Goal: Task Accomplishment & Management: Manage account settings

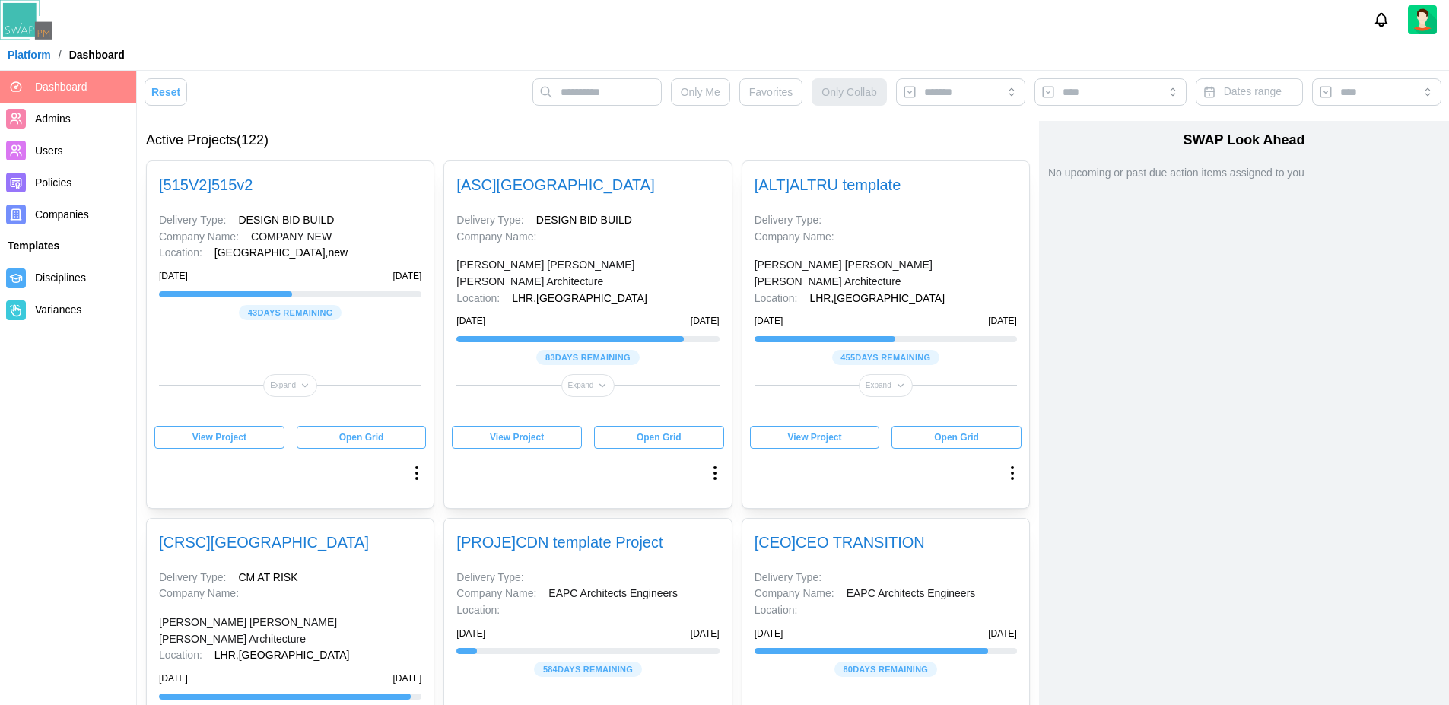
click at [603, 186] on link "[ ASC ] ALTRU SPORTS COMPLEX" at bounding box center [555, 184] width 198 height 17
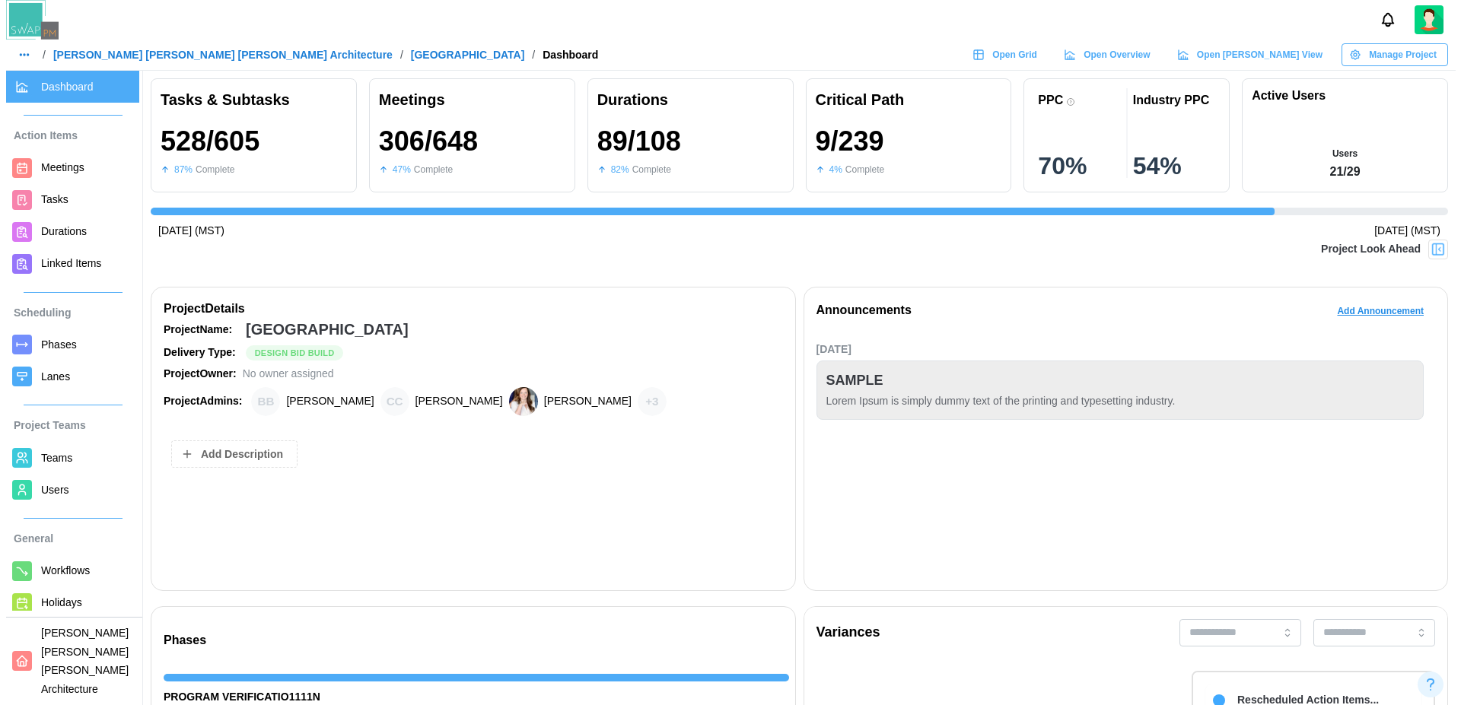
scroll to position [0, 13932]
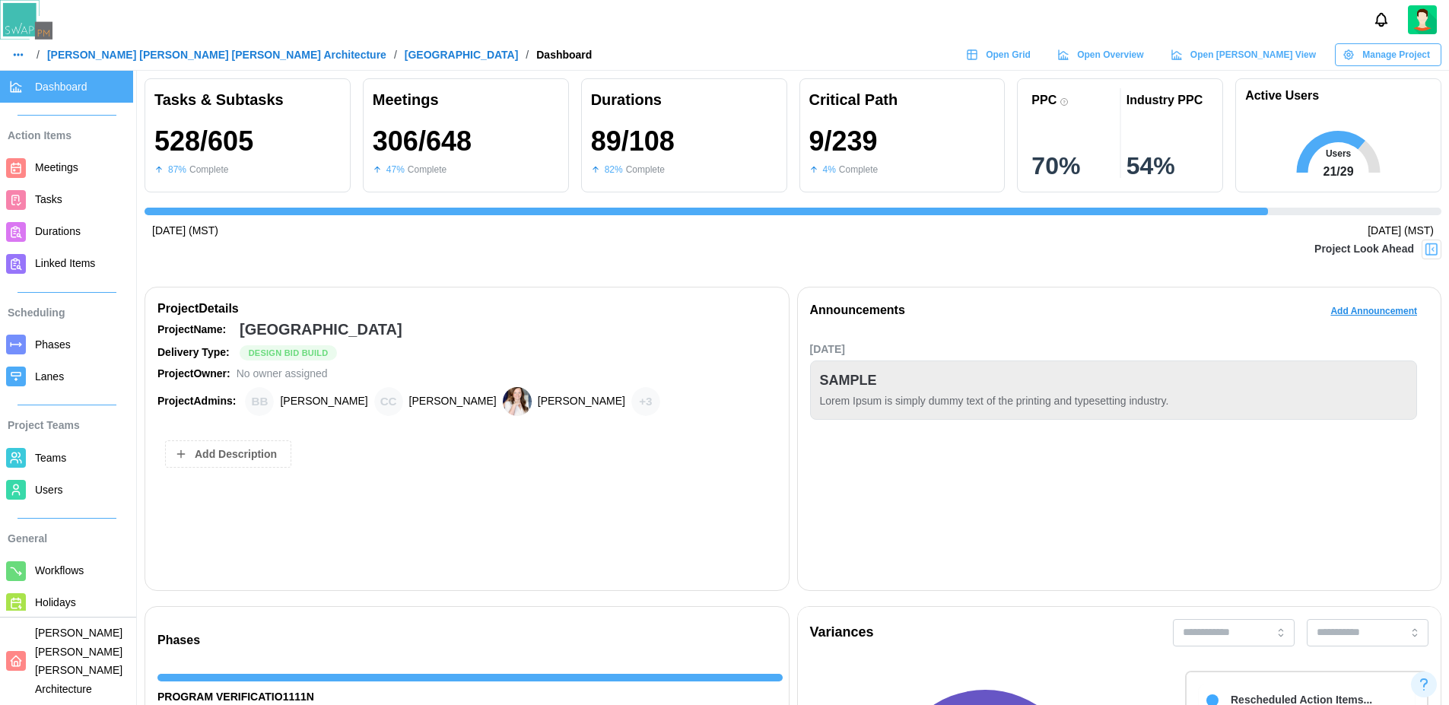
click at [1031, 56] on span "Open Grid" at bounding box center [1008, 54] width 45 height 21
click at [44, 461] on span "Teams" at bounding box center [50, 458] width 31 height 12
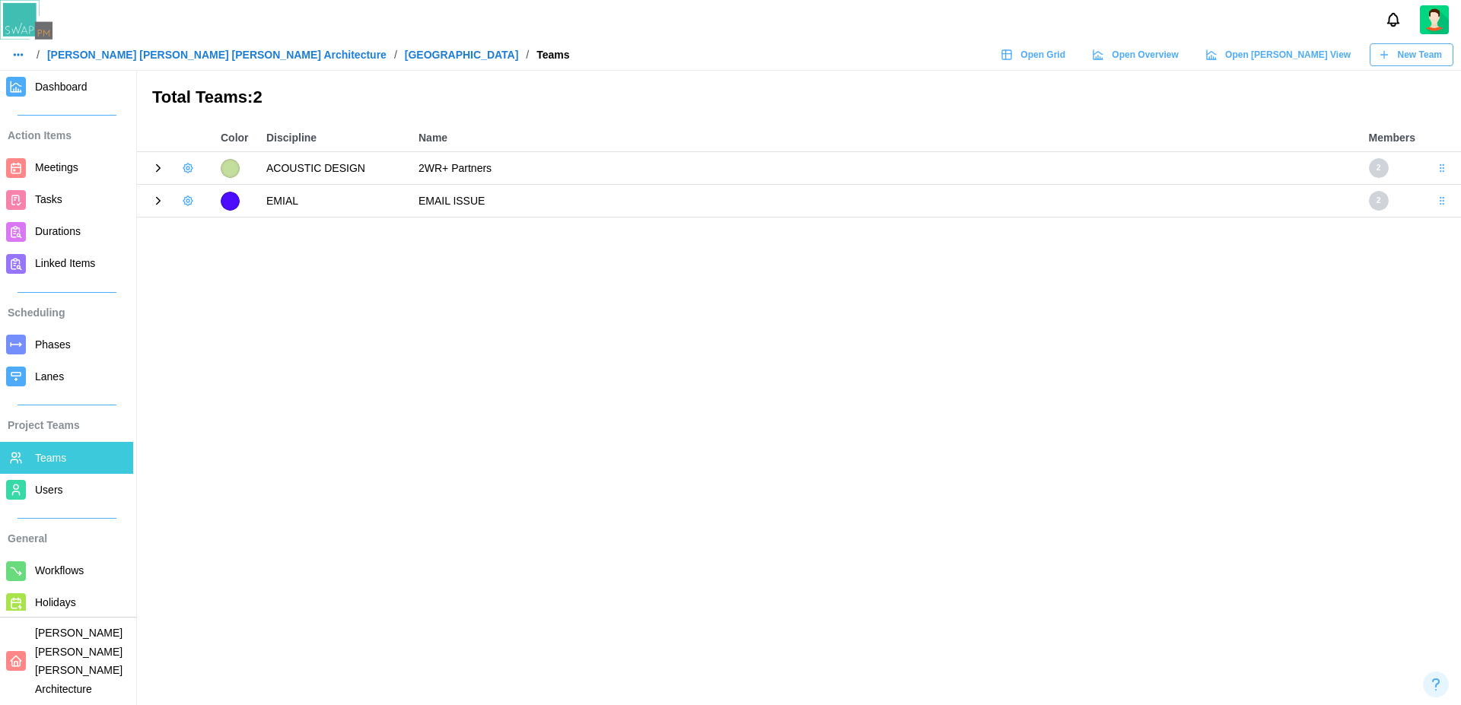
click at [157, 203] on icon at bounding box center [159, 201] width 4 height 7
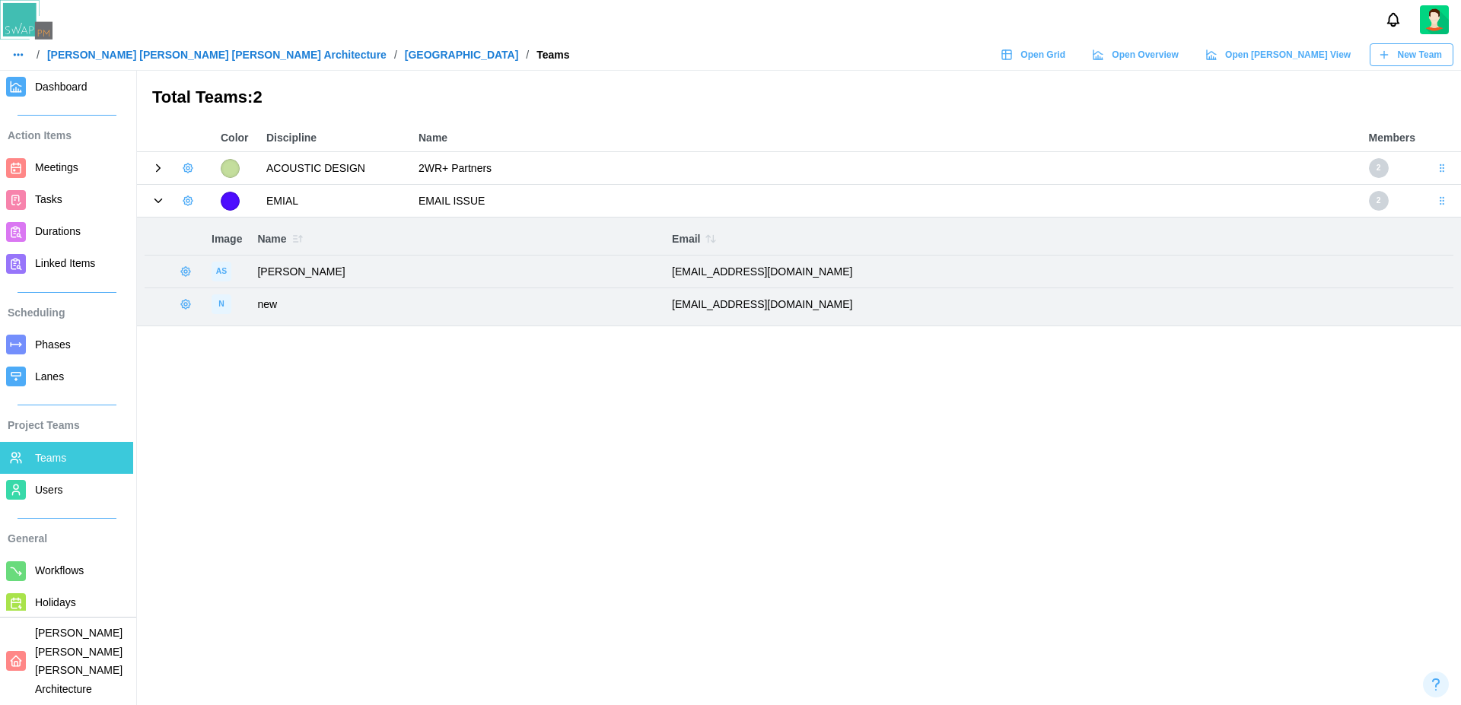
click at [161, 170] on icon at bounding box center [158, 168] width 14 height 14
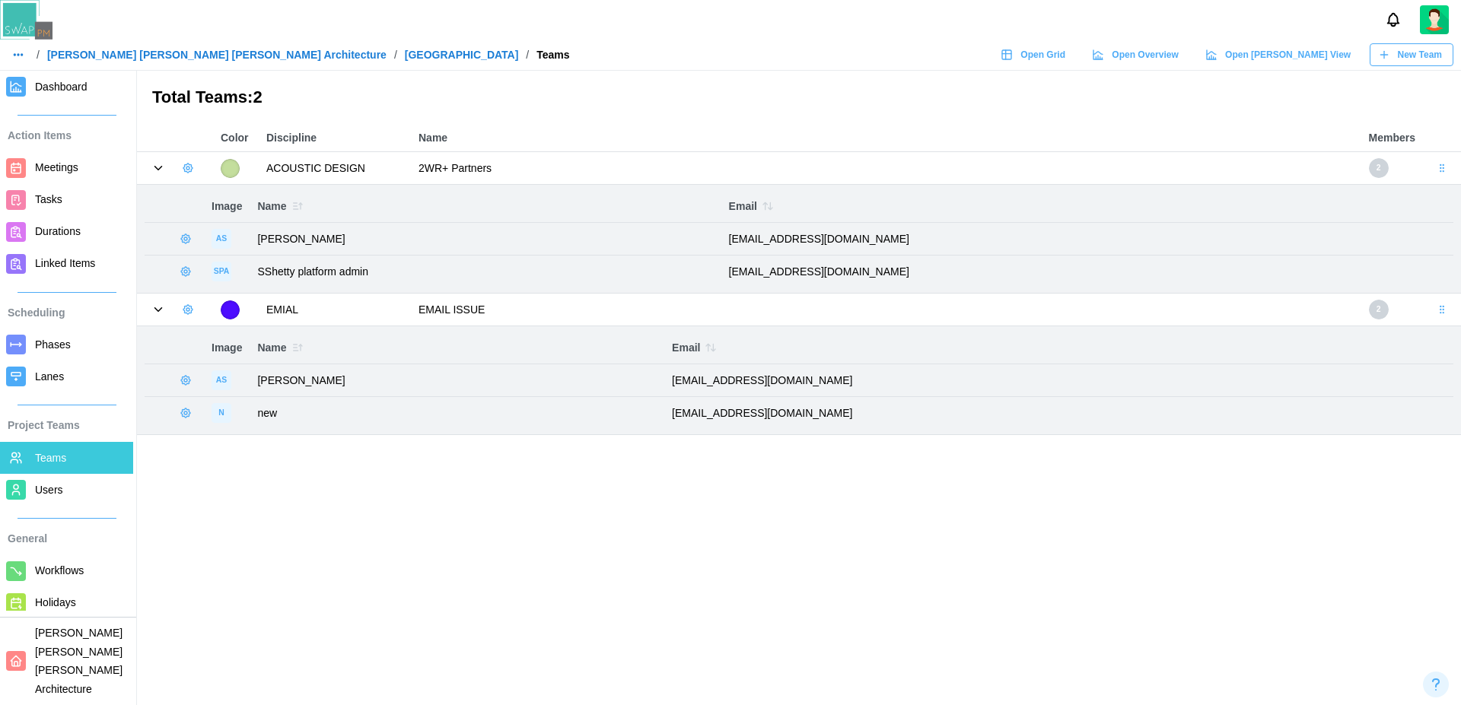
click at [161, 170] on icon at bounding box center [158, 168] width 14 height 14
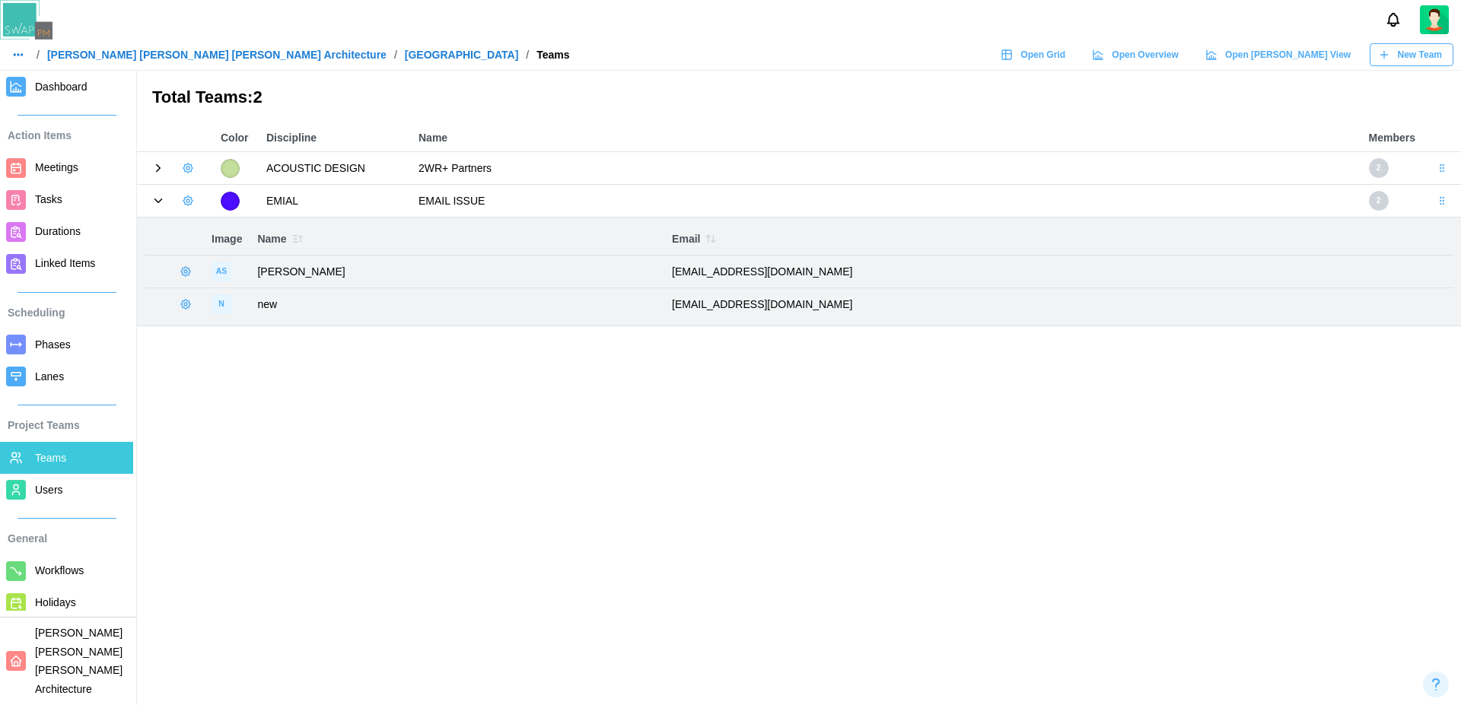
click at [160, 203] on icon at bounding box center [158, 201] width 14 height 14
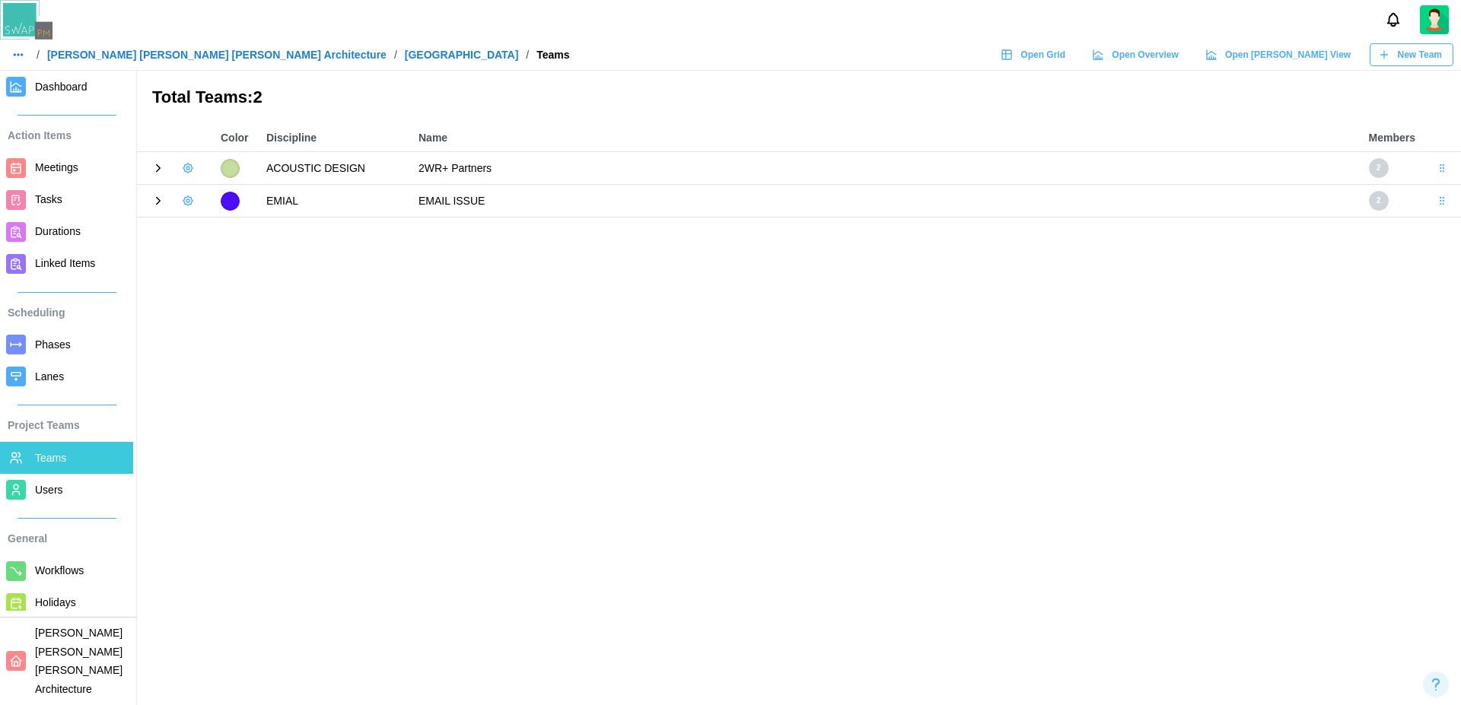
click at [238, 377] on main "Total Teams: 2 Color Discipline Name Members ACOUSTIC DESIGN 2WR+ Partners 2 EM…" at bounding box center [730, 352] width 1461 height 705
click at [182, 200] on icon "button" at bounding box center [188, 201] width 12 height 12
click at [227, 237] on div "Add User" at bounding box center [239, 233] width 56 height 12
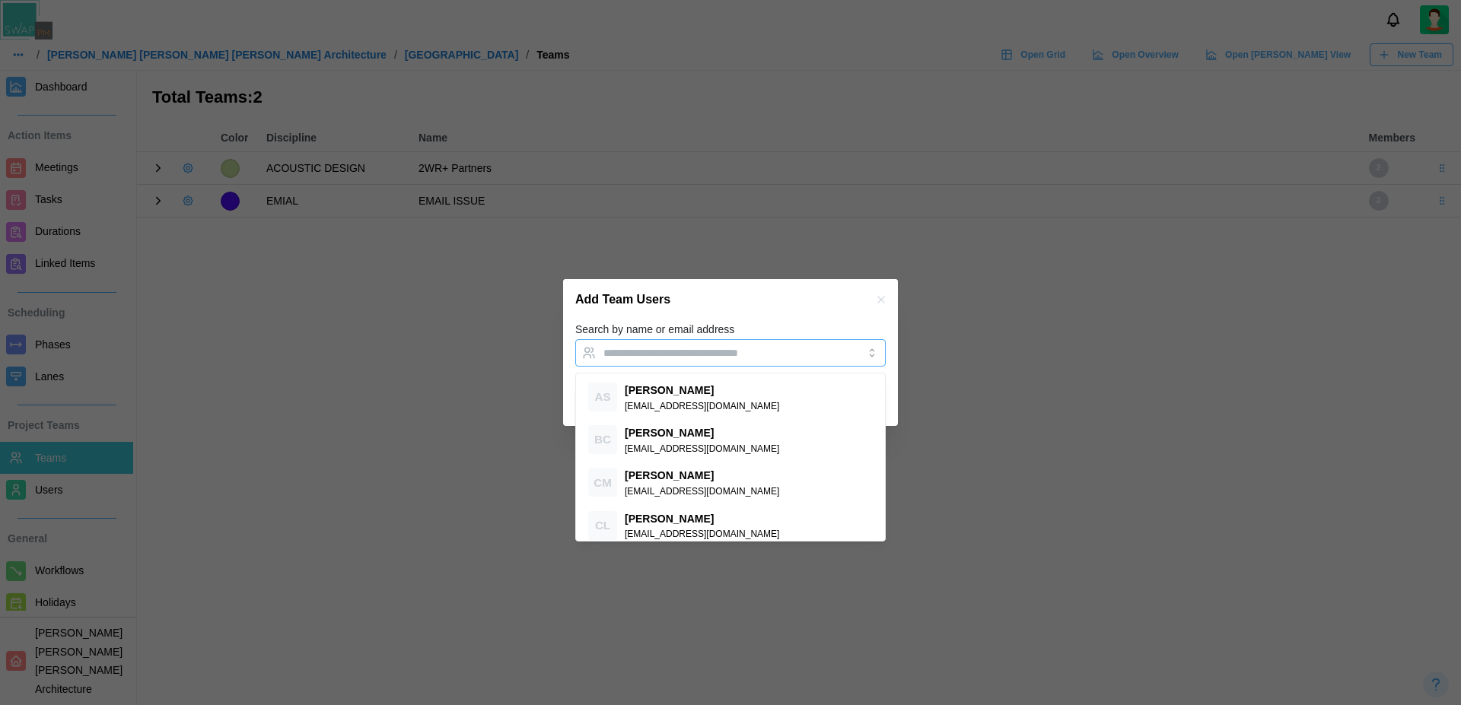
click at [695, 357] on input "Search by name or email address" at bounding box center [716, 353] width 227 height 12
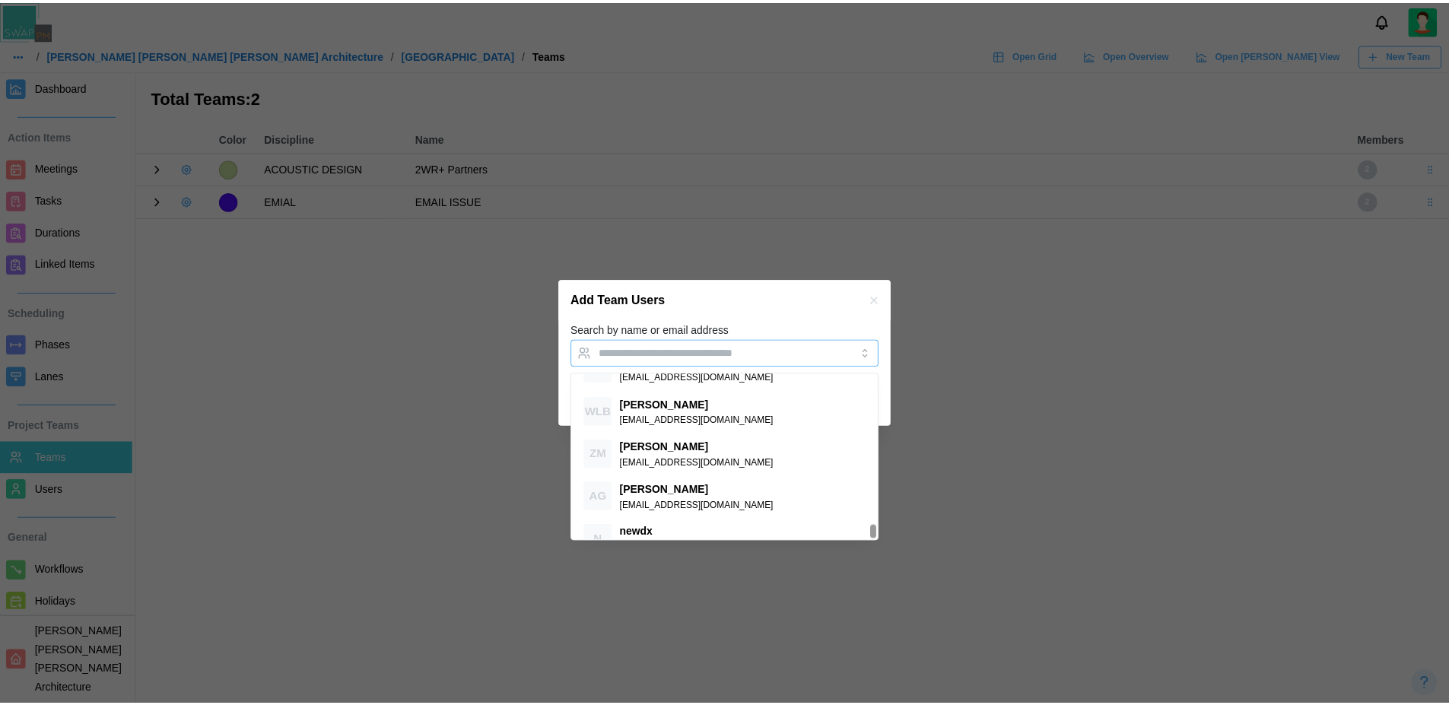
scroll to position [1937, 0]
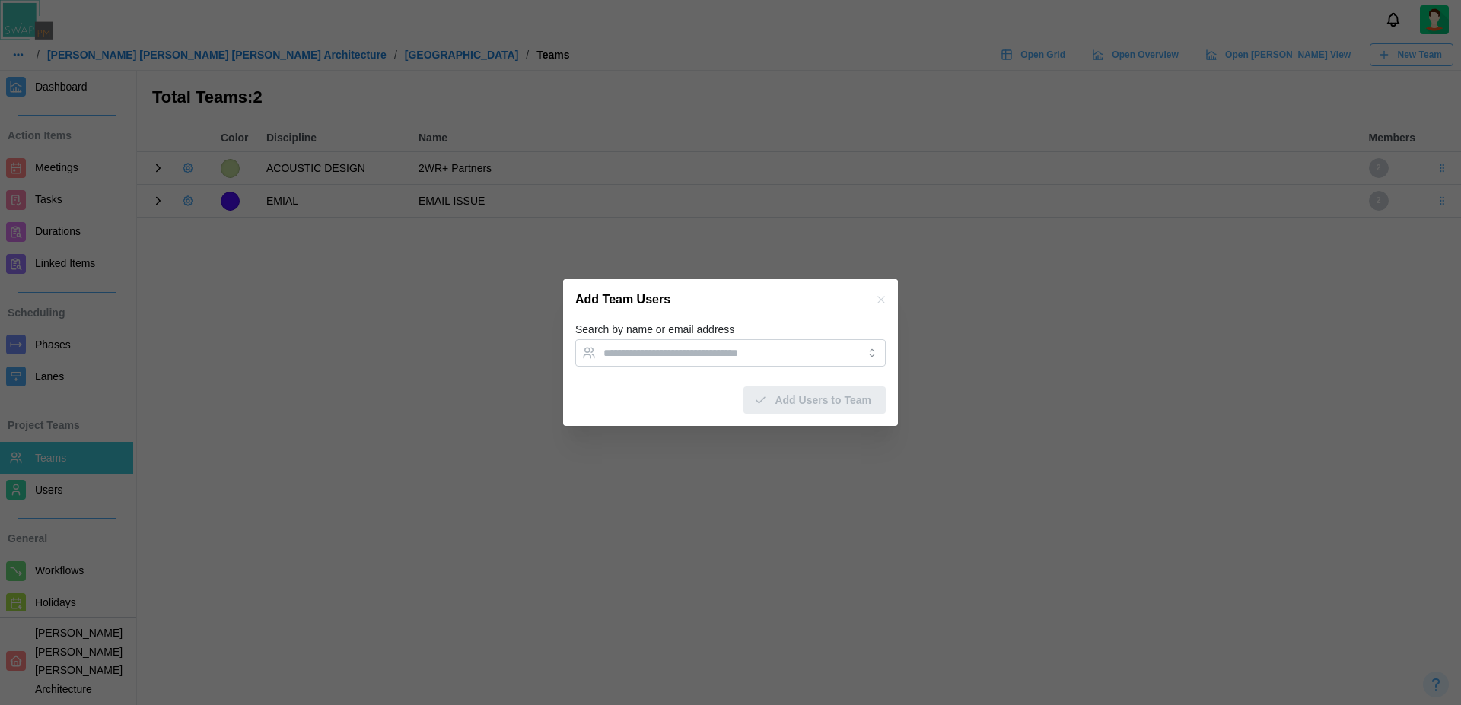
click at [877, 302] on icon "button" at bounding box center [881, 300] width 12 height 12
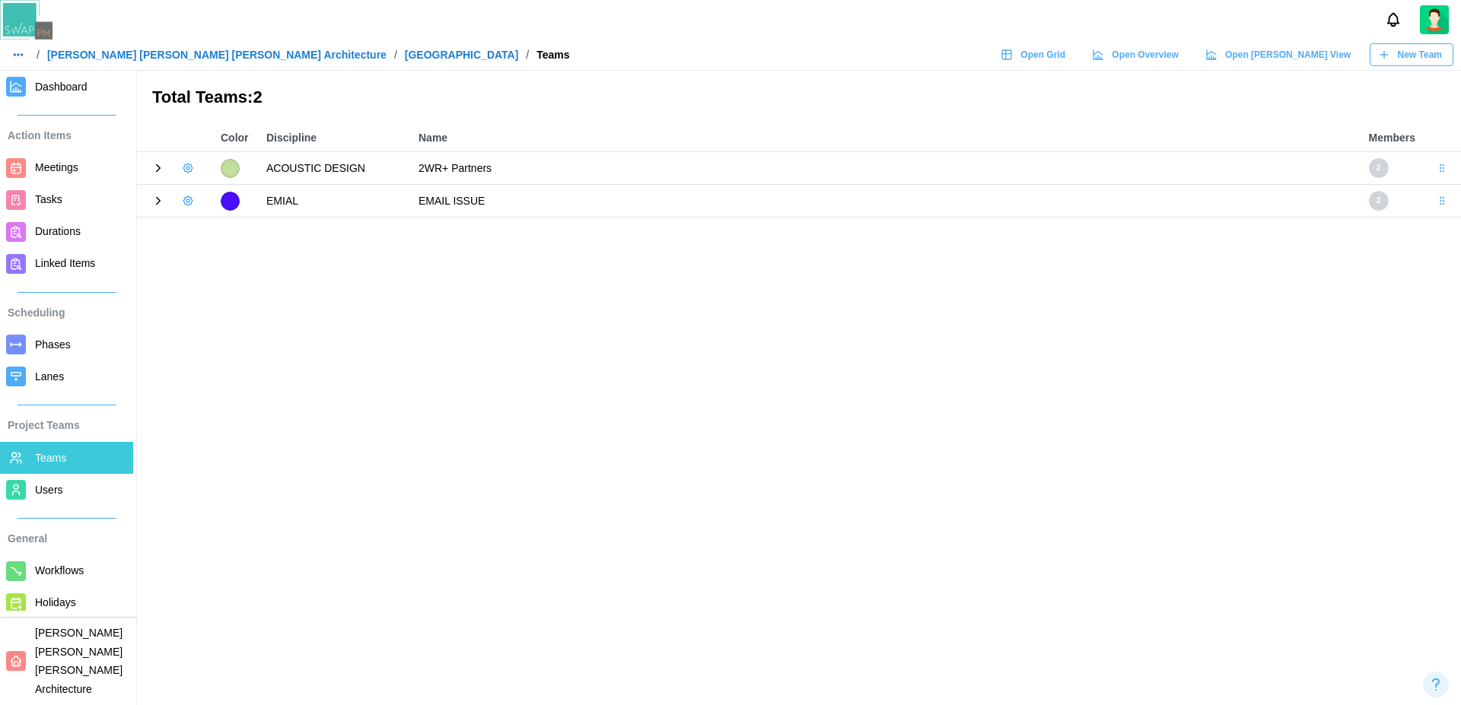
click at [146, 52] on link "Barker Rinker Seacat Architecture" at bounding box center [216, 54] width 339 height 11
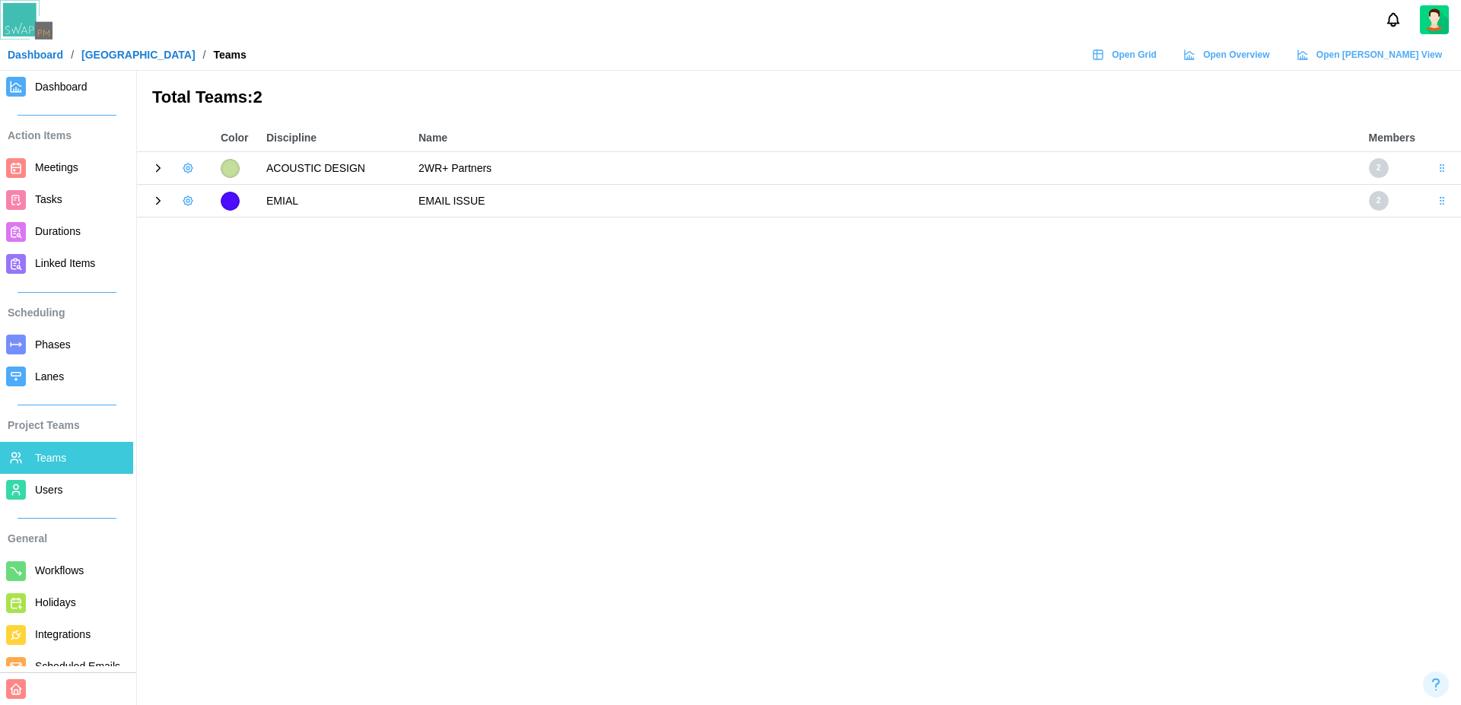
click at [615, 126] on th "Name" at bounding box center [886, 138] width 950 height 27
click at [161, 172] on icon at bounding box center [158, 168] width 14 height 14
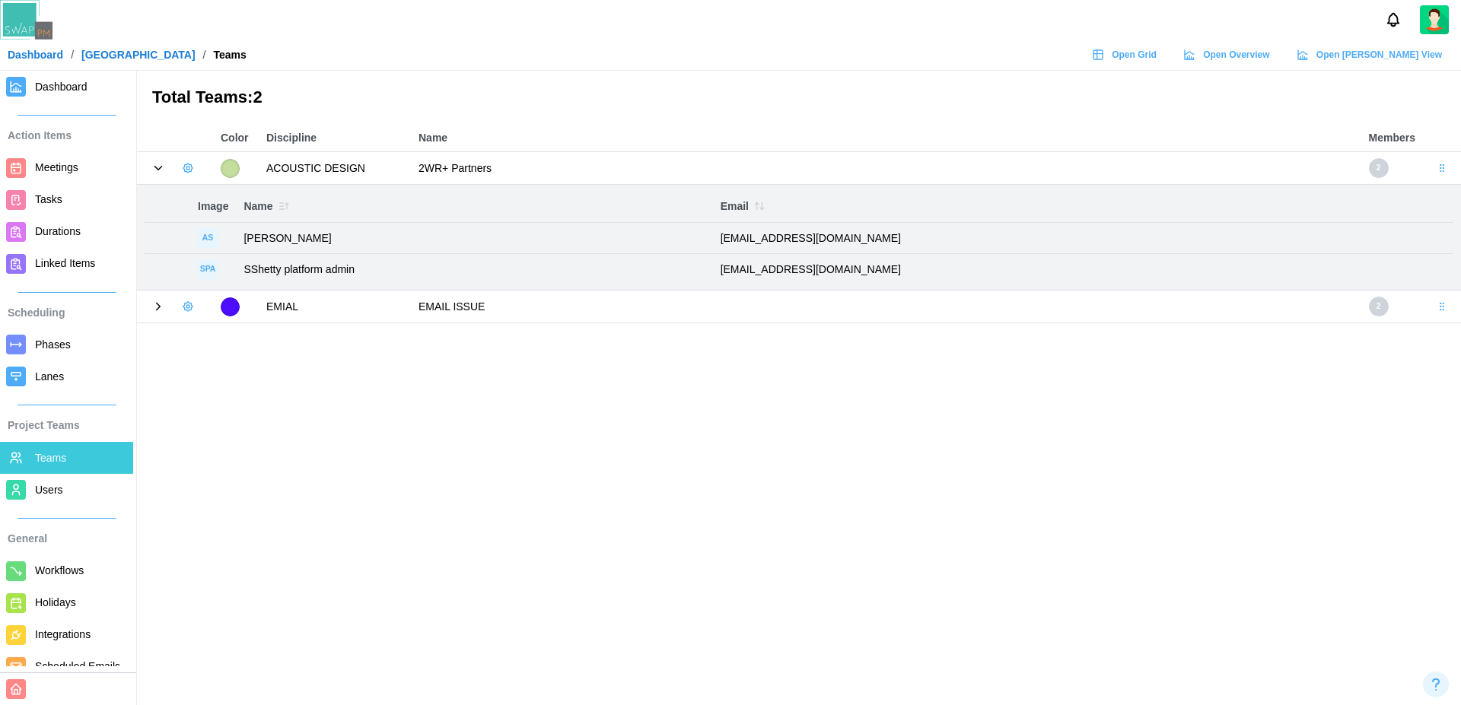
click at [185, 170] on icon "button" at bounding box center [188, 168] width 12 height 12
click at [334, 364] on main "Total Teams: 2 Color Discipline Name Members ACOUSTIC DESIGN 2WR+ Partners 2 Im…" at bounding box center [730, 352] width 1461 height 705
click at [157, 165] on icon at bounding box center [158, 168] width 14 height 14
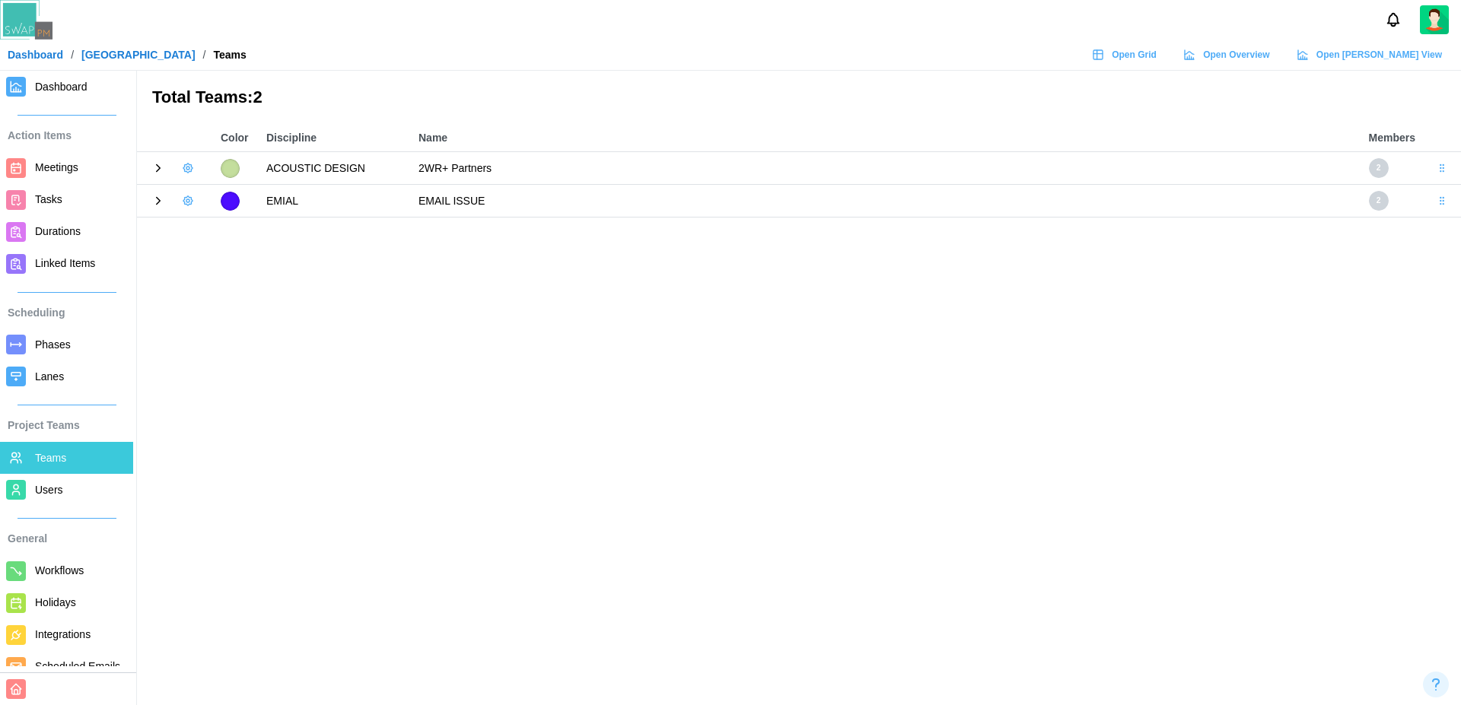
click at [49, 501] on link "Users" at bounding box center [66, 490] width 133 height 32
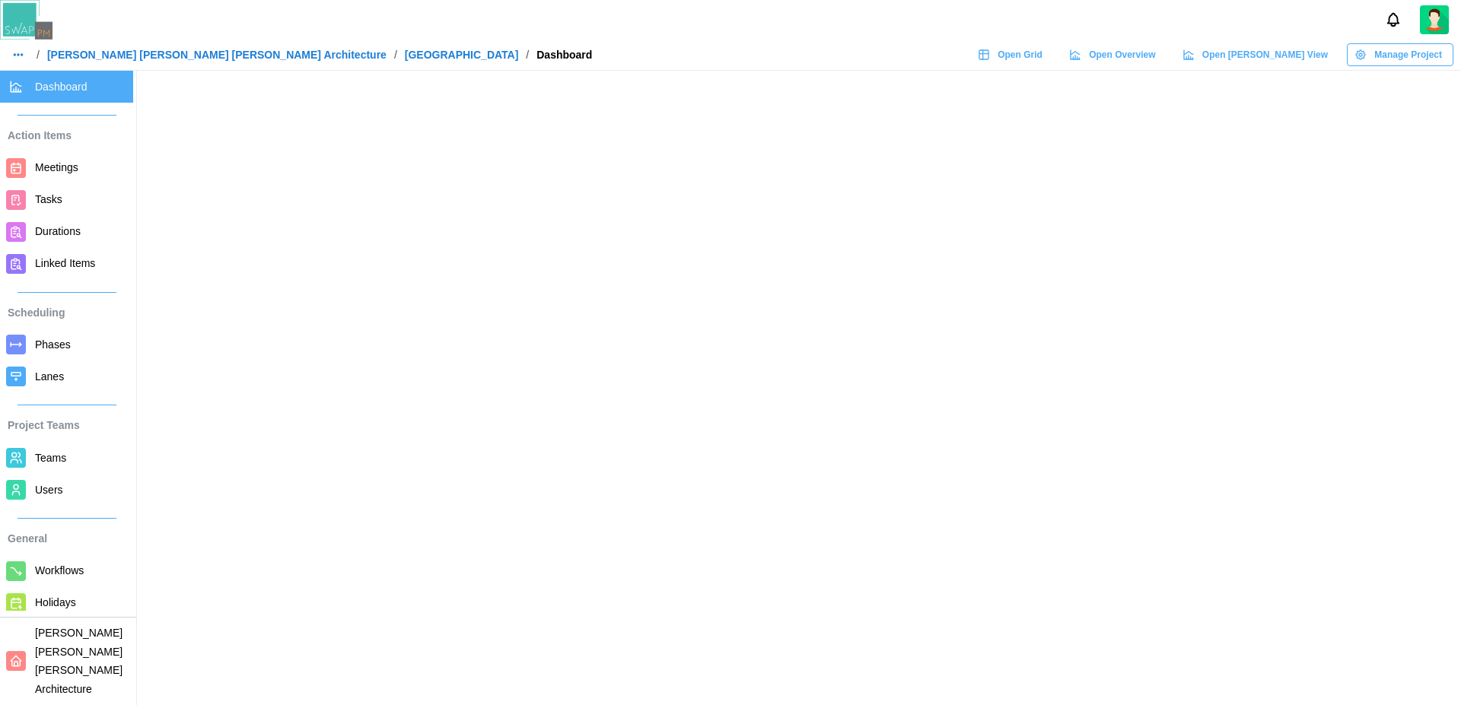
click at [12, 57] on icon "button" at bounding box center [18, 55] width 12 height 12
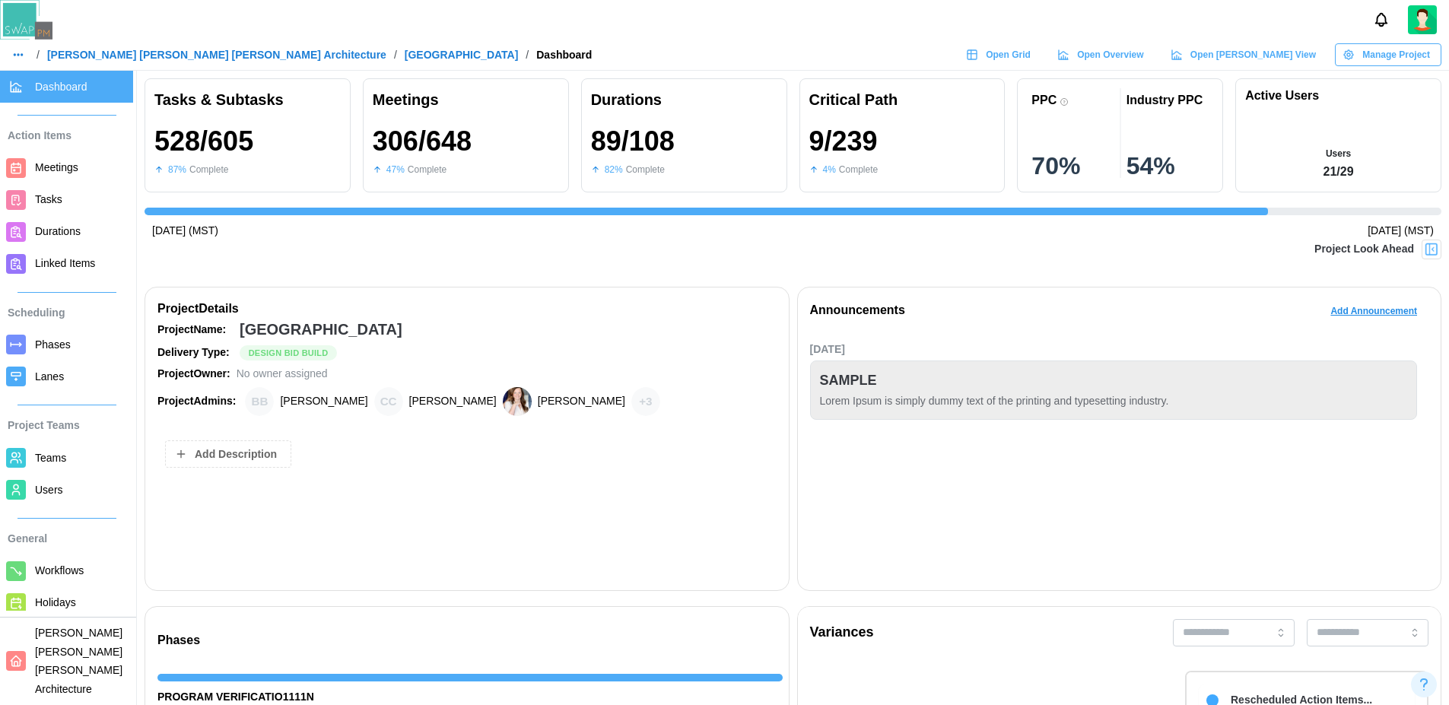
click at [14, 59] on icon "button" at bounding box center [18, 55] width 12 height 12
click at [49, 91] on div "Dashboard" at bounding box center [49, 87] width 56 height 17
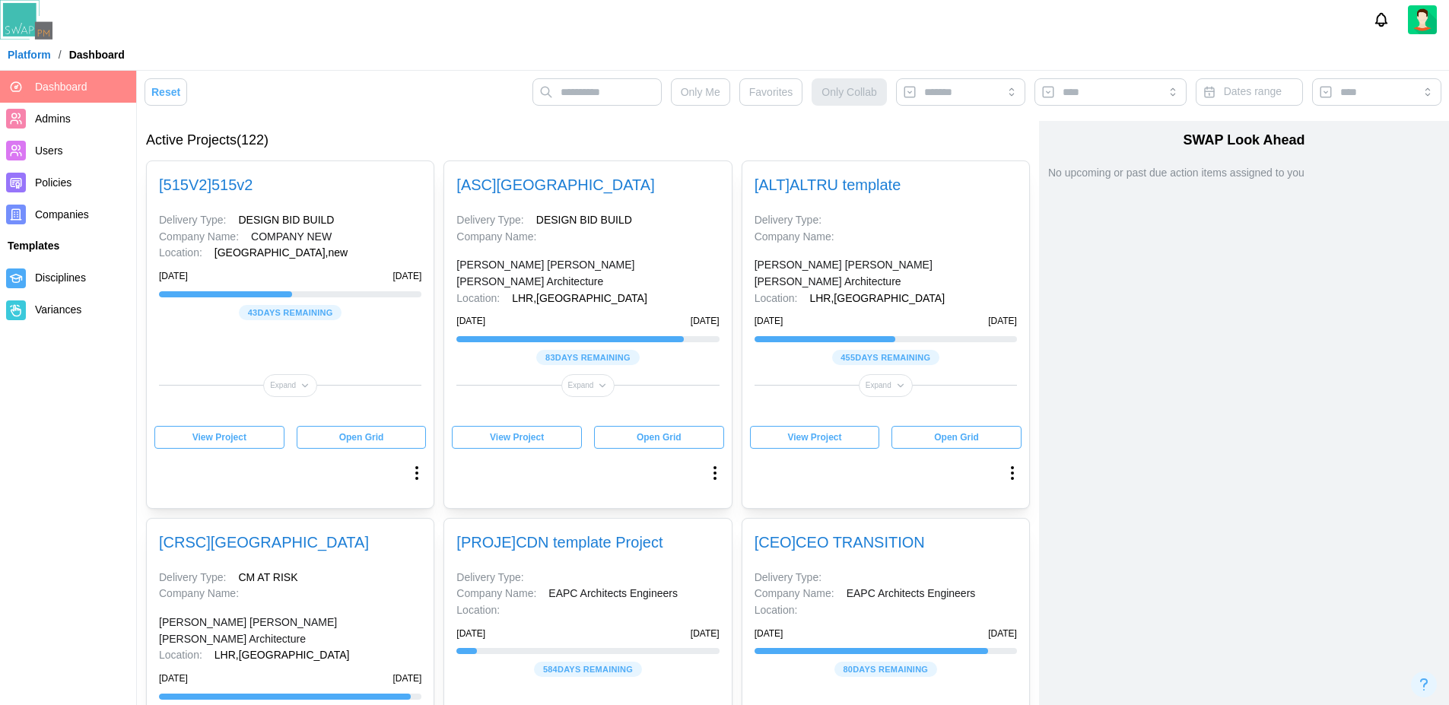
click at [36, 148] on span "Users" at bounding box center [49, 151] width 28 height 12
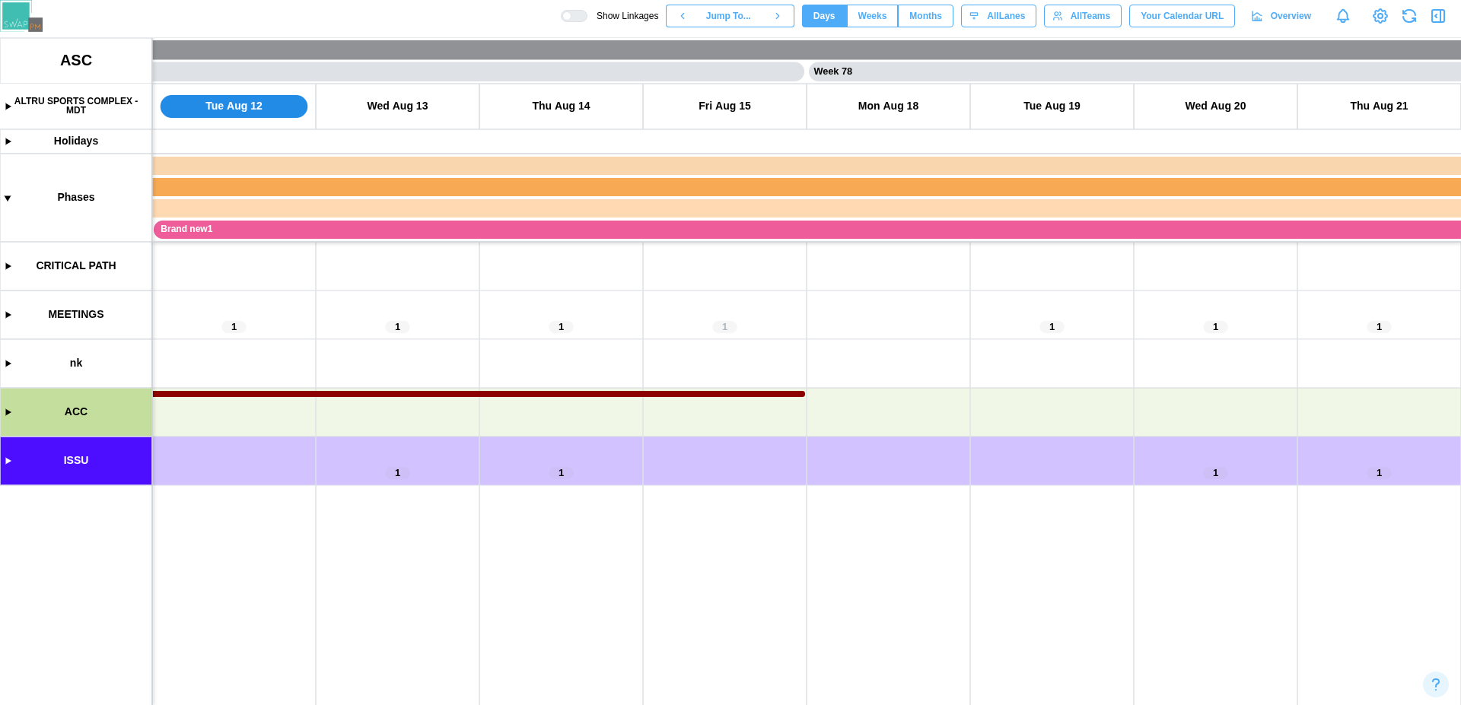
scroll to position [0, 62316]
click at [7, 459] on canvas at bounding box center [730, 371] width 1461 height 667
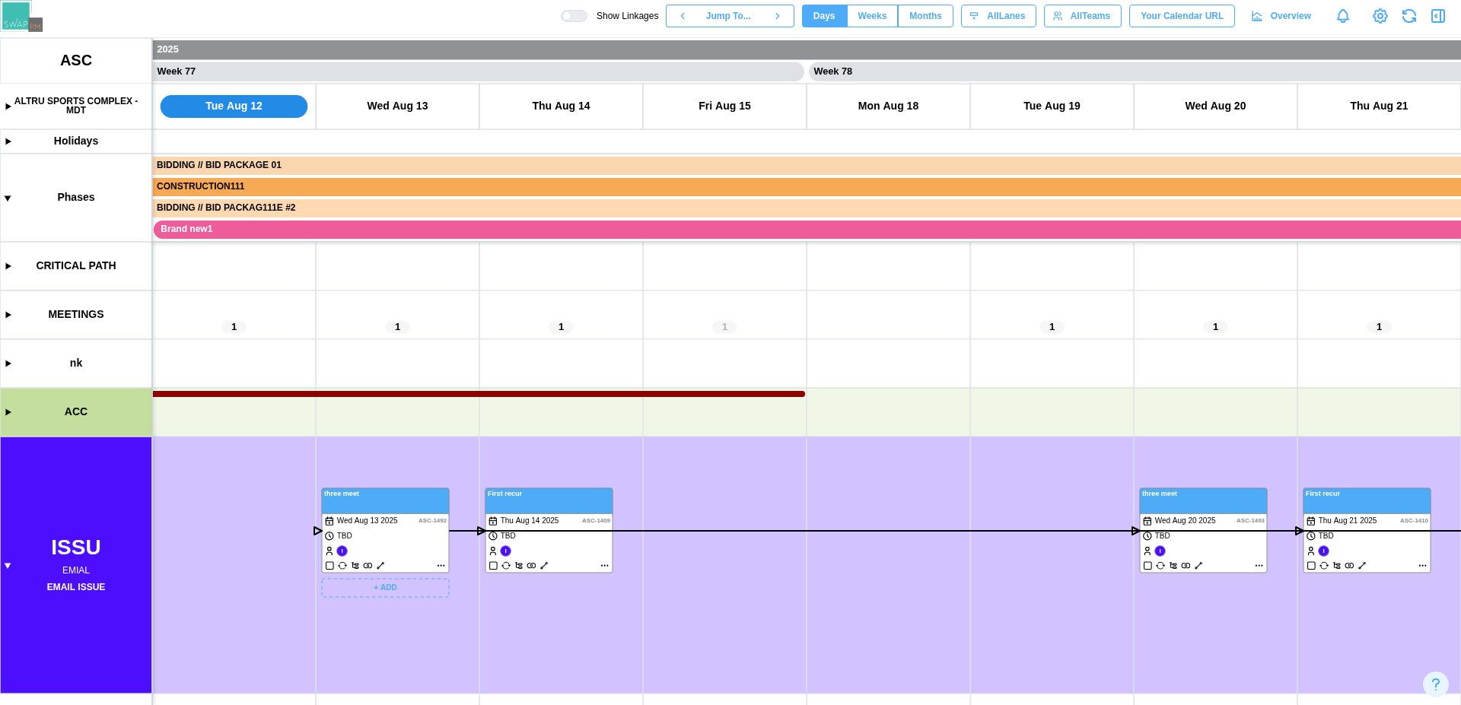
click at [405, 550] on canvas at bounding box center [730, 371] width 1461 height 667
click at [571, 14] on div at bounding box center [578, 16] width 15 height 11
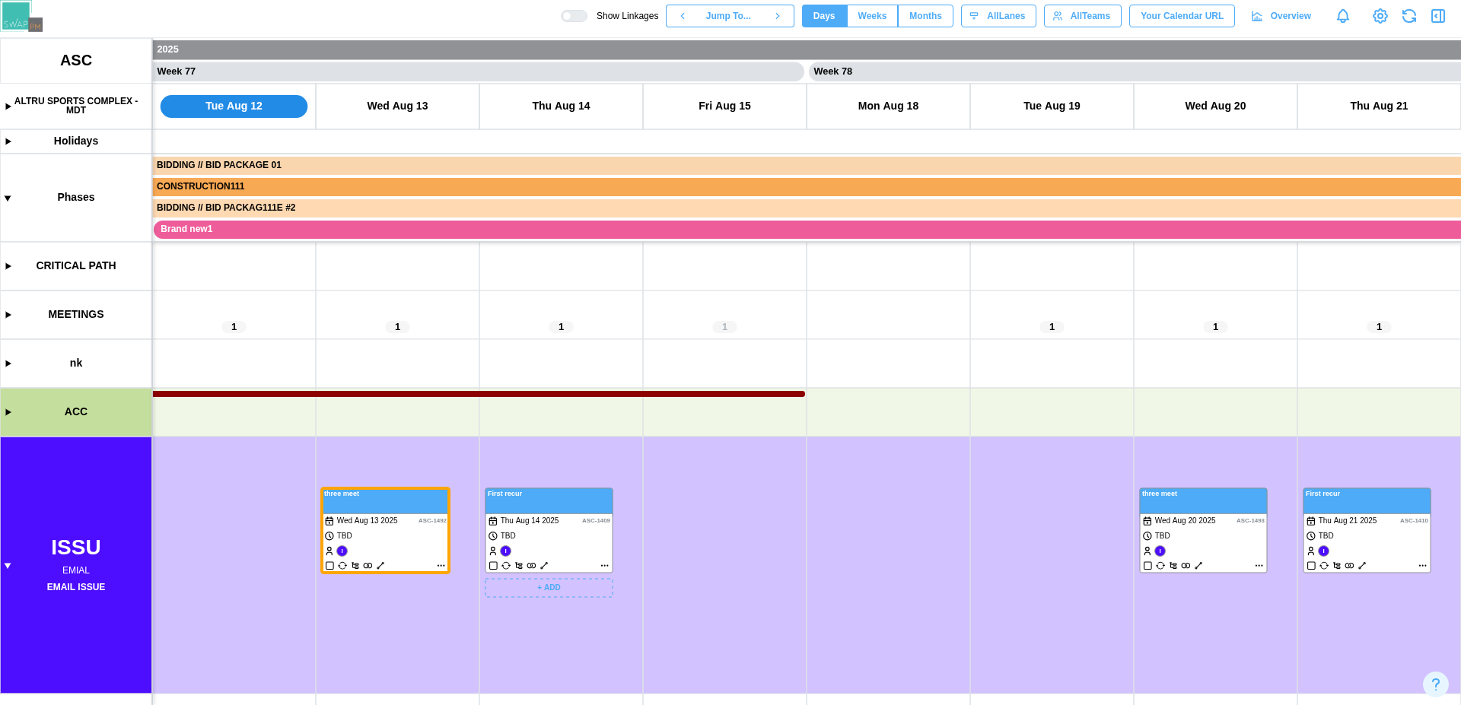
click at [558, 553] on canvas at bounding box center [730, 371] width 1461 height 667
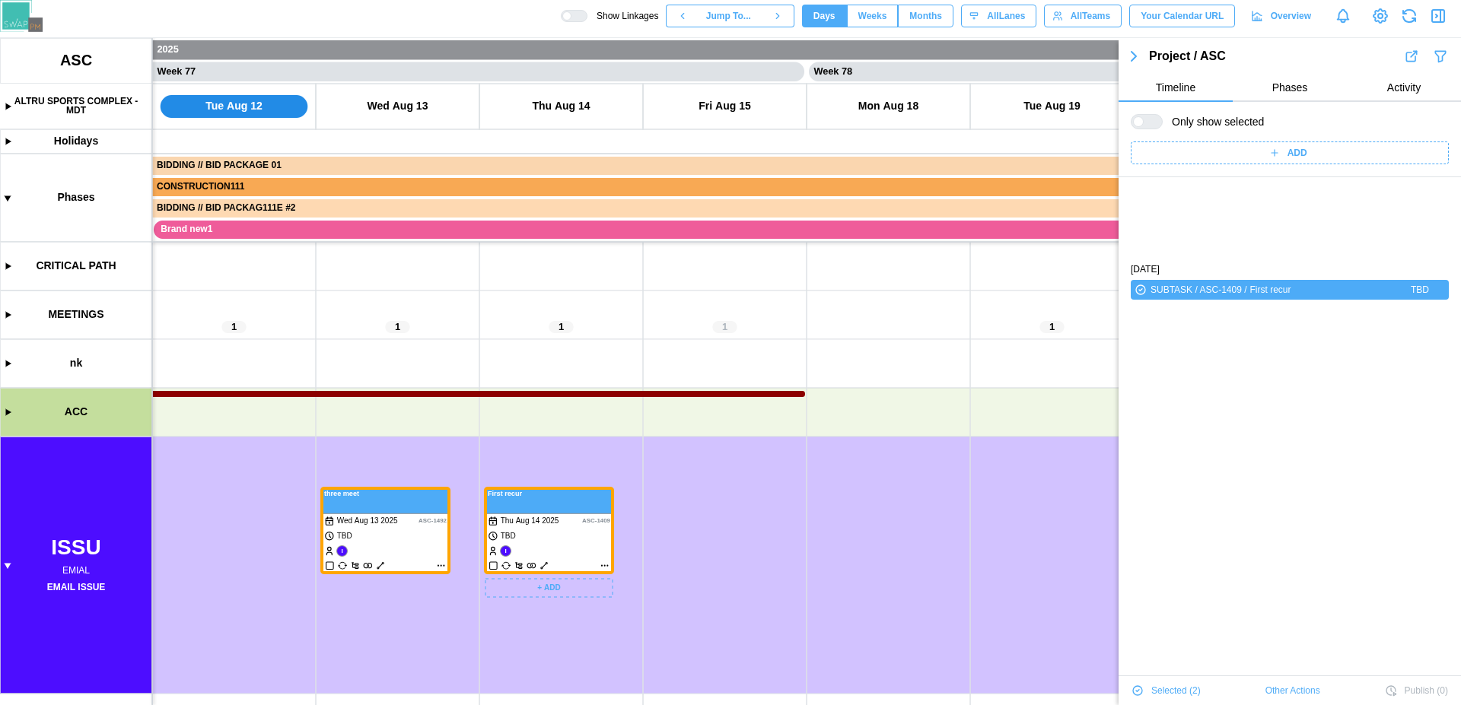
scroll to position [103, 0]
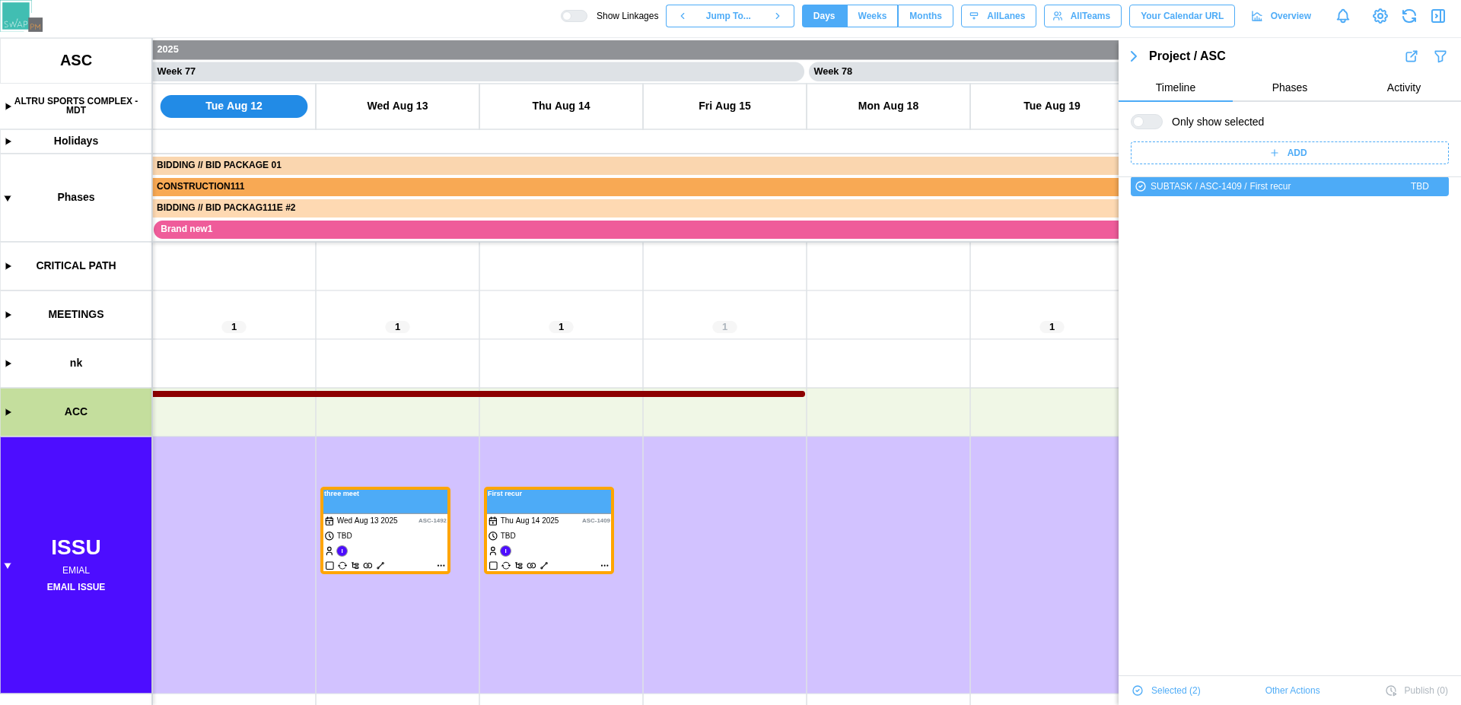
click at [1134, 62] on icon "button" at bounding box center [1133, 56] width 18 height 18
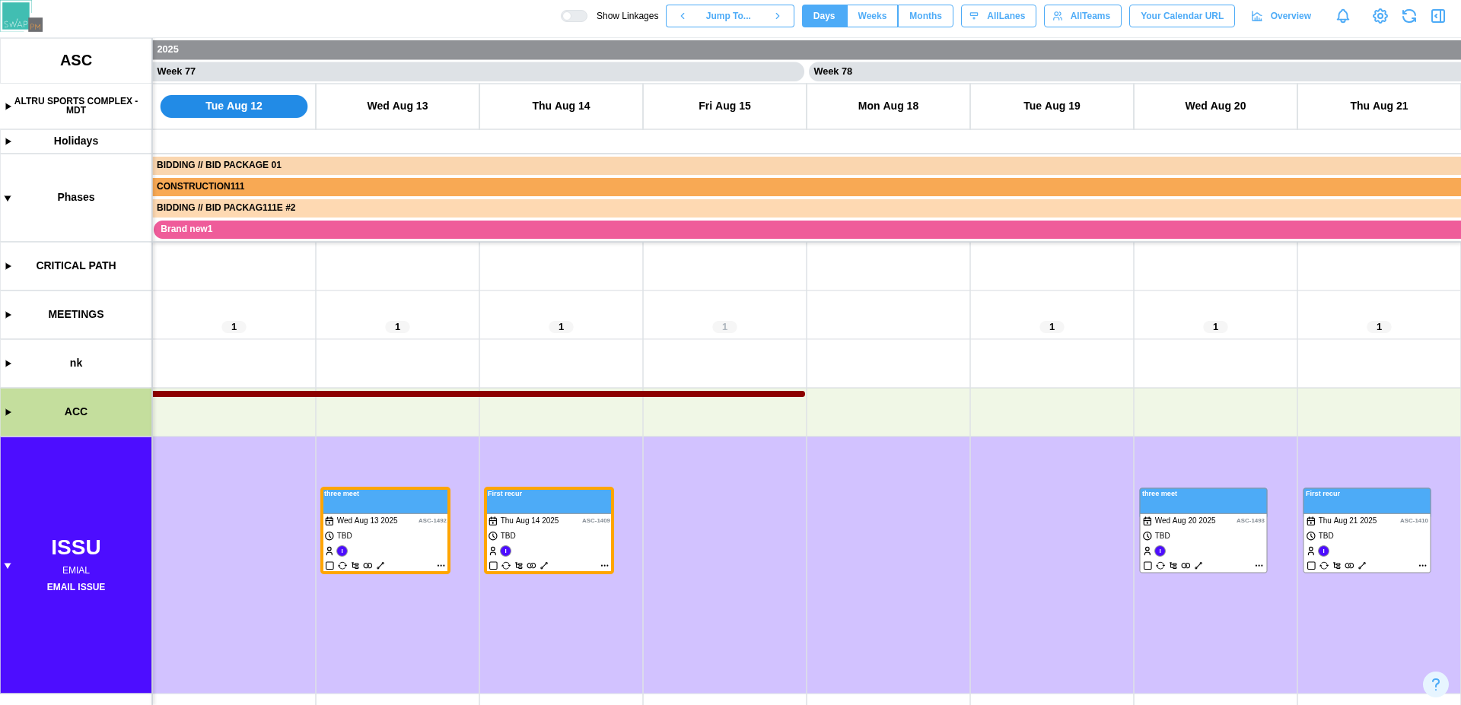
scroll to position [0, 0]
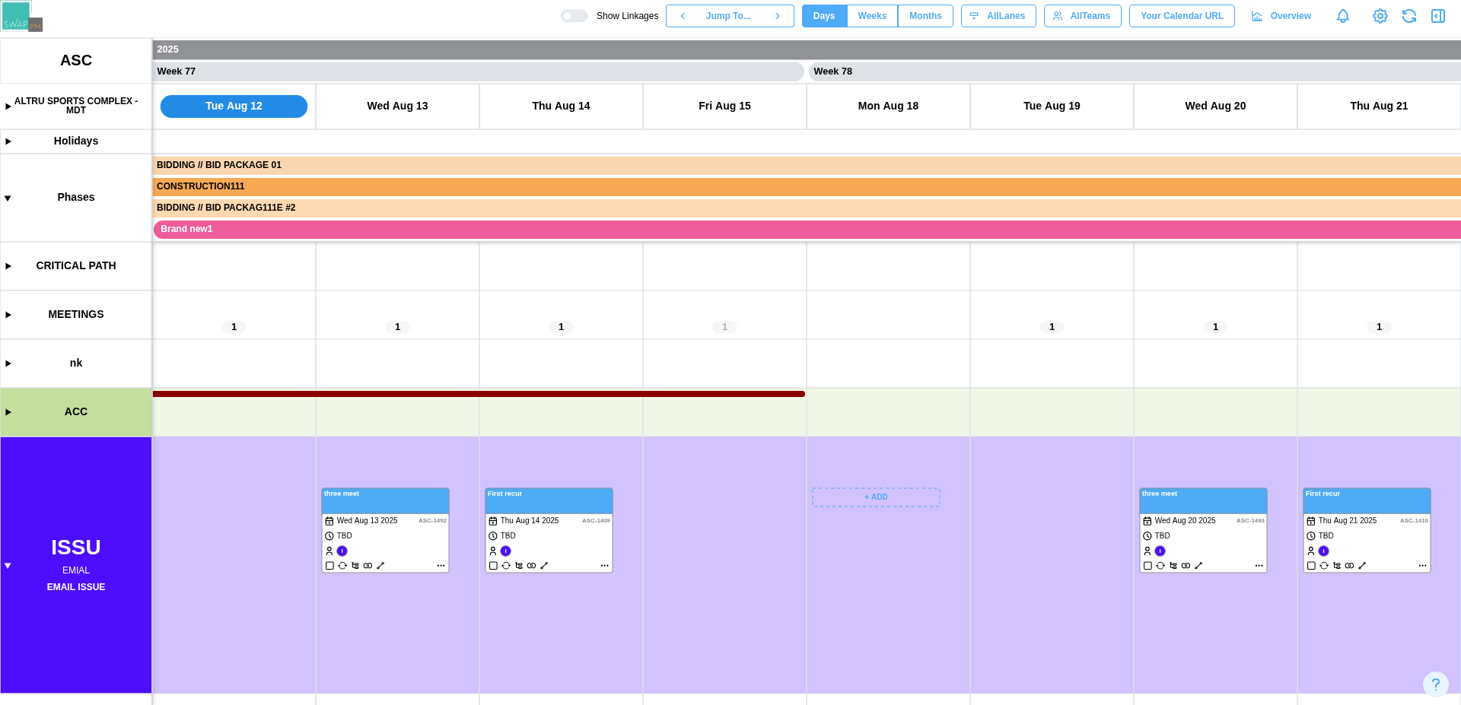
click at [876, 496] on canvas at bounding box center [730, 371] width 1461 height 667
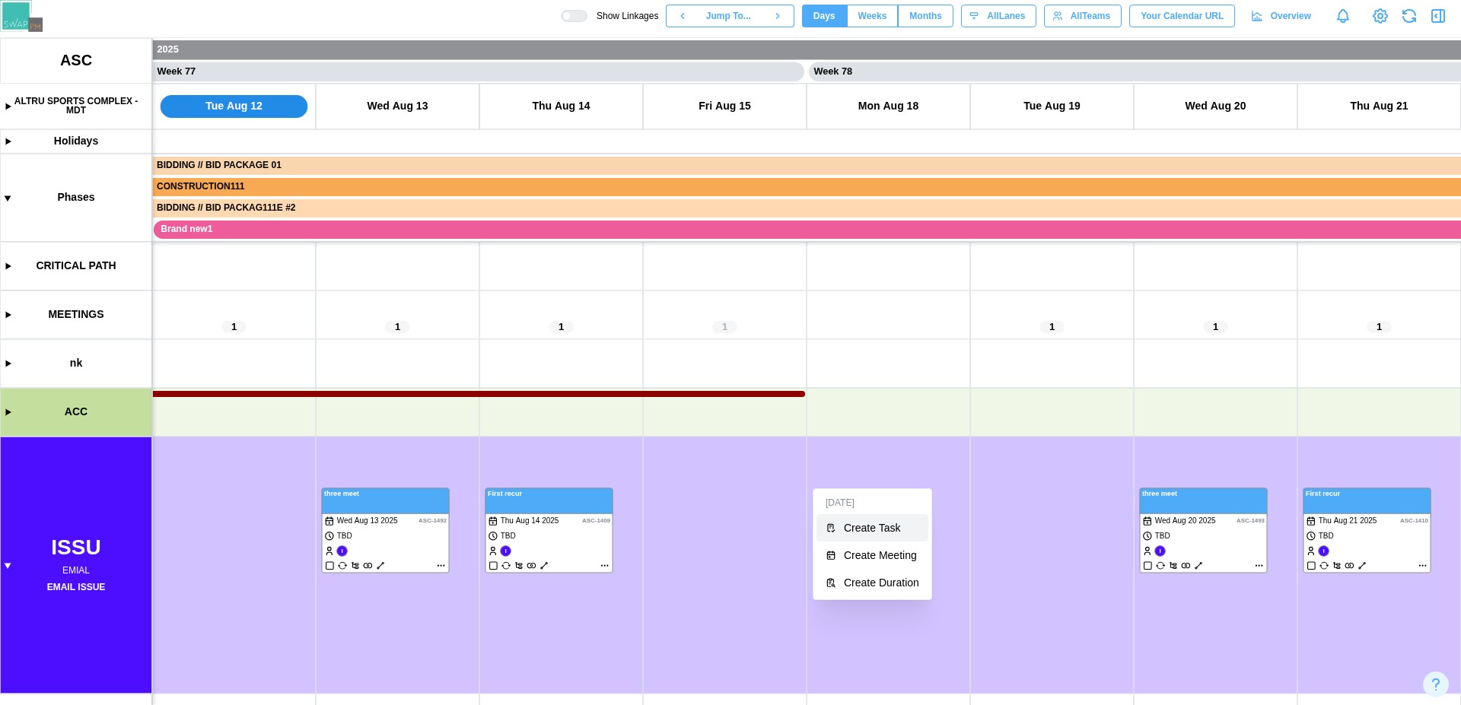
click at [866, 530] on div "Create Task" at bounding box center [881, 528] width 75 height 12
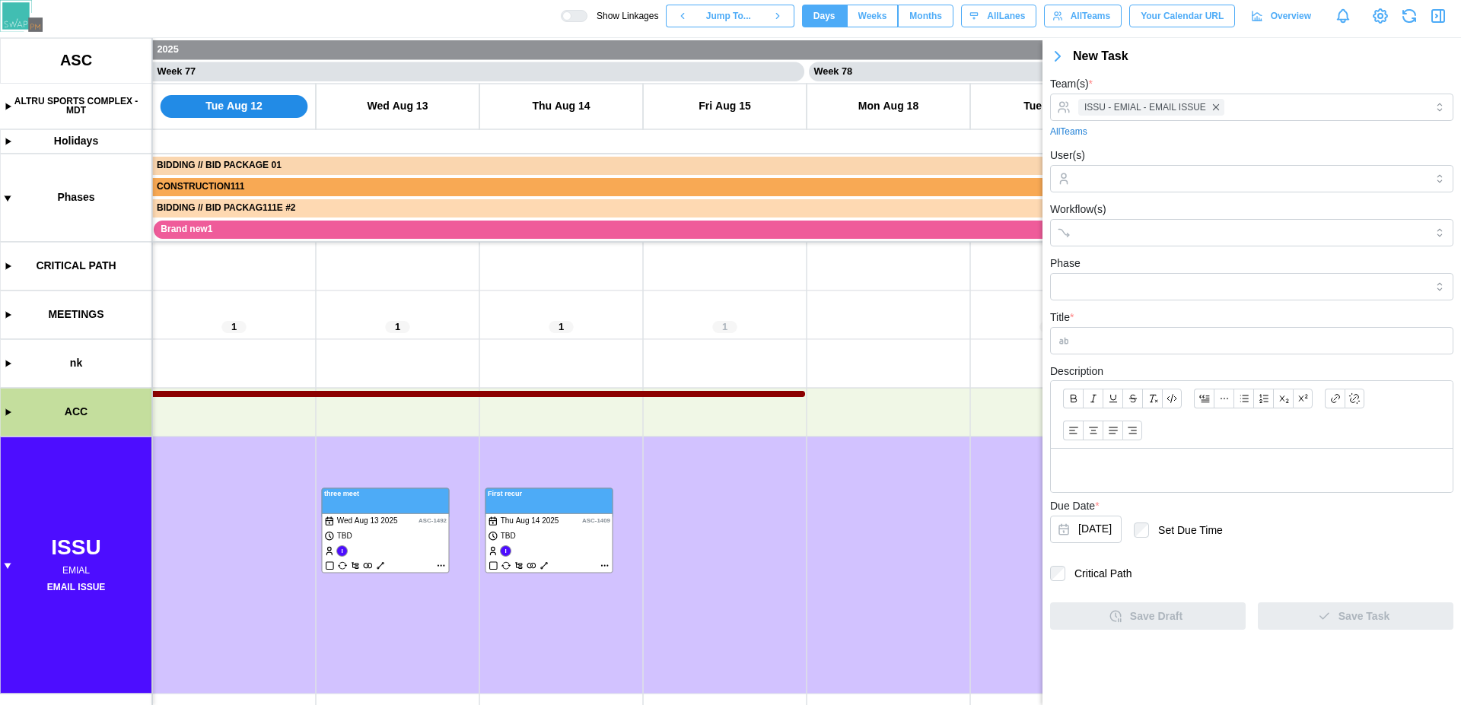
type input "**"
type input "***"
type input "**********"
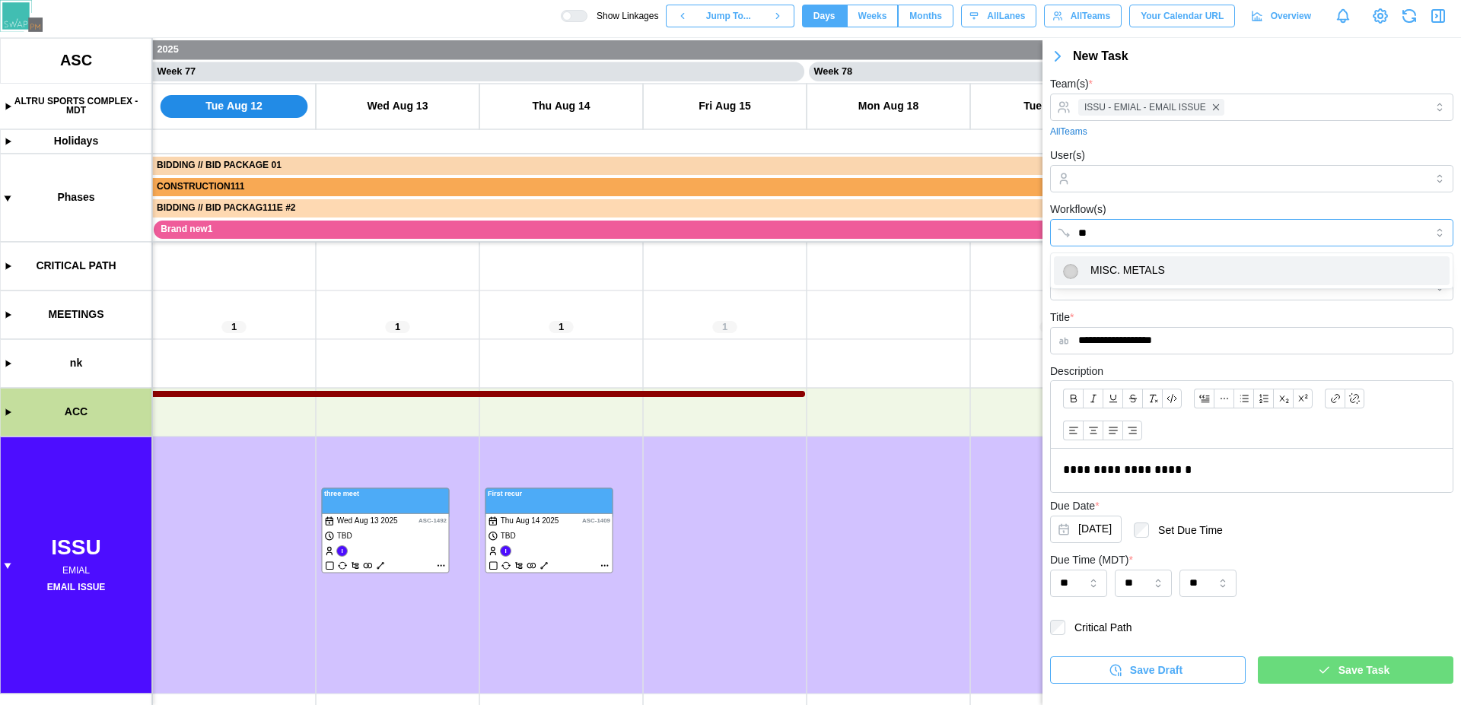
click at [1127, 238] on input "**" at bounding box center [1238, 233] width 320 height 12
type input "*"
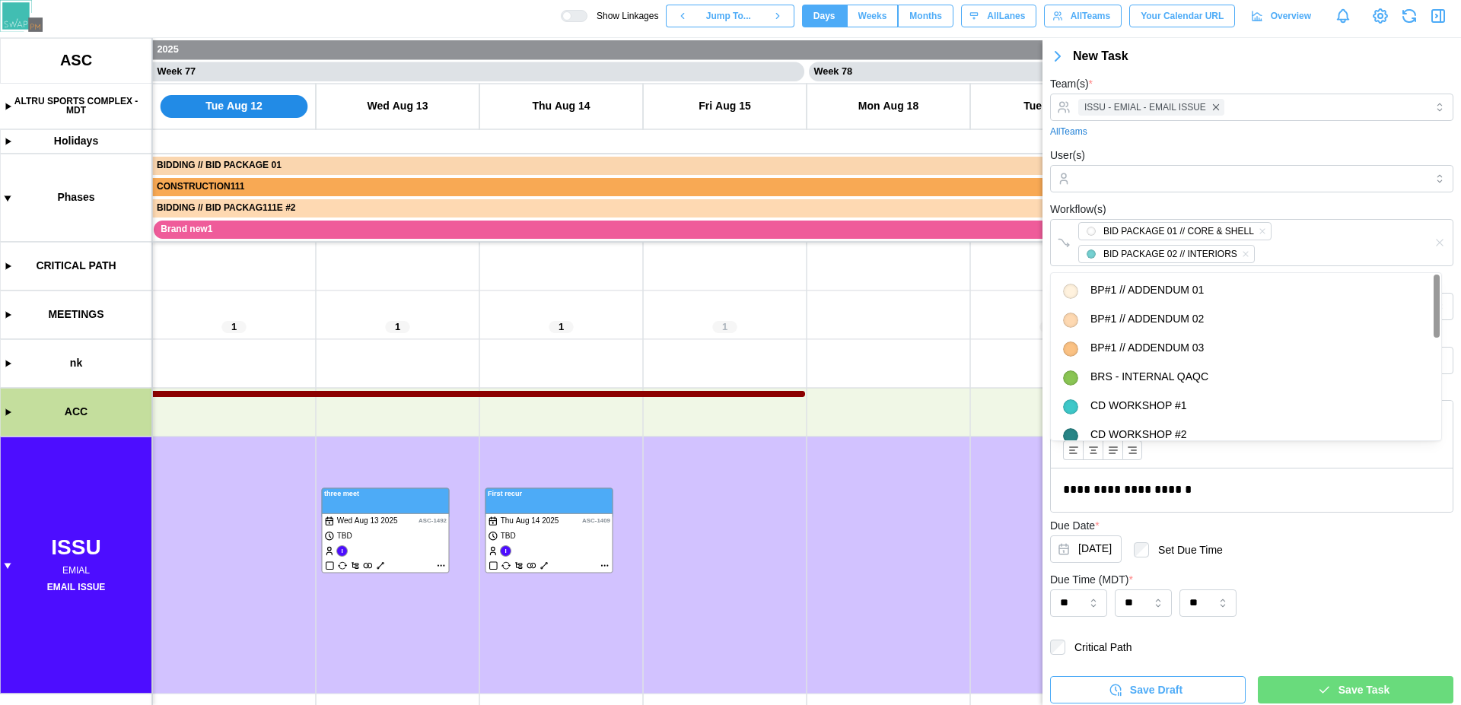
click at [1153, 205] on div "Workflow(s) BID PACKAGE 01 // CORE & SHELL BID PACKAGE 02 // INTERIORS" at bounding box center [1251, 233] width 403 height 66
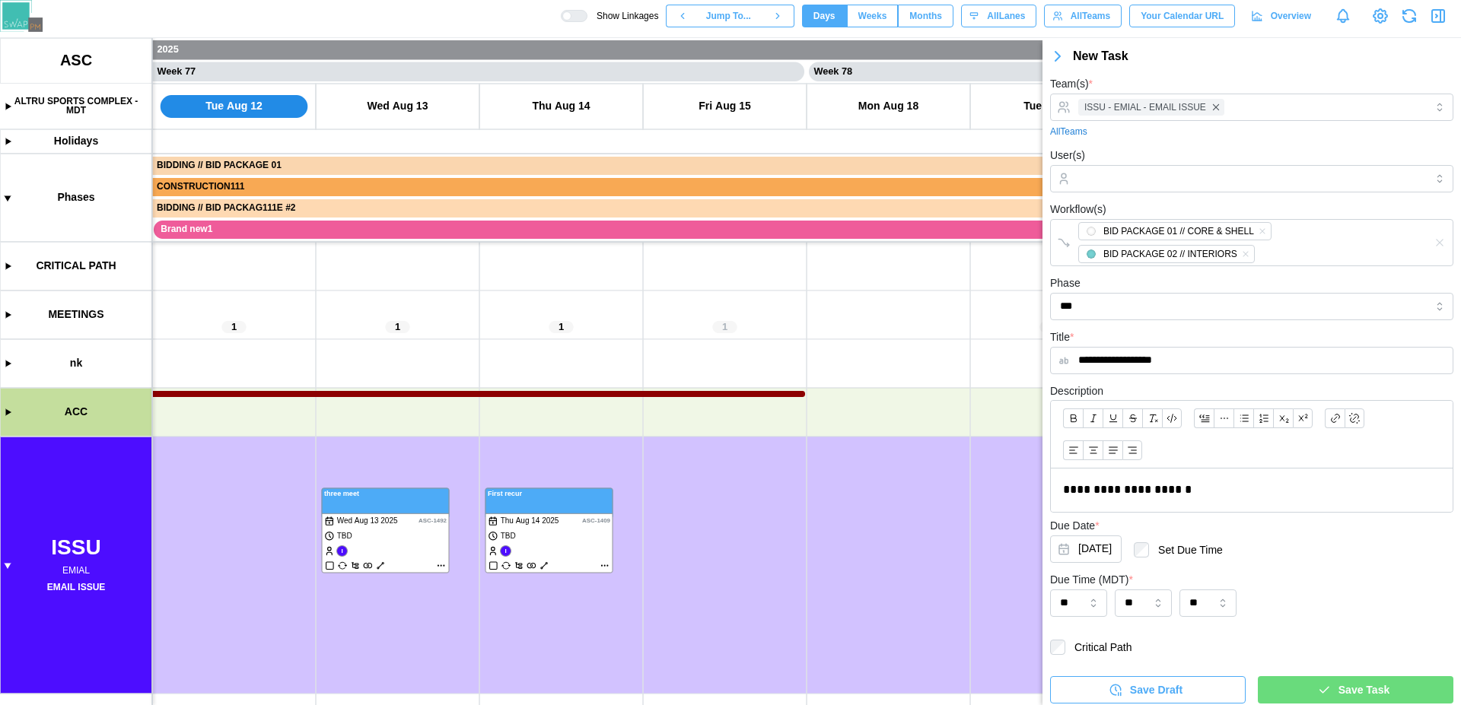
click at [1338, 698] on span "Save Task" at bounding box center [1363, 690] width 51 height 26
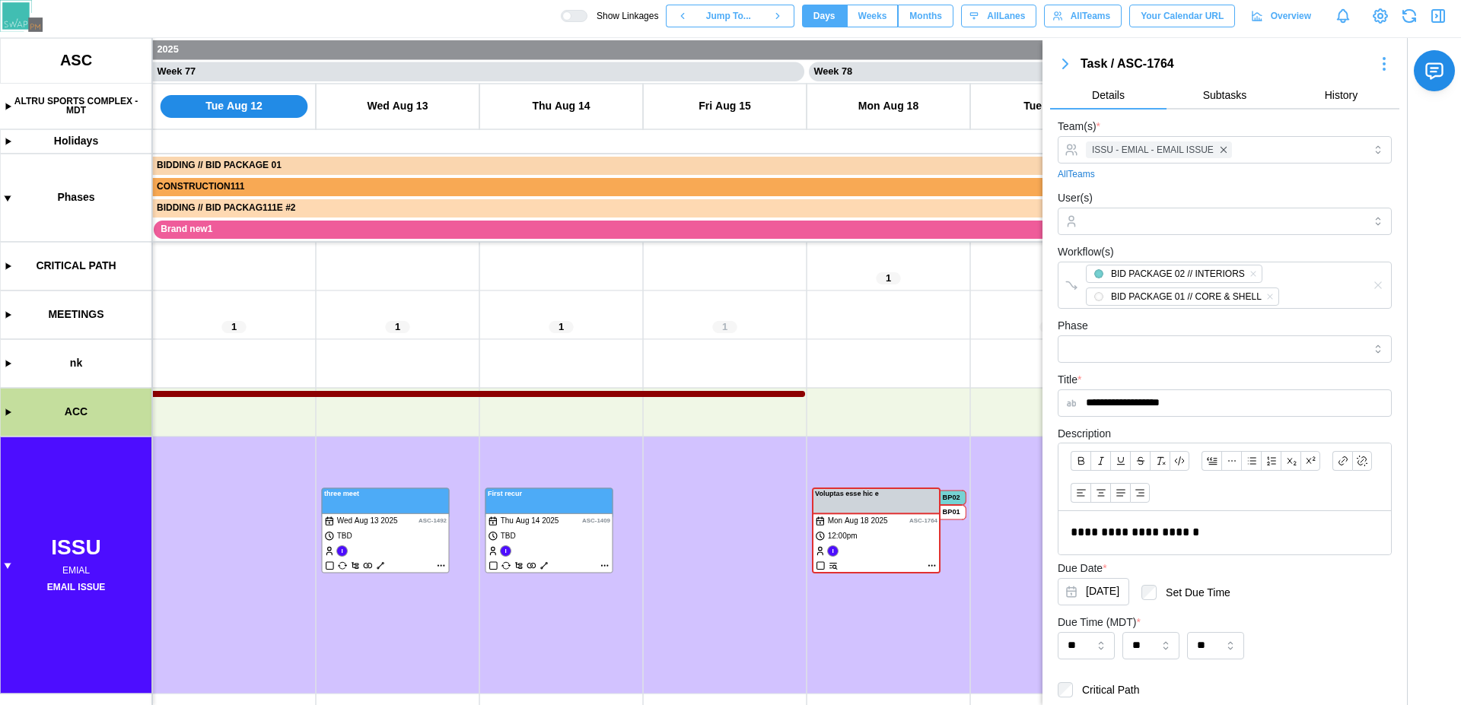
click at [1066, 68] on icon "button" at bounding box center [1065, 64] width 18 height 18
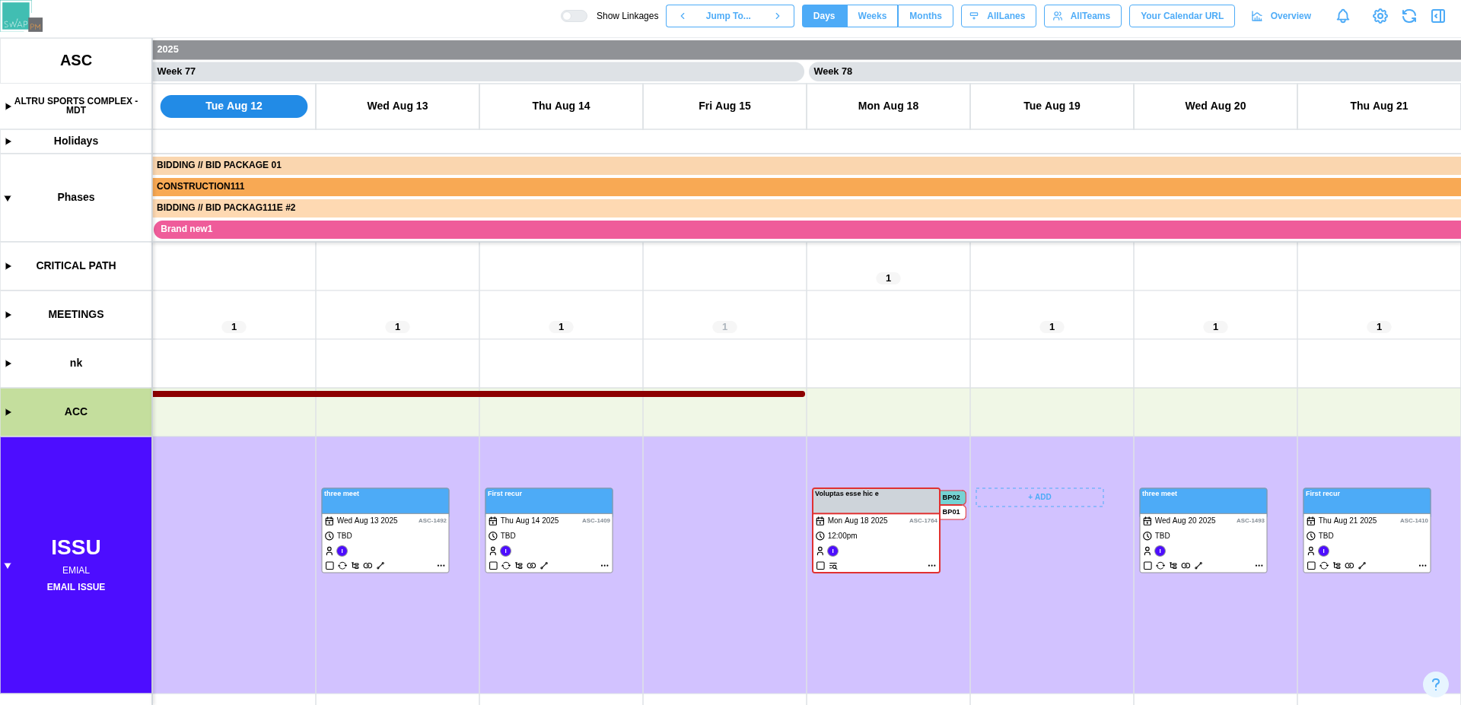
click at [1030, 501] on canvas at bounding box center [730, 371] width 1461 height 667
click at [1146, 662] on canvas at bounding box center [730, 371] width 1461 height 667
click at [895, 559] on canvas at bounding box center [730, 371] width 1461 height 667
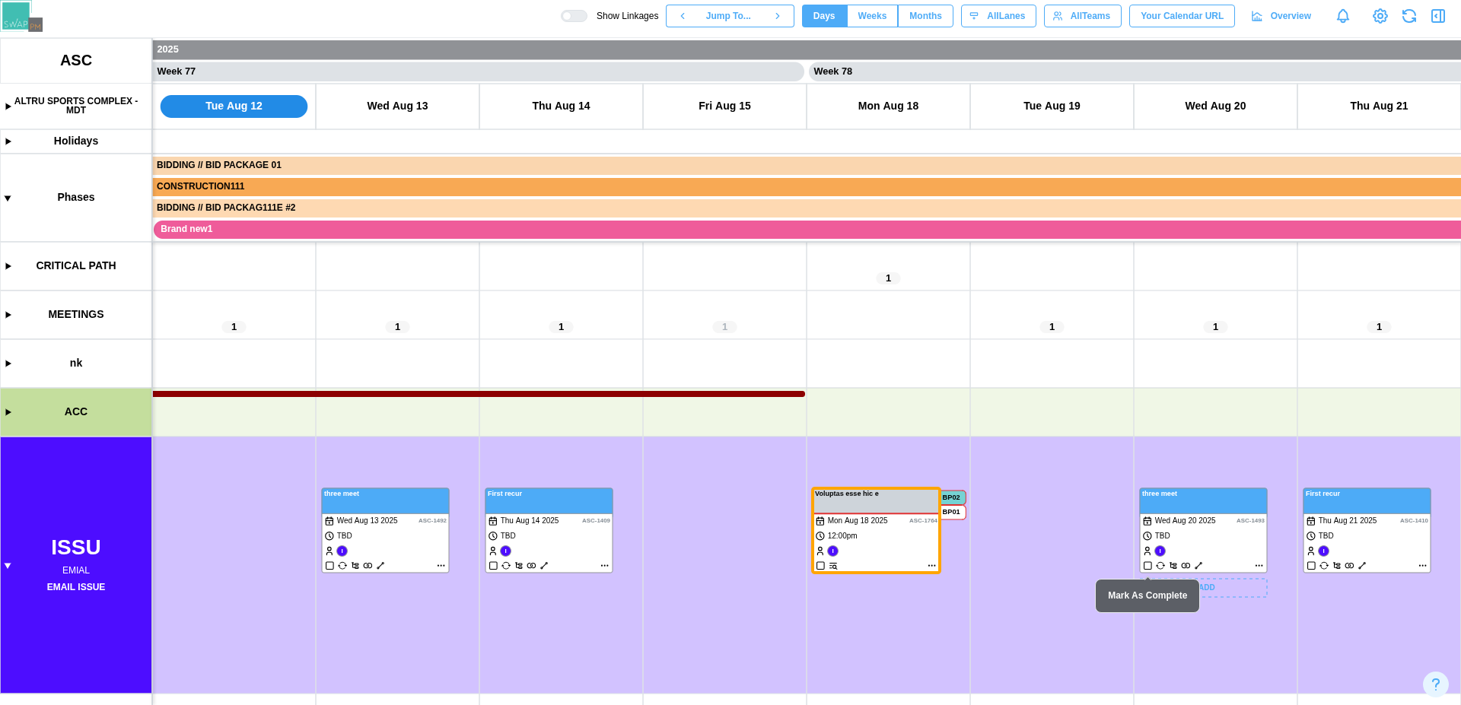
click at [1226, 550] on canvas at bounding box center [730, 371] width 1461 height 667
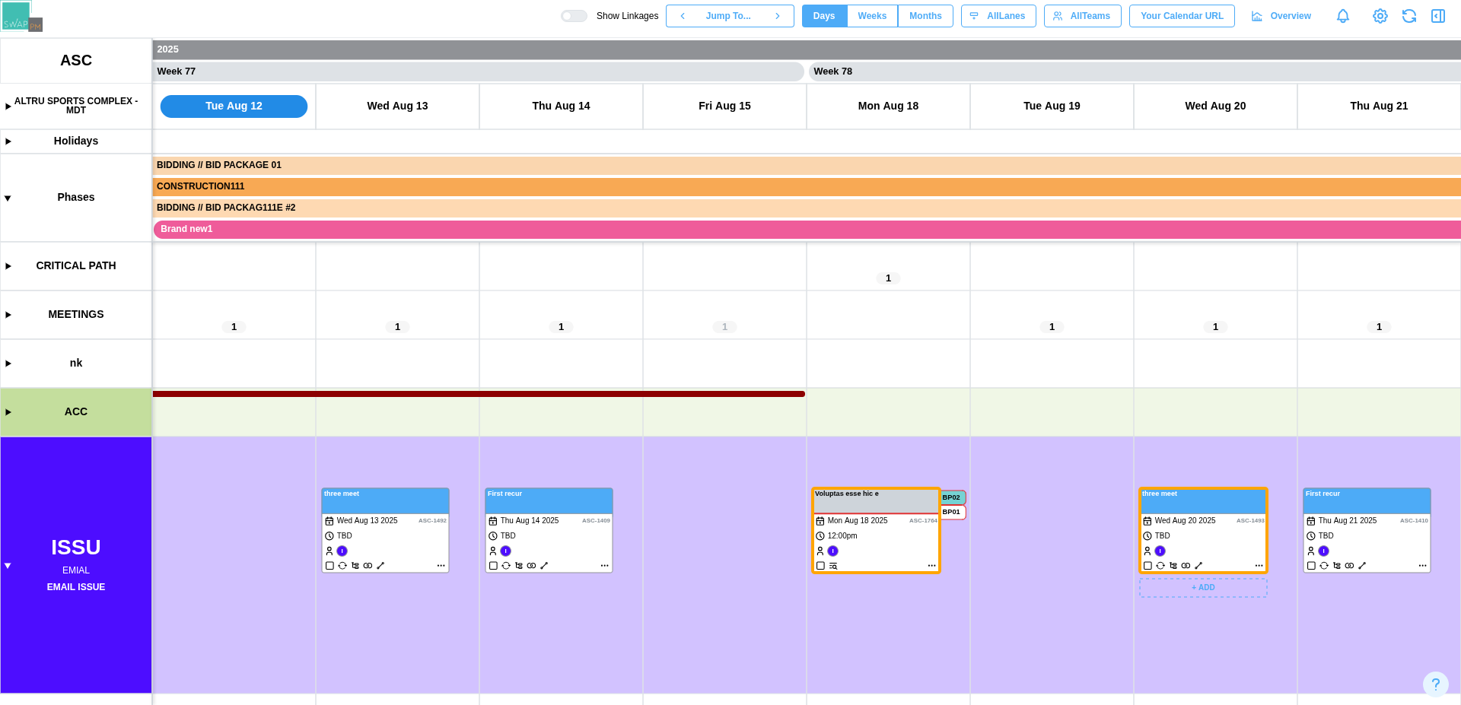
click at [1213, 552] on canvas at bounding box center [730, 371] width 1461 height 667
click at [1162, 634] on canvas at bounding box center [730, 371] width 1461 height 667
click at [1388, 543] on canvas at bounding box center [730, 371] width 1461 height 667
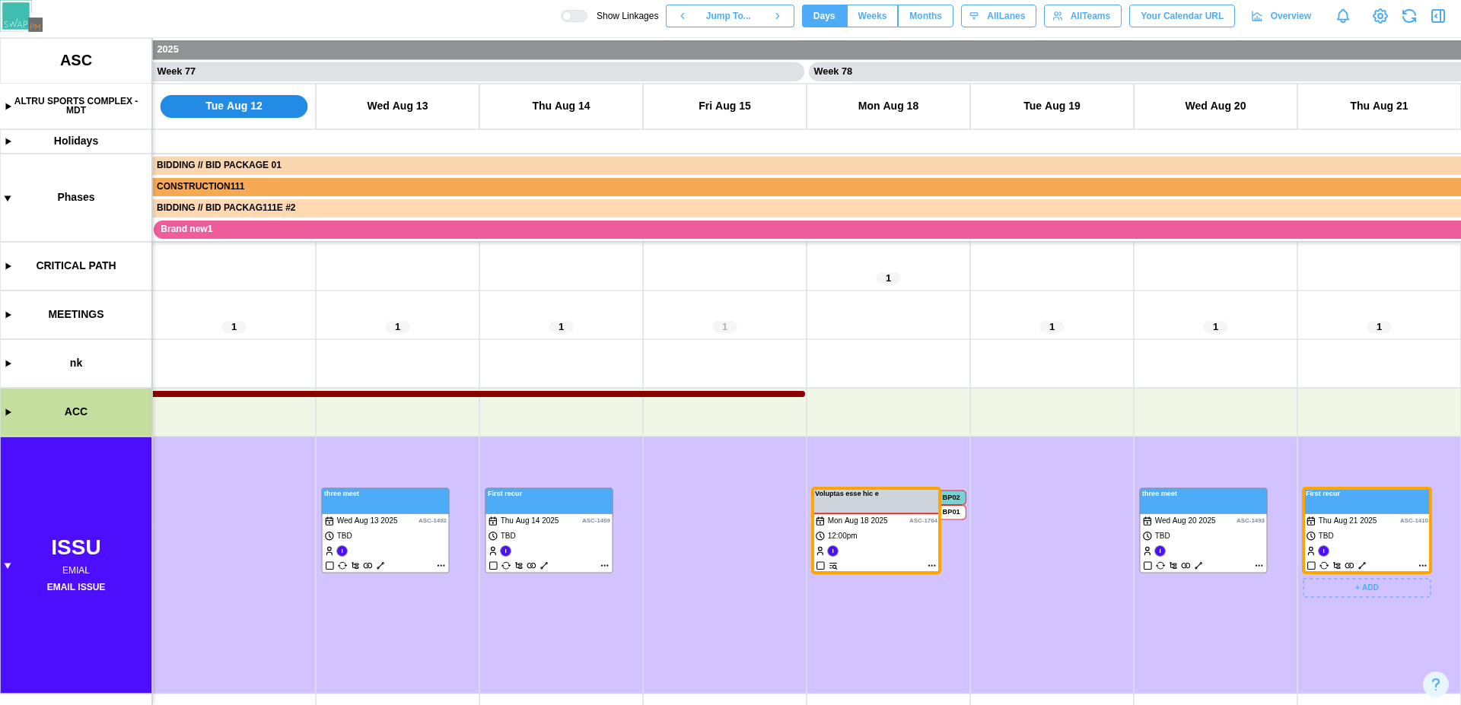
click at [1384, 545] on canvas at bounding box center [730, 371] width 1461 height 667
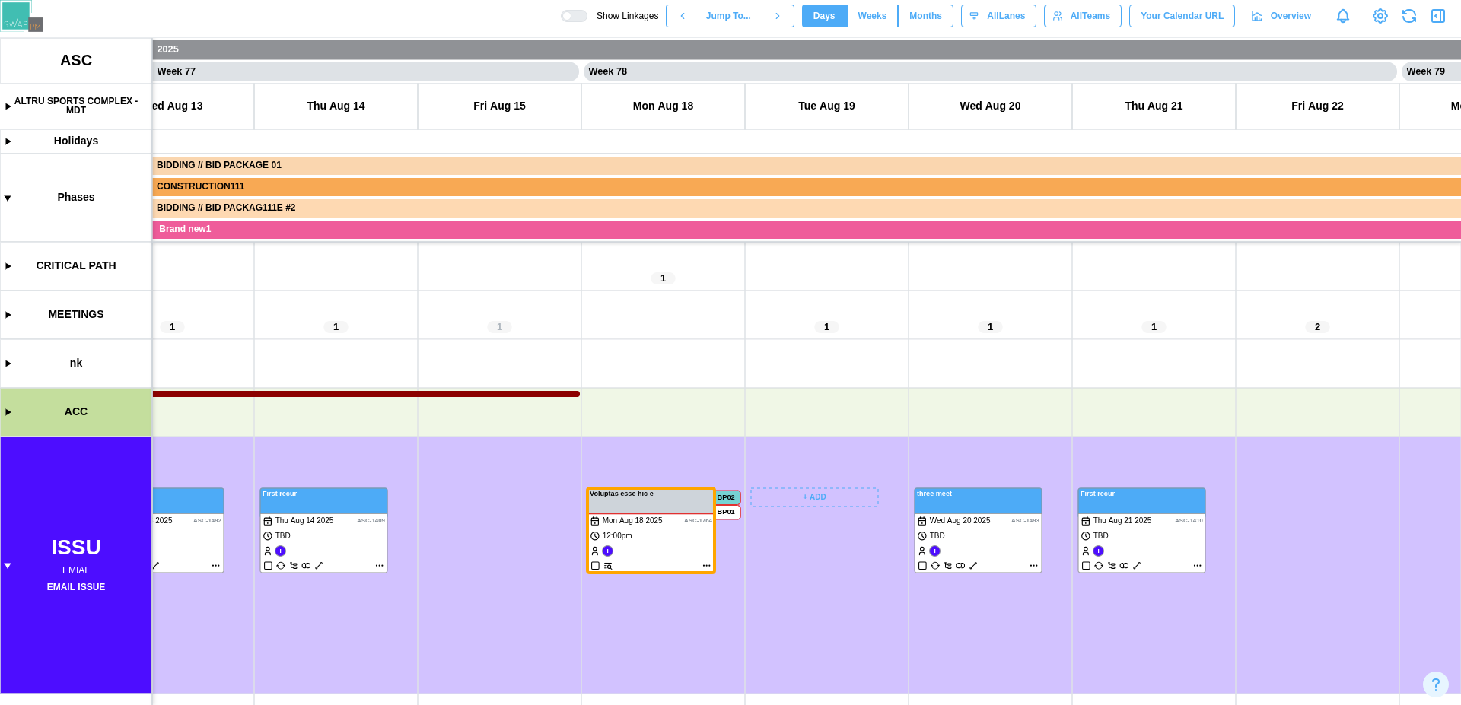
scroll to position [0, 62757]
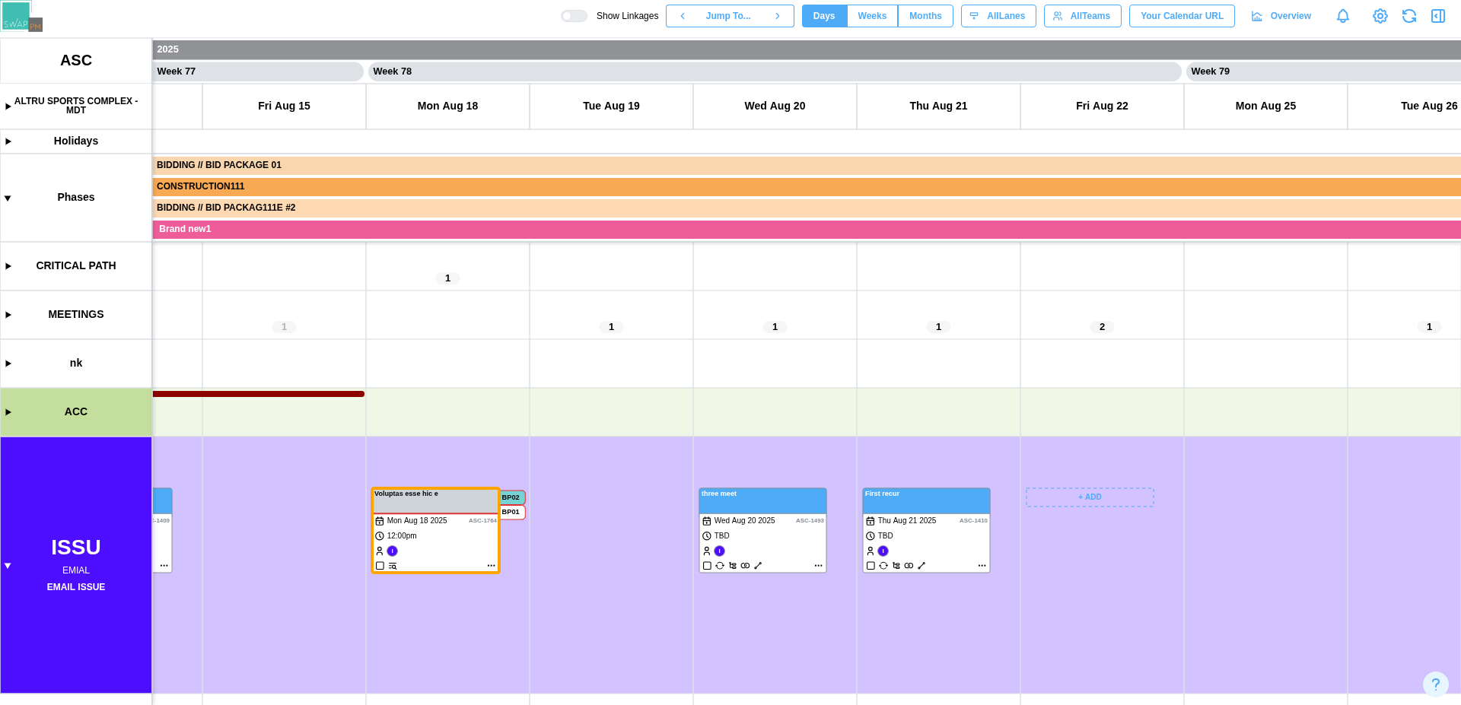
click at [1125, 496] on canvas at bounding box center [730, 371] width 1461 height 667
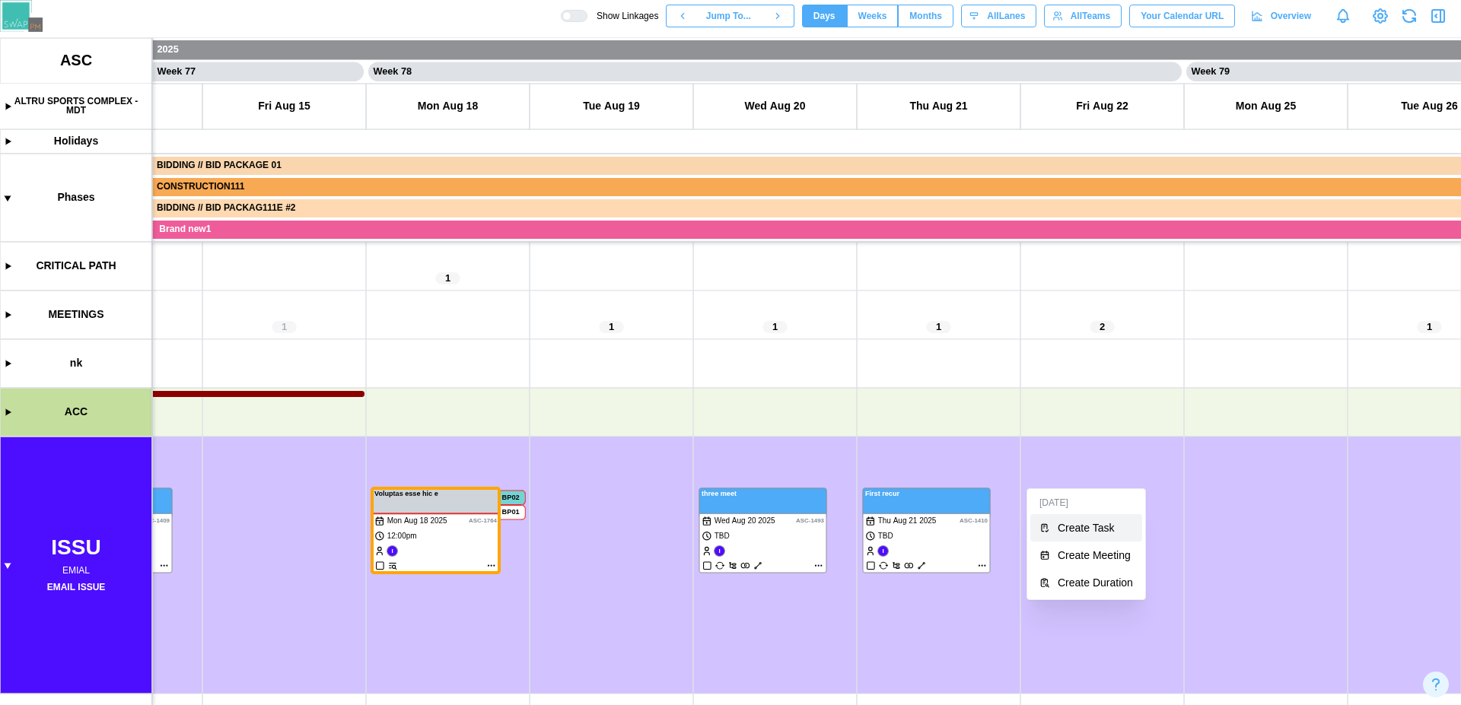
click at [1099, 524] on div "Create Task" at bounding box center [1094, 528] width 75 height 12
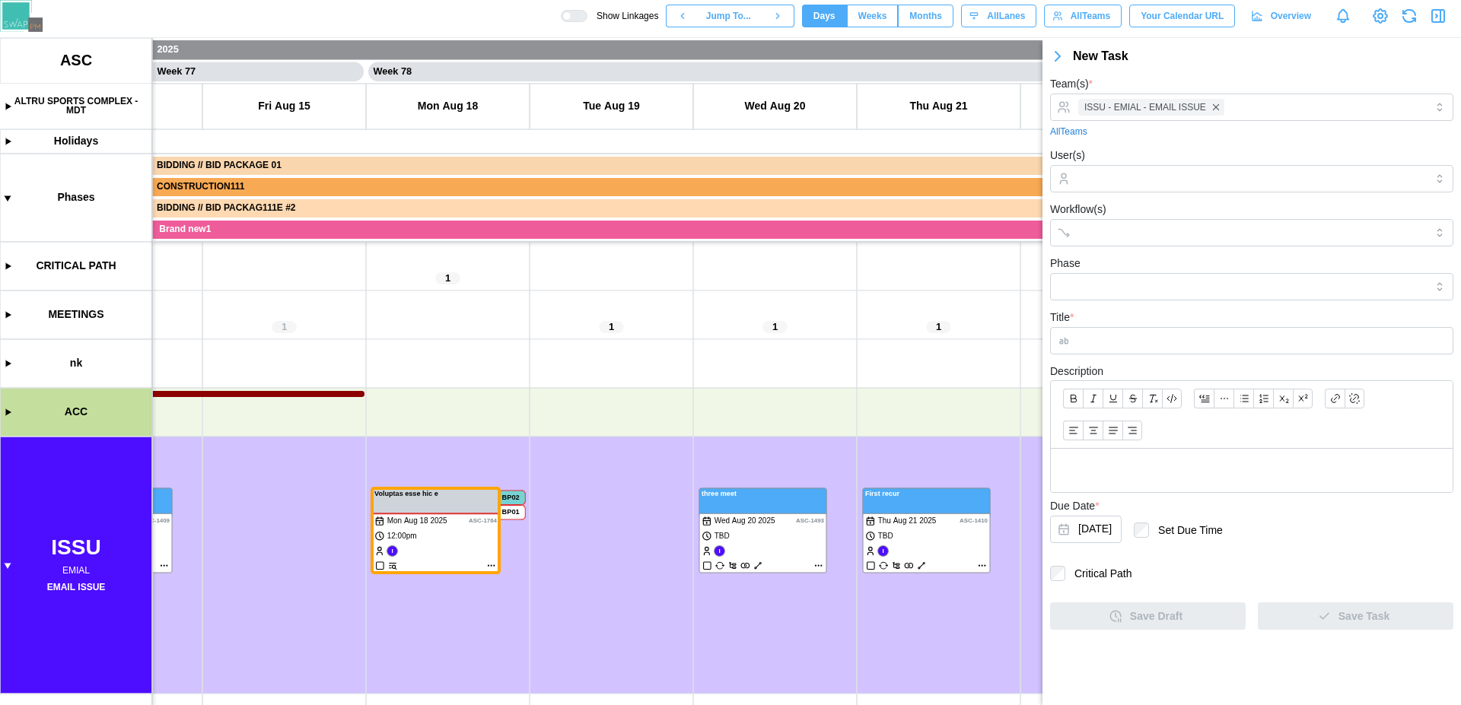
type input "****"
type input "*********"
type input "**********"
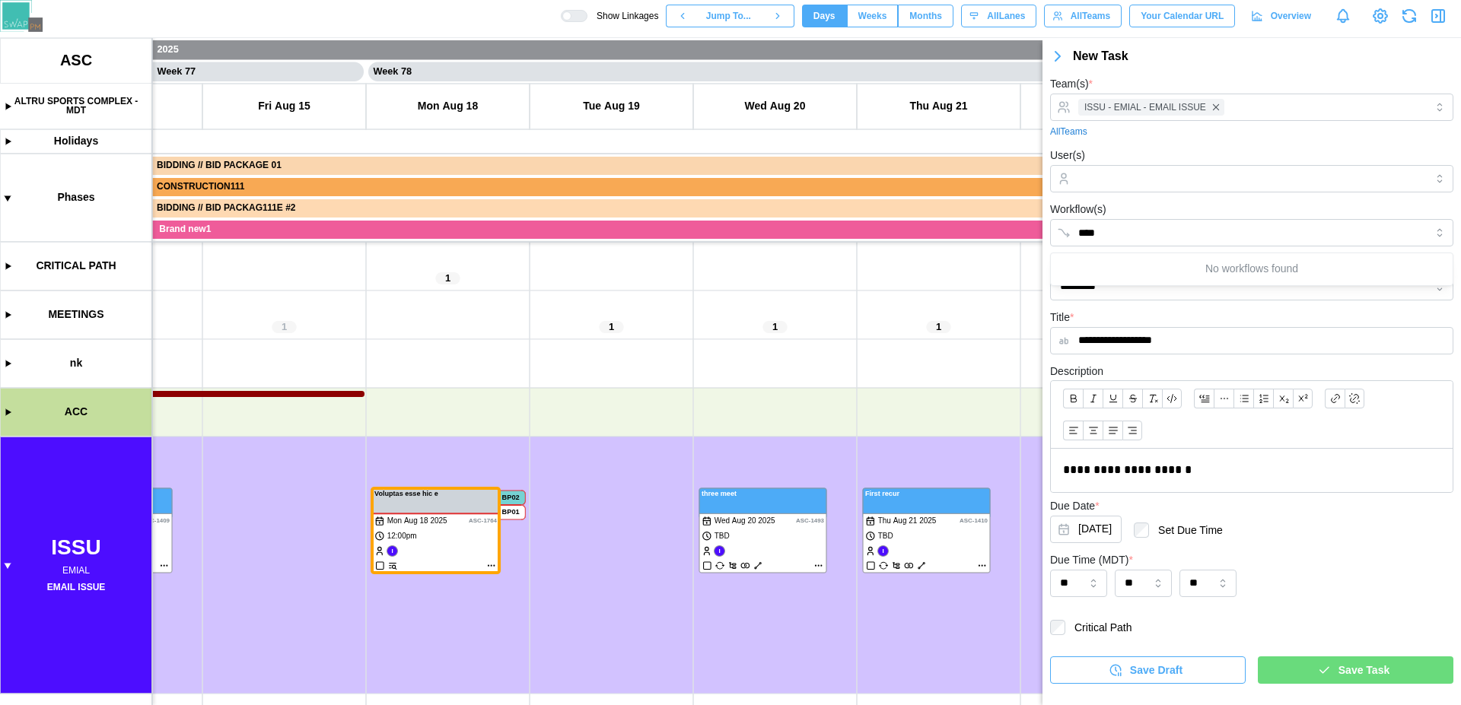
drag, startPoint x: 1198, startPoint y: 344, endPoint x: 1062, endPoint y: 338, distance: 136.3
click at [1062, 338] on input "**********" at bounding box center [1251, 340] width 403 height 27
click at [1115, 313] on div "**********" at bounding box center [1251, 331] width 403 height 46
drag, startPoint x: 1107, startPoint y: 231, endPoint x: 1000, endPoint y: 229, distance: 106.5
click at [1000, 229] on body "**********" at bounding box center [730, 352] width 1461 height 705
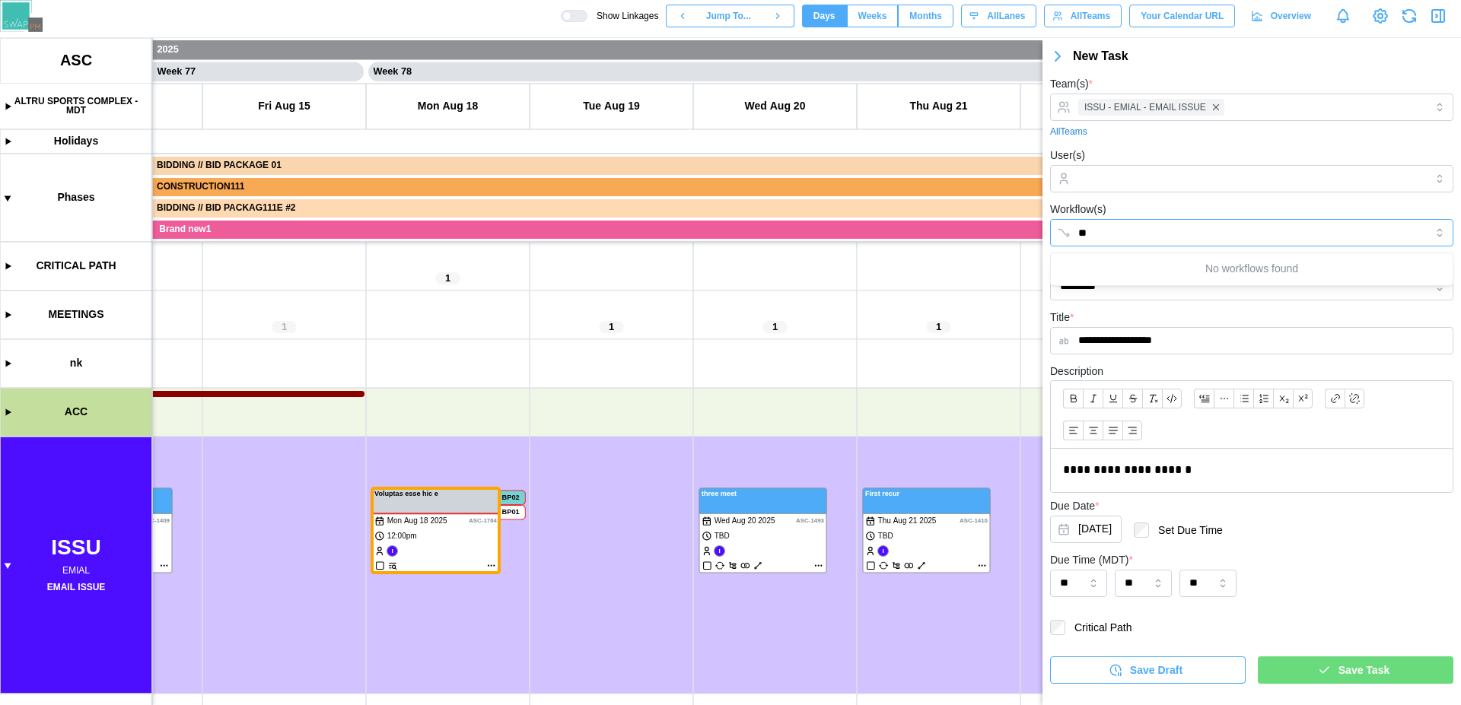
type input "*"
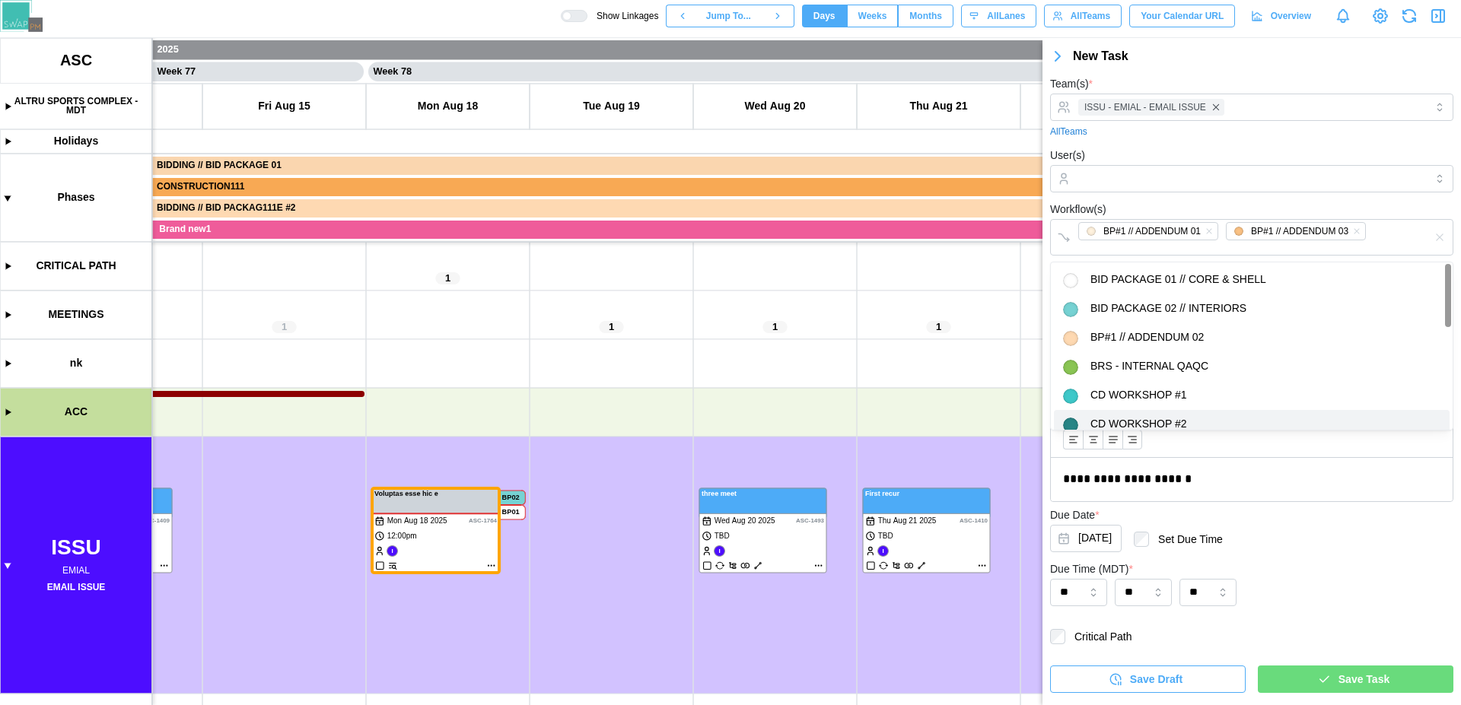
click at [1302, 549] on div "Due Date * Aug 22, 2025 Set Due Time" at bounding box center [1251, 533] width 403 height 54
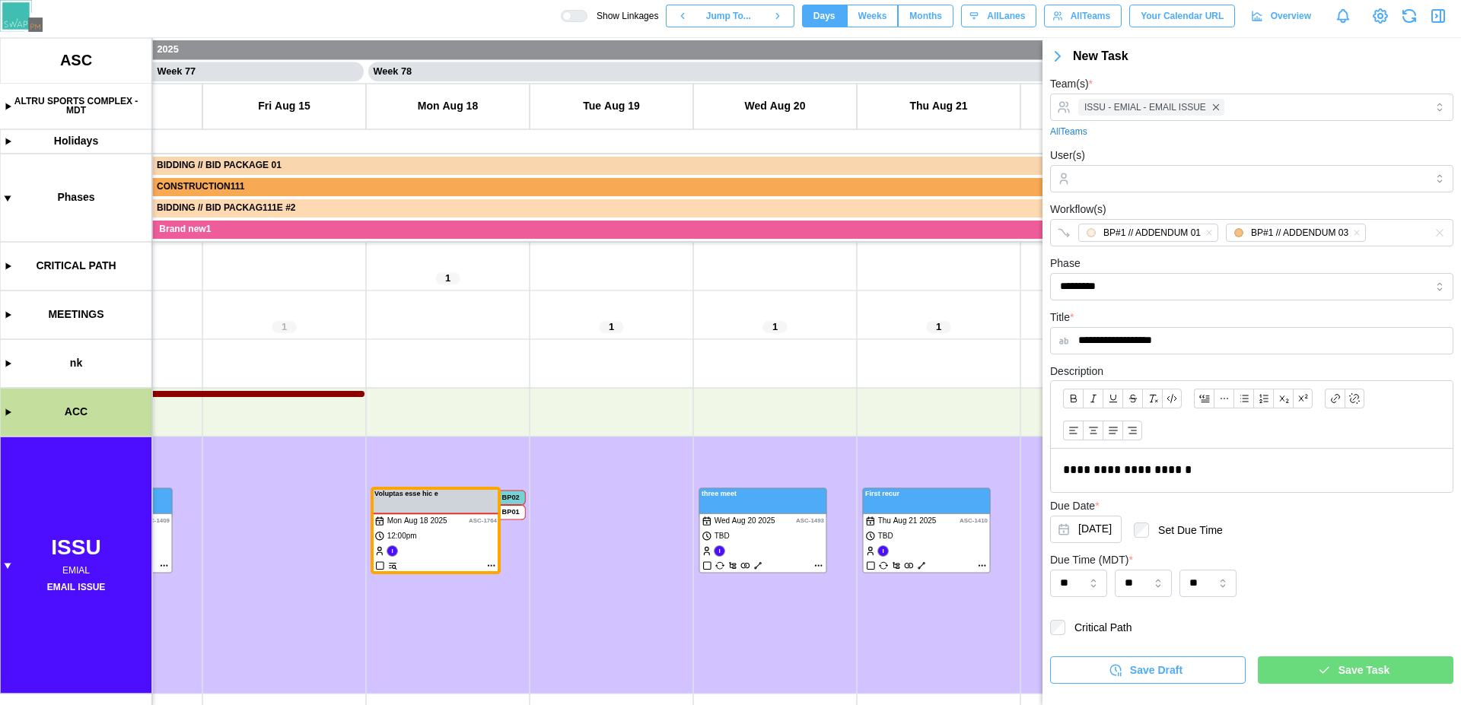
click at [1351, 672] on span "Save Task" at bounding box center [1363, 670] width 51 height 26
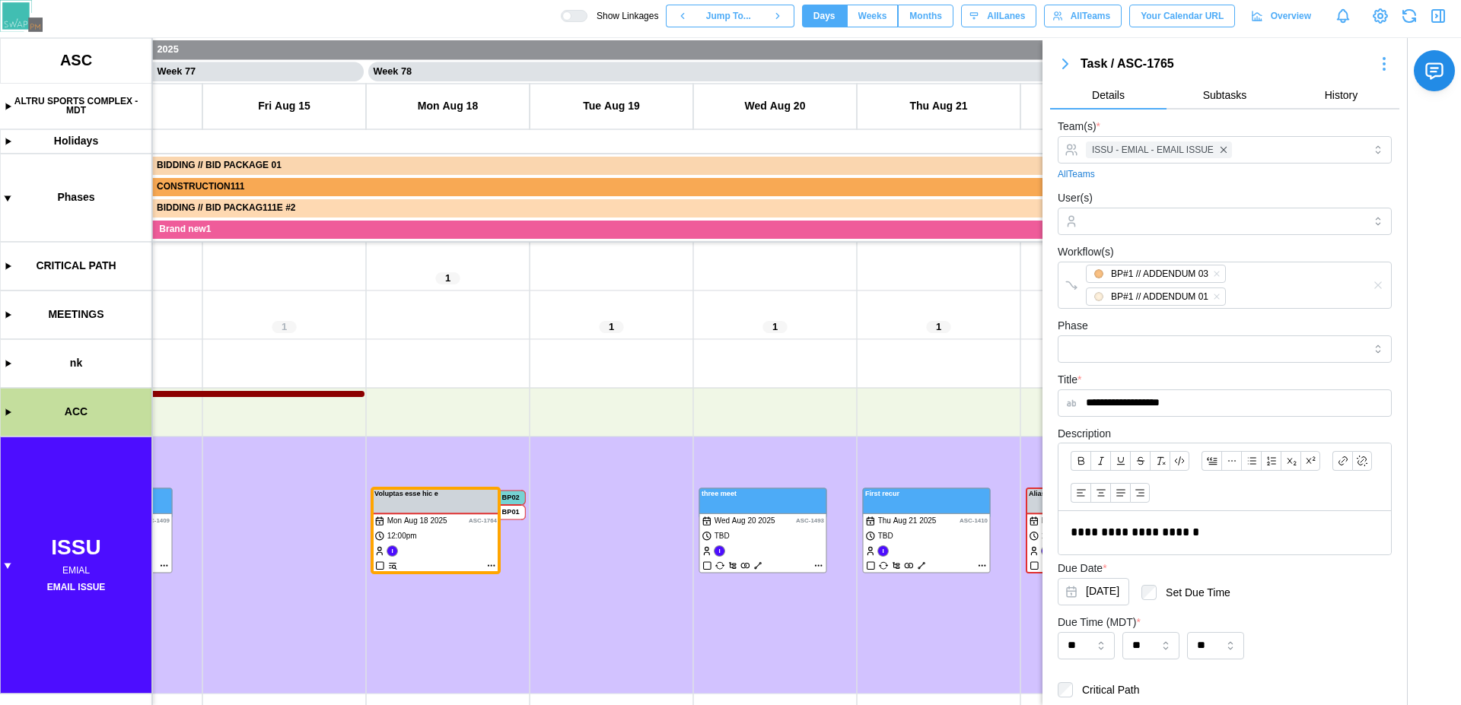
click at [1057, 55] on icon "button" at bounding box center [1065, 64] width 18 height 18
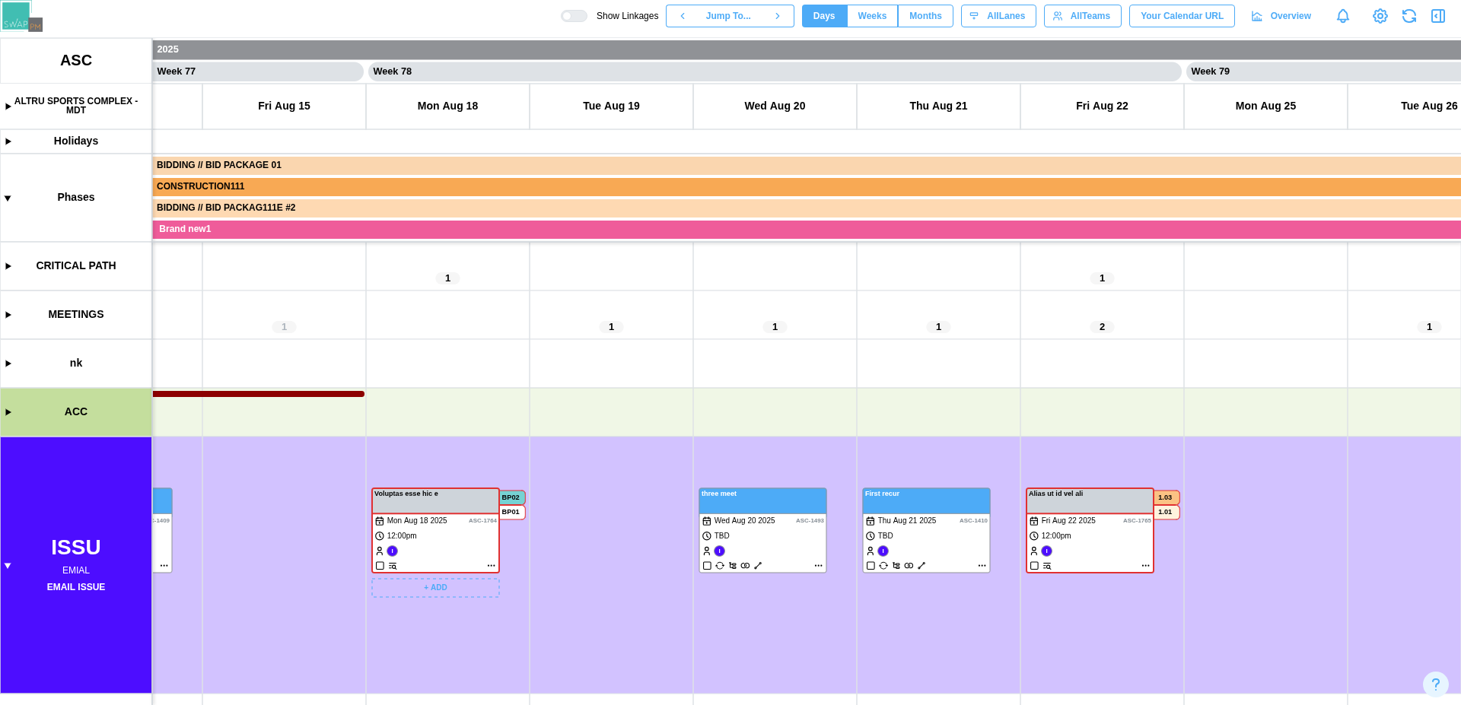
click at [450, 543] on canvas at bounding box center [730, 371] width 1461 height 667
click at [1104, 549] on canvas at bounding box center [730, 371] width 1461 height 667
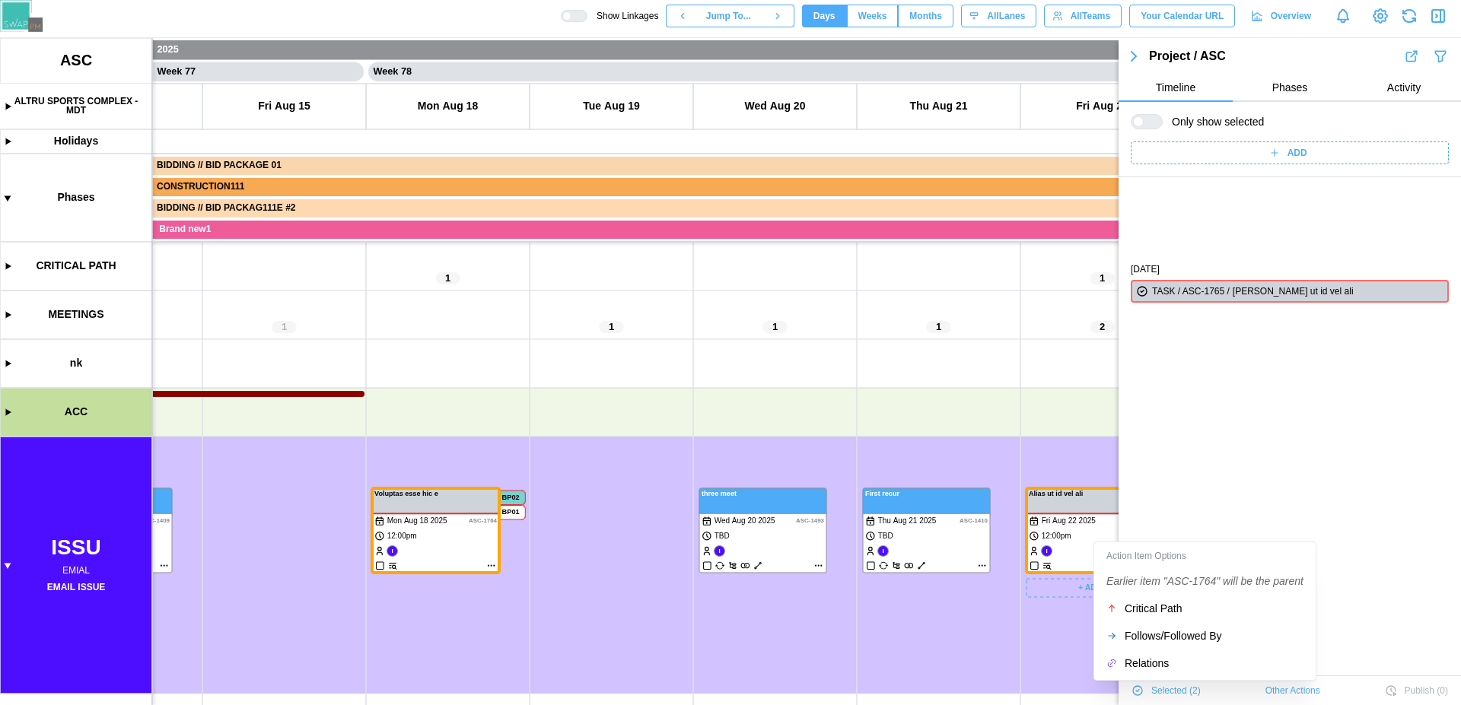
scroll to position [103, 0]
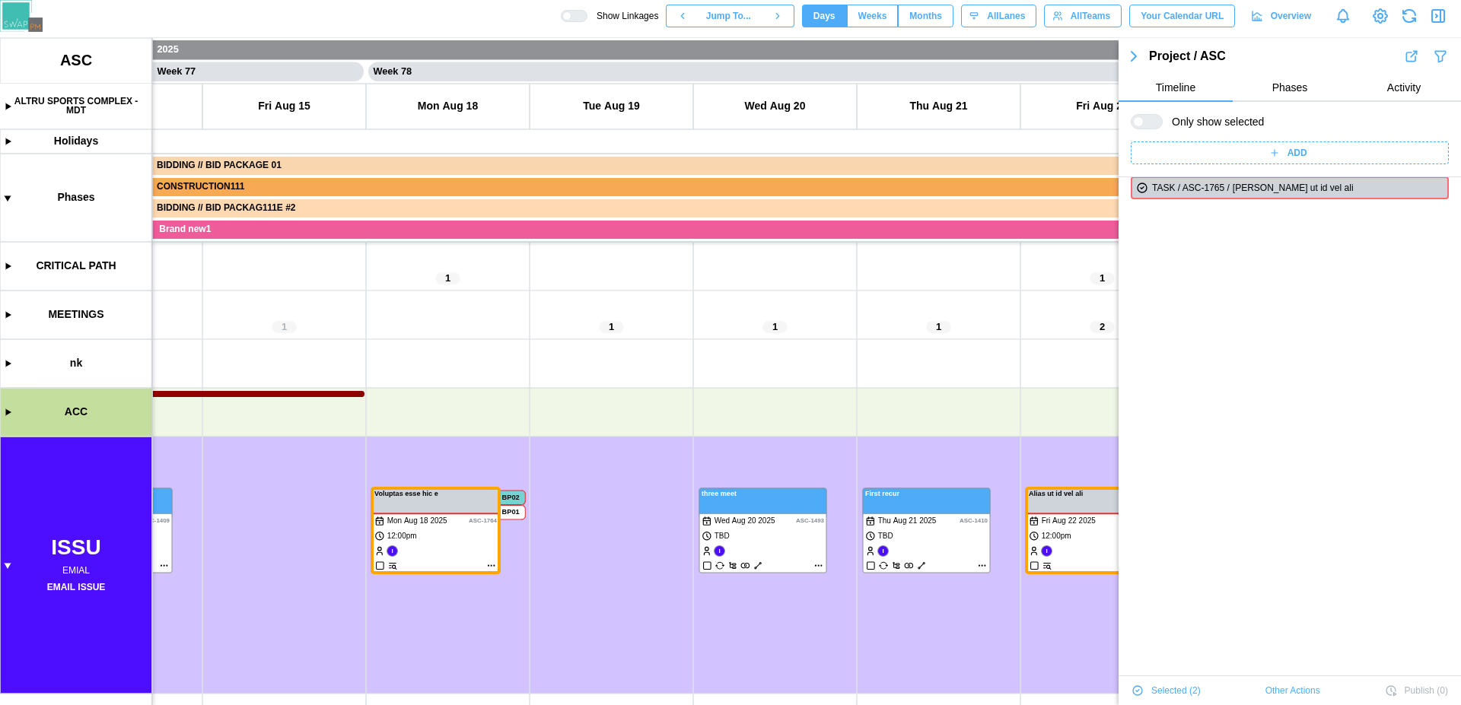
click at [1136, 57] on icon "button" at bounding box center [1133, 56] width 18 height 18
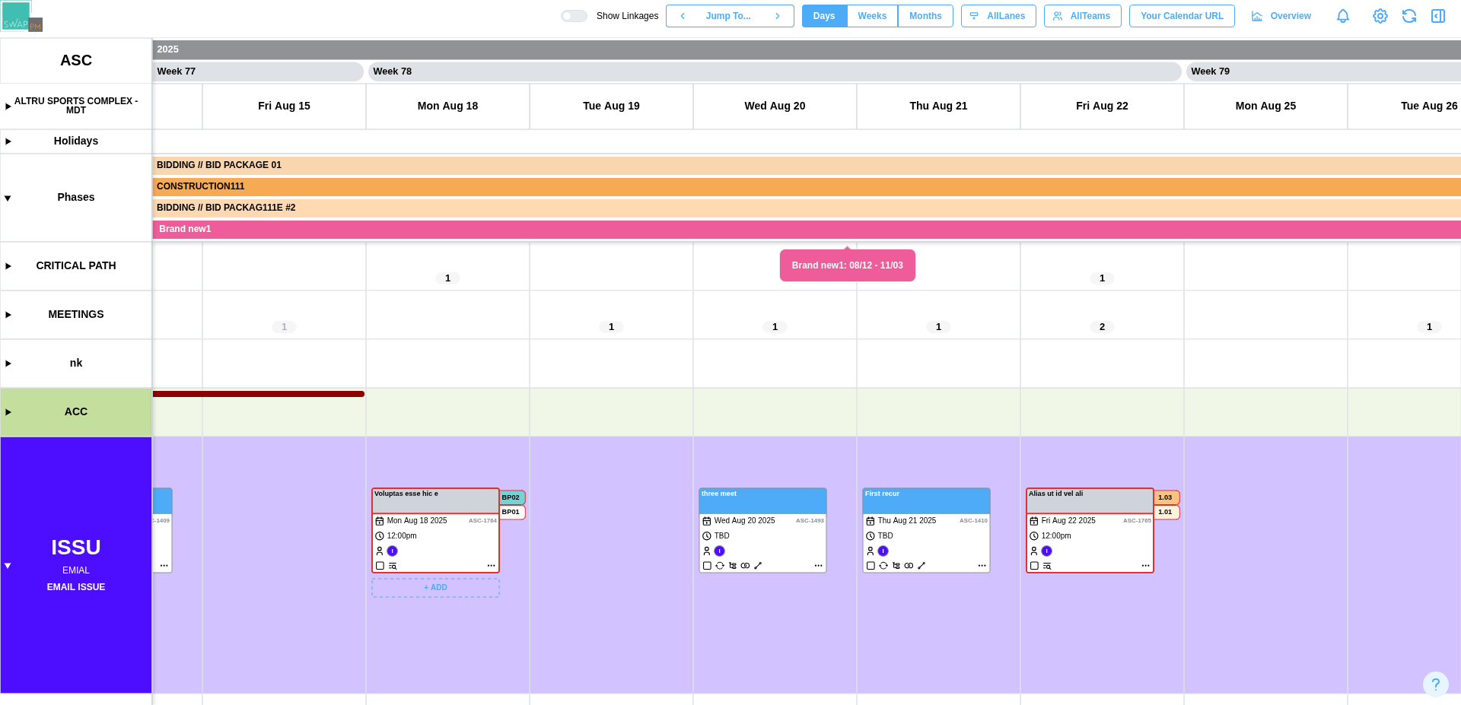
click at [451, 545] on canvas at bounding box center [730, 371] width 1461 height 667
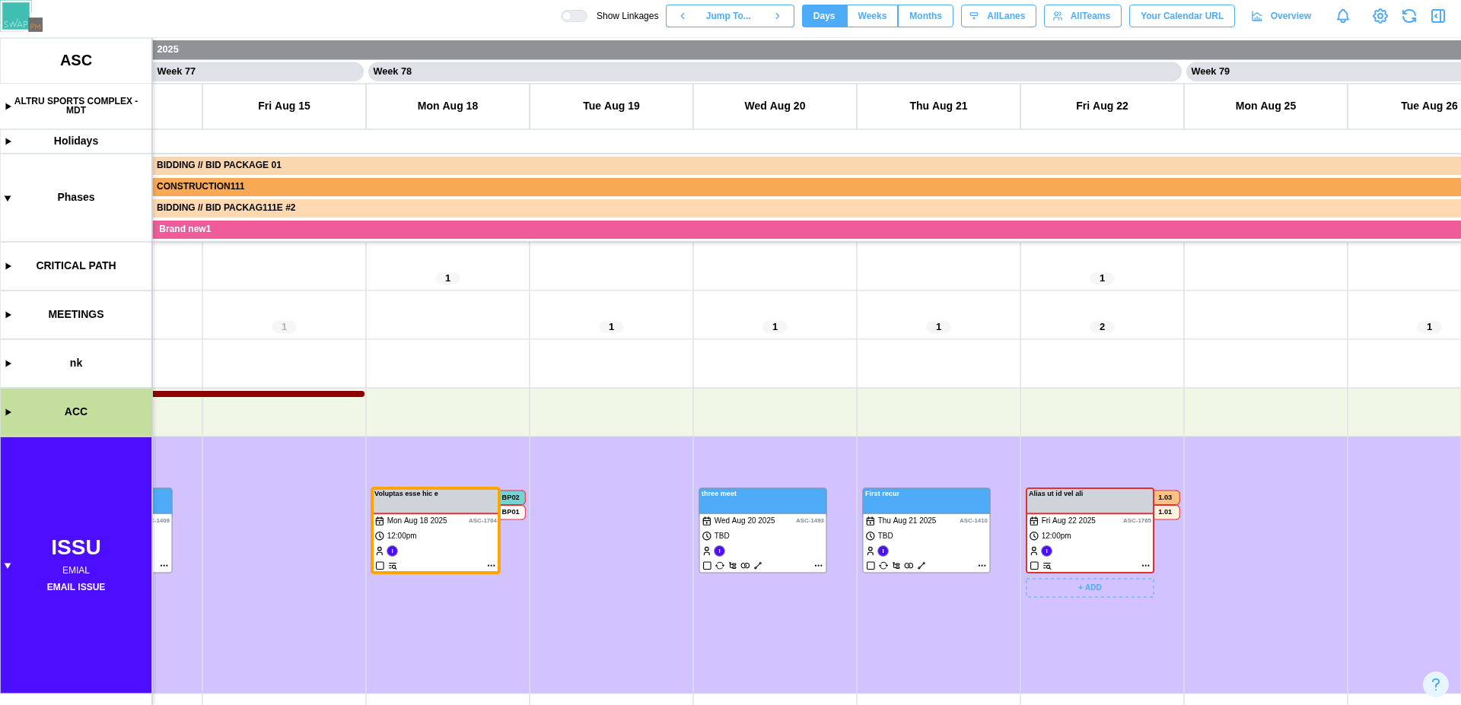
click at [1114, 545] on canvas at bounding box center [730, 371] width 1461 height 667
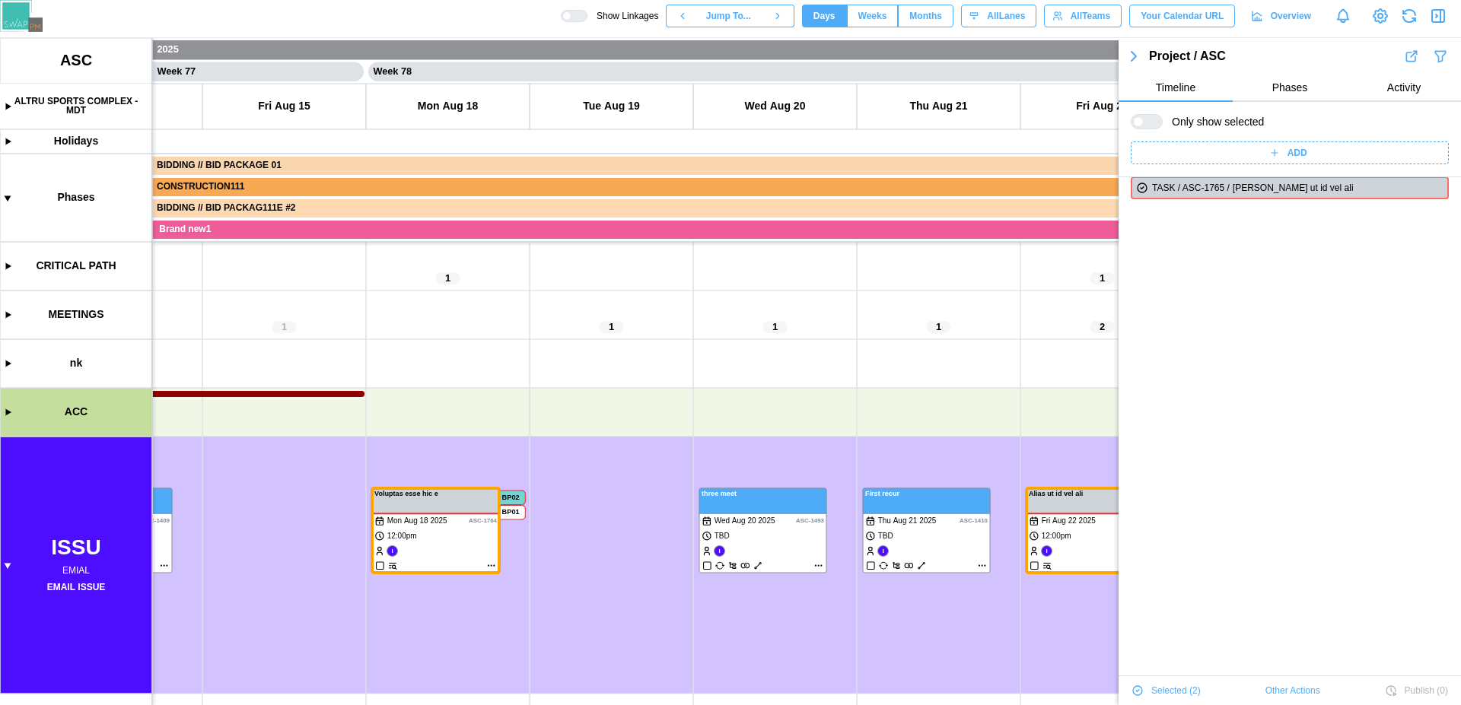
click at [1130, 59] on icon "button" at bounding box center [1133, 56] width 18 height 18
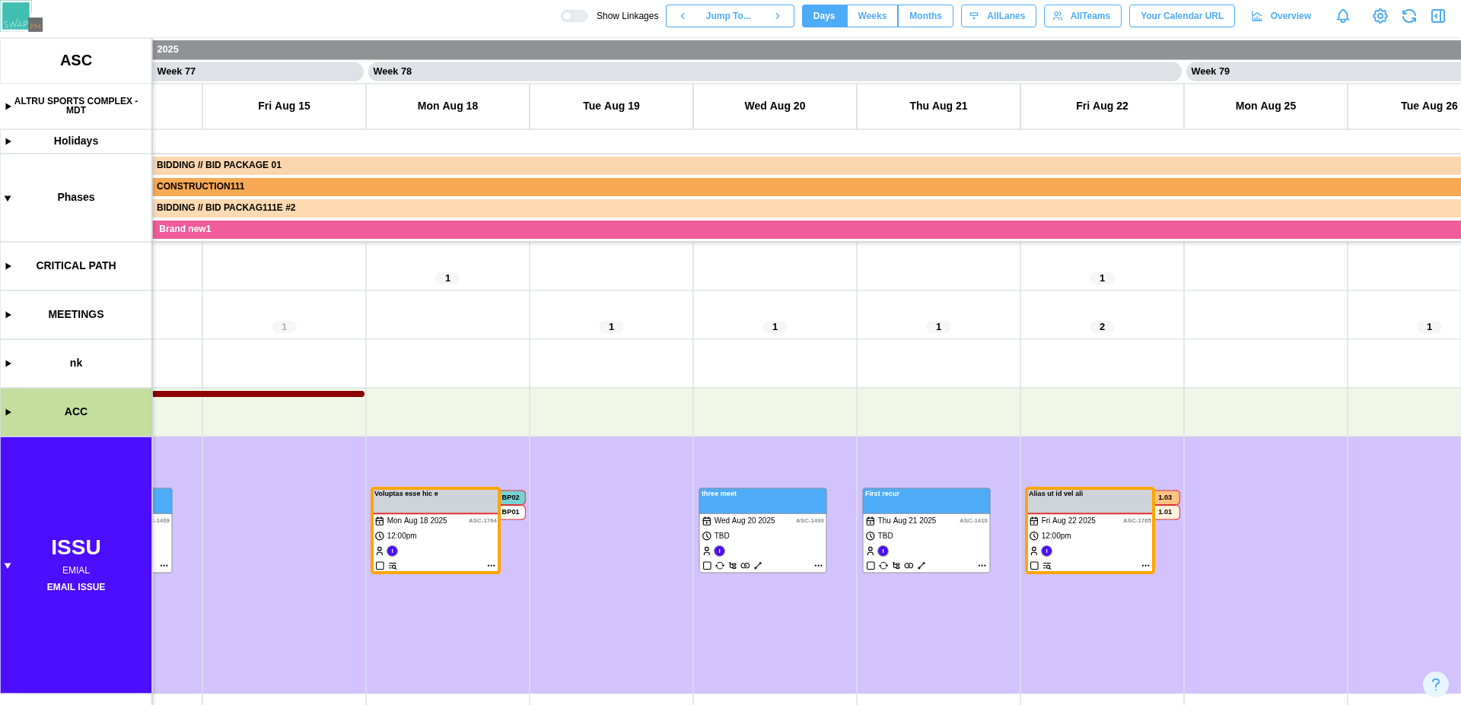
scroll to position [0, 0]
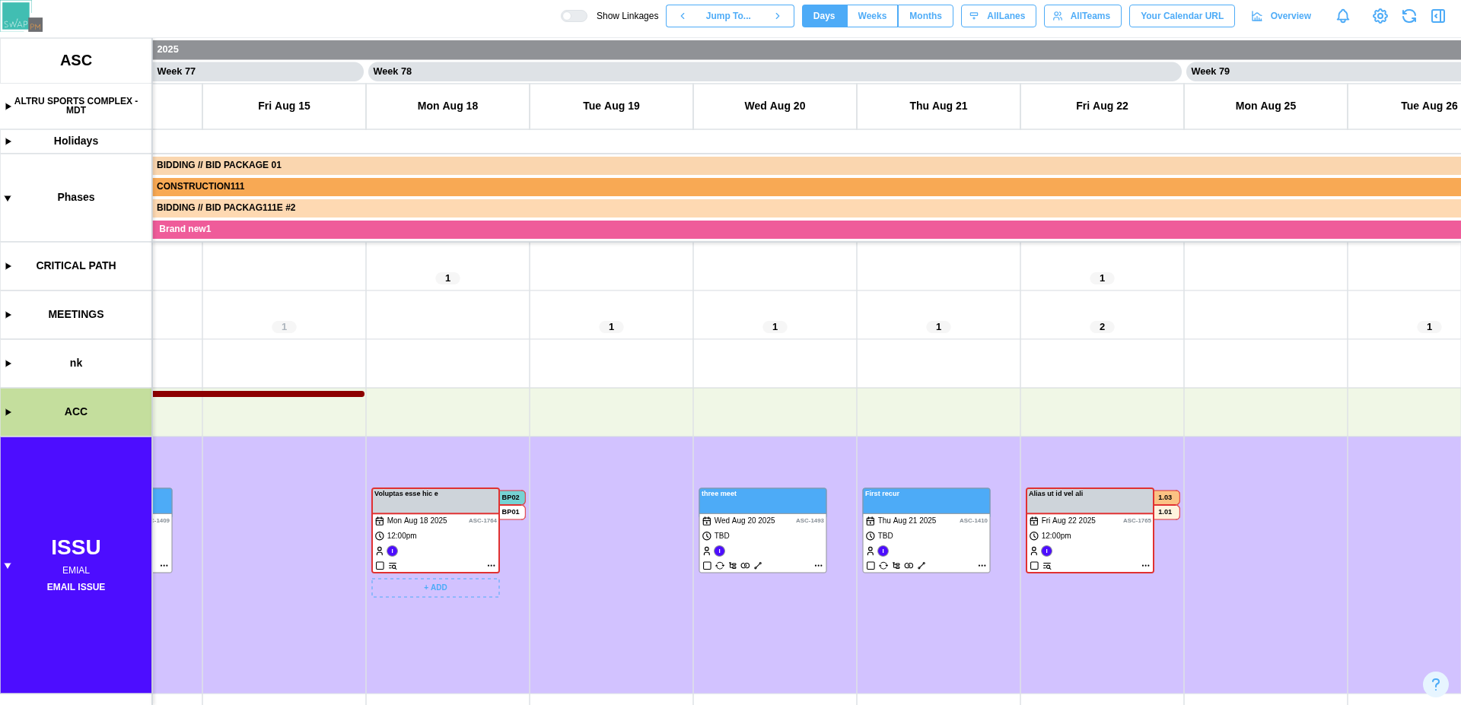
click at [476, 536] on canvas at bounding box center [730, 371] width 1461 height 667
click at [1119, 555] on canvas at bounding box center [730, 371] width 1461 height 667
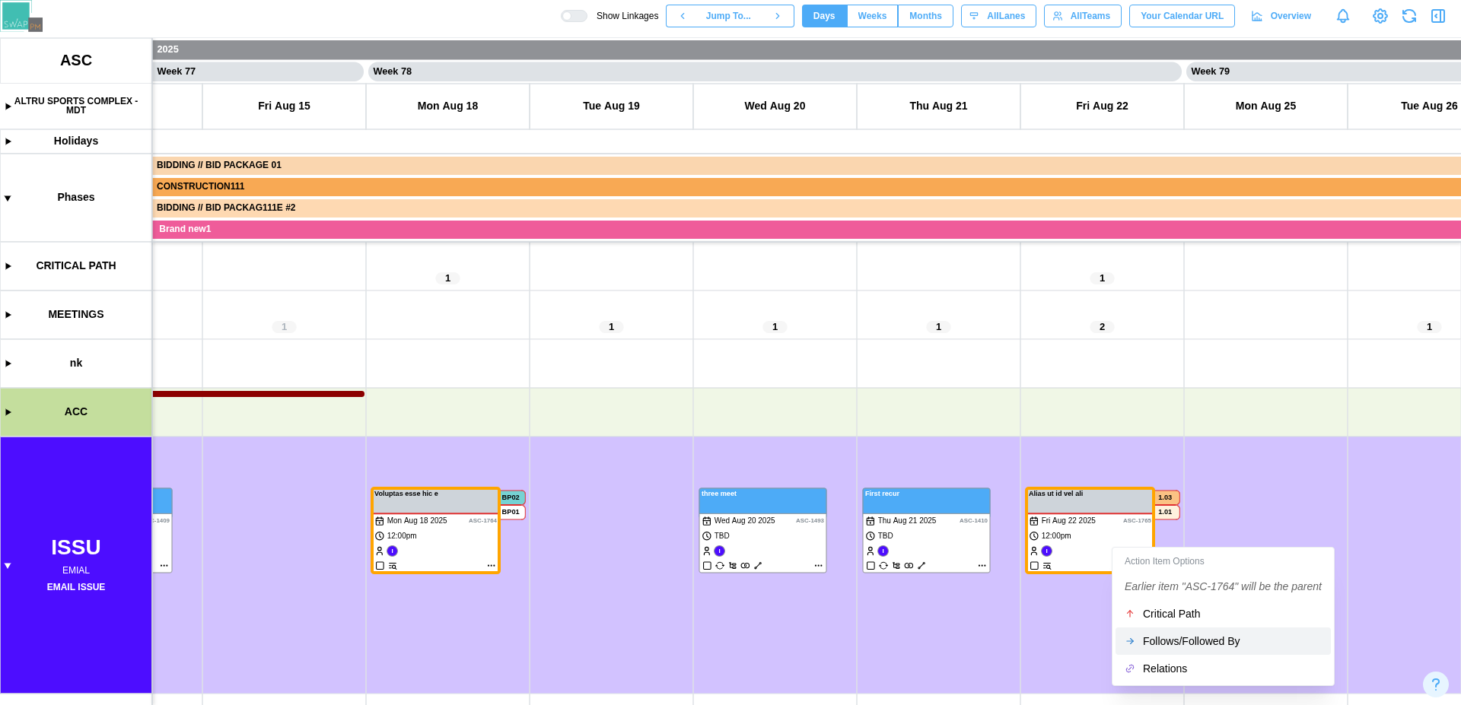
click at [1171, 643] on div "Follows/Followed By" at bounding box center [1232, 641] width 179 height 12
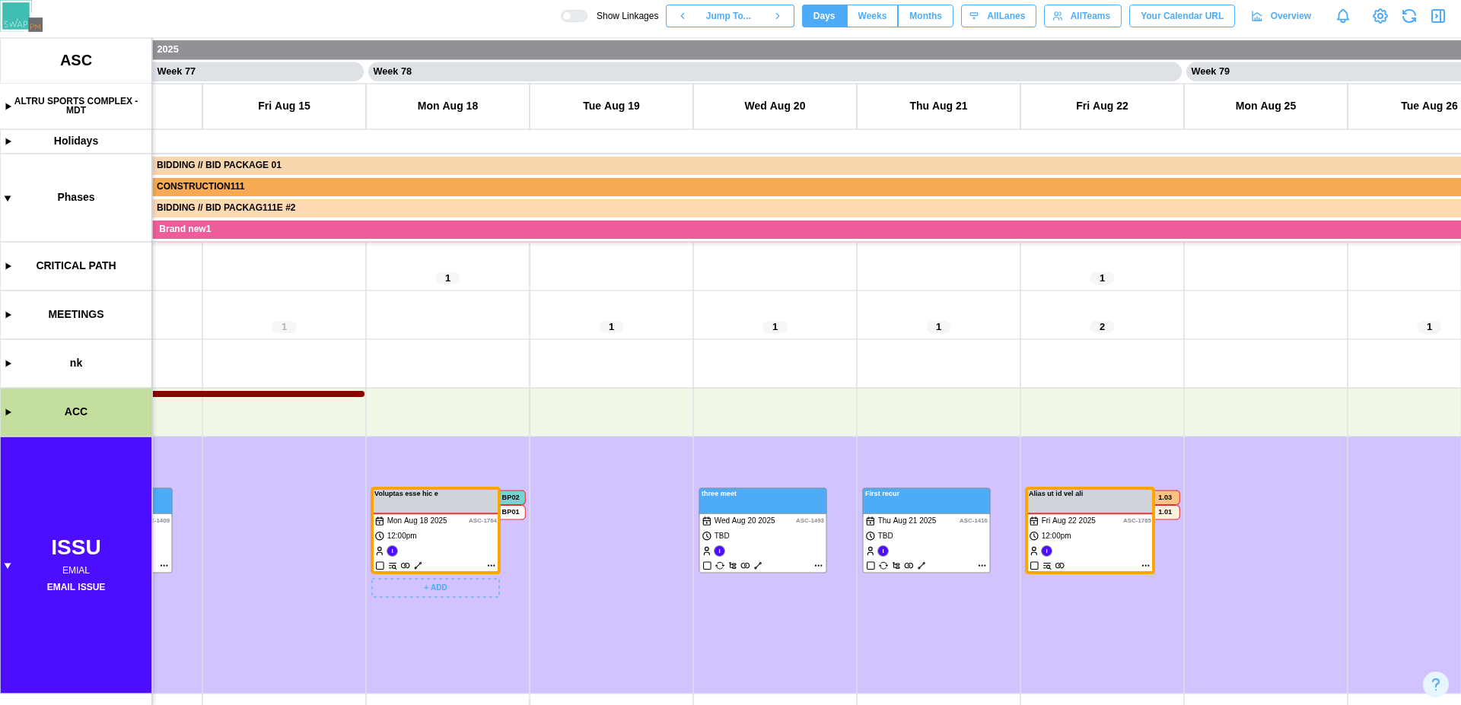
scroll to position [103, 0]
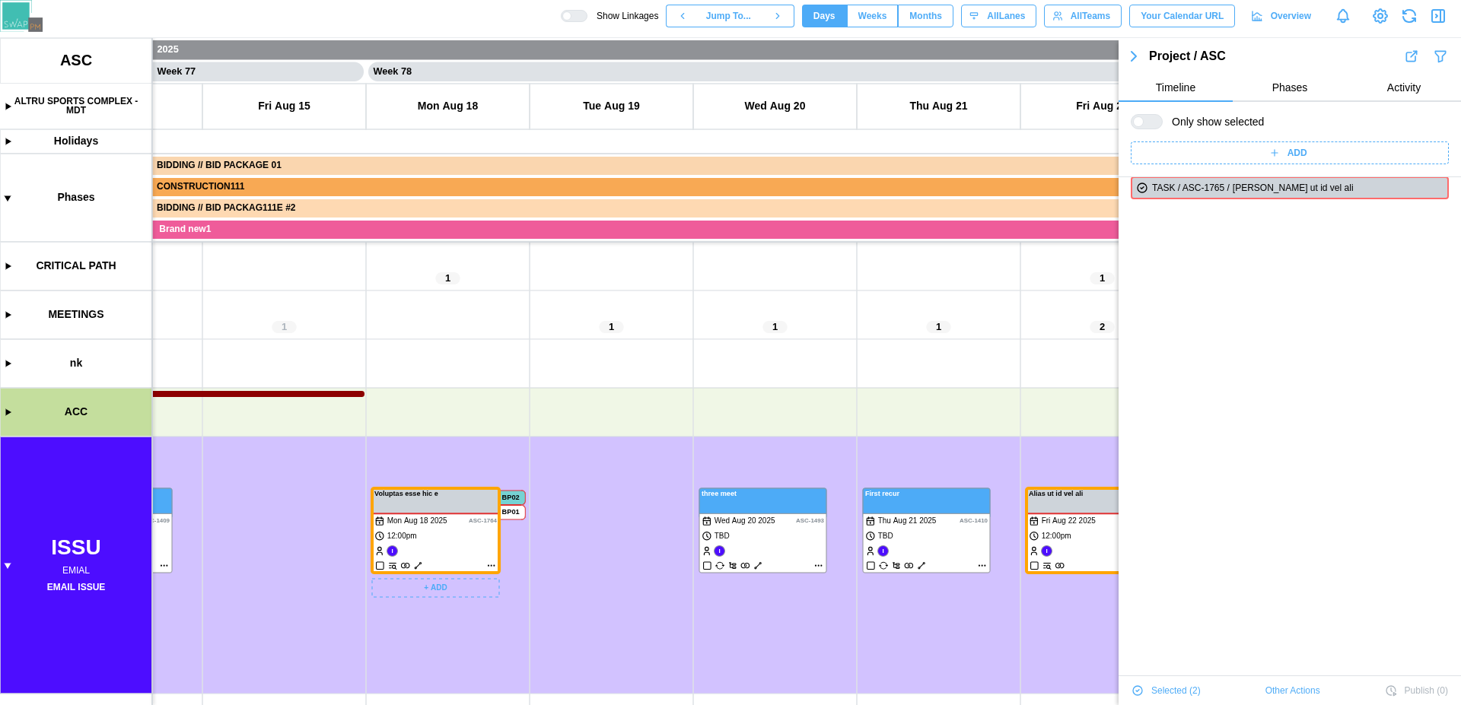
click at [416, 565] on canvas at bounding box center [730, 371] width 1461 height 667
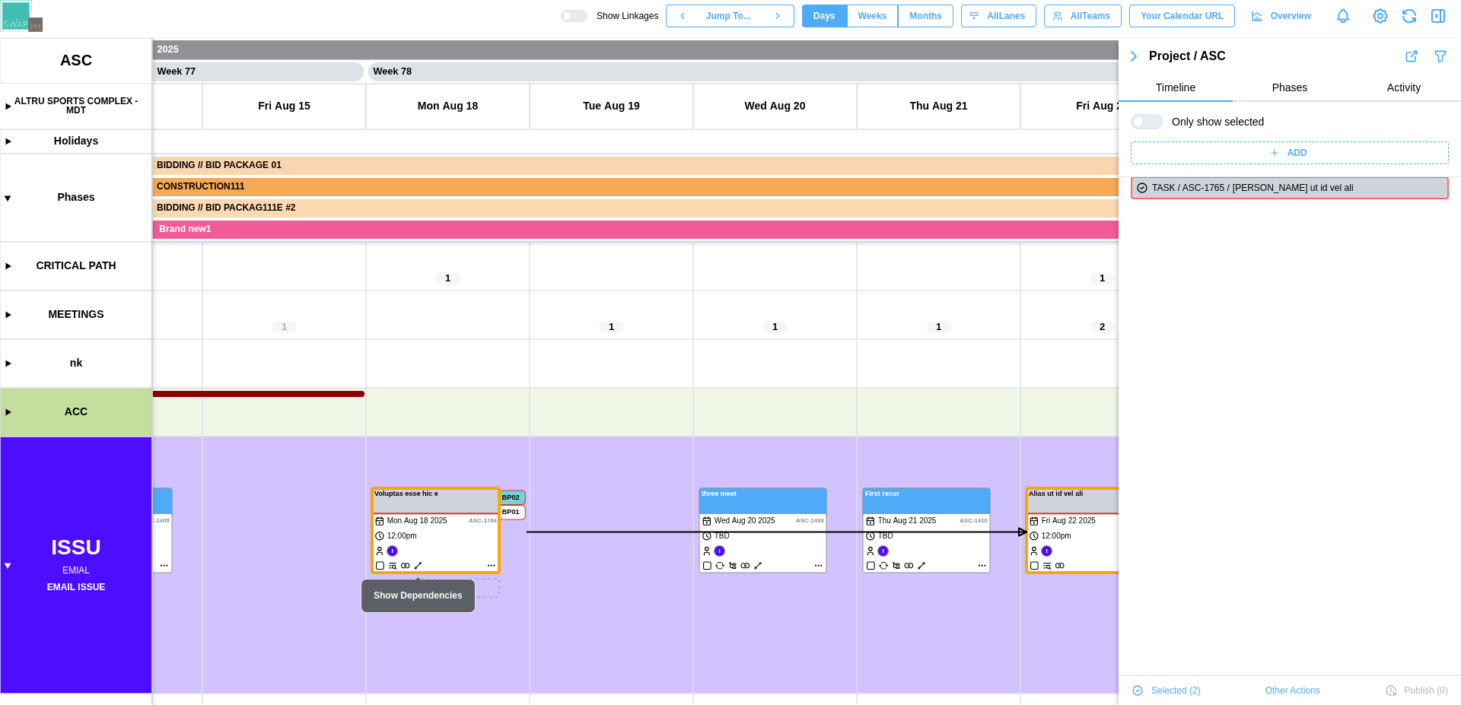
click at [416, 565] on canvas at bounding box center [730, 371] width 1461 height 667
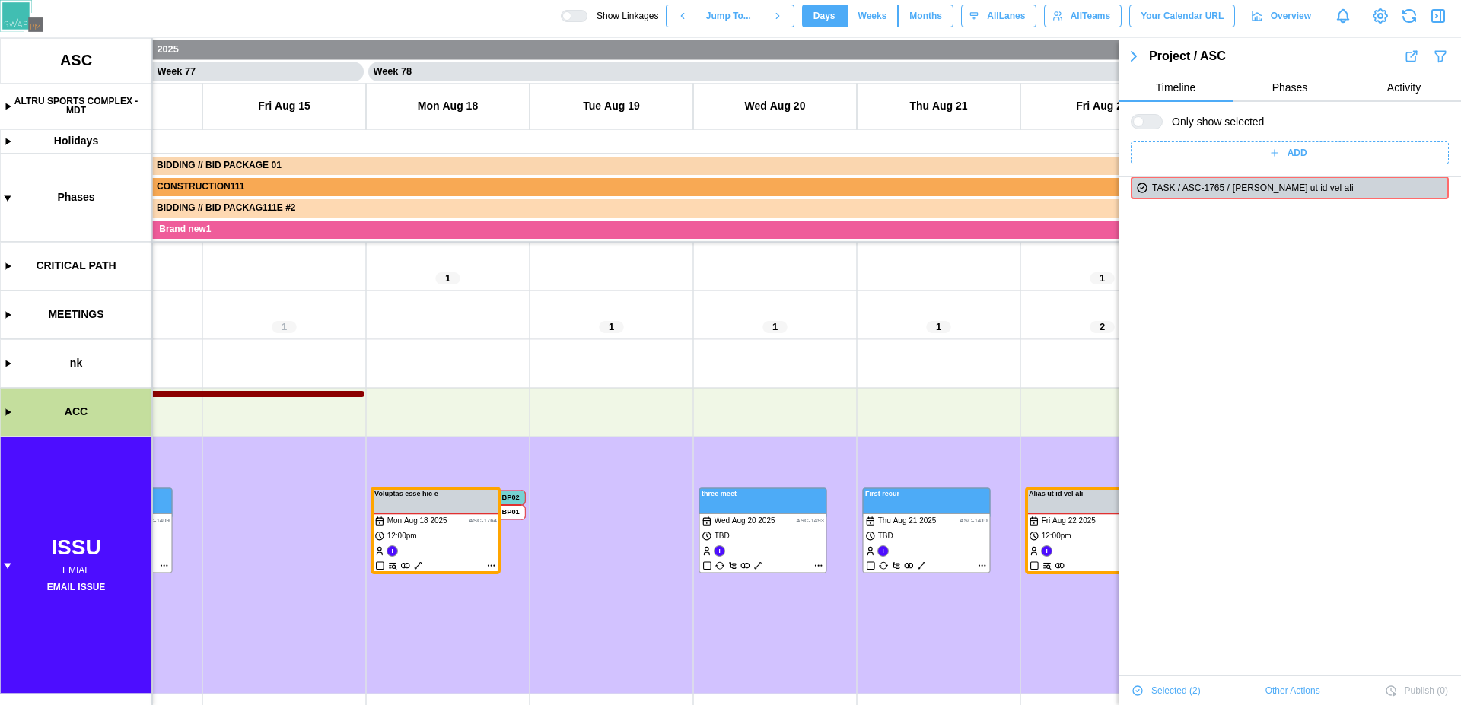
click at [1135, 60] on icon "button" at bounding box center [1133, 56] width 18 height 18
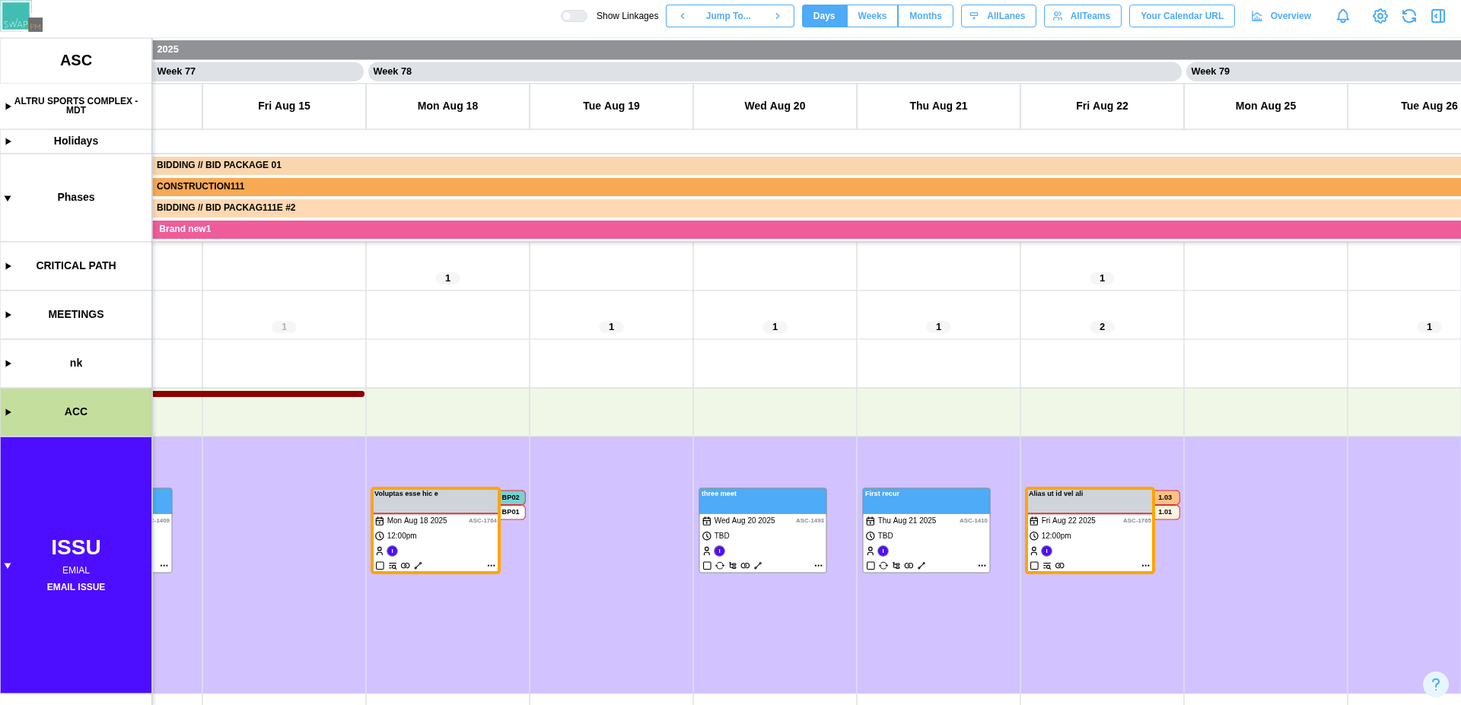
scroll to position [0, 0]
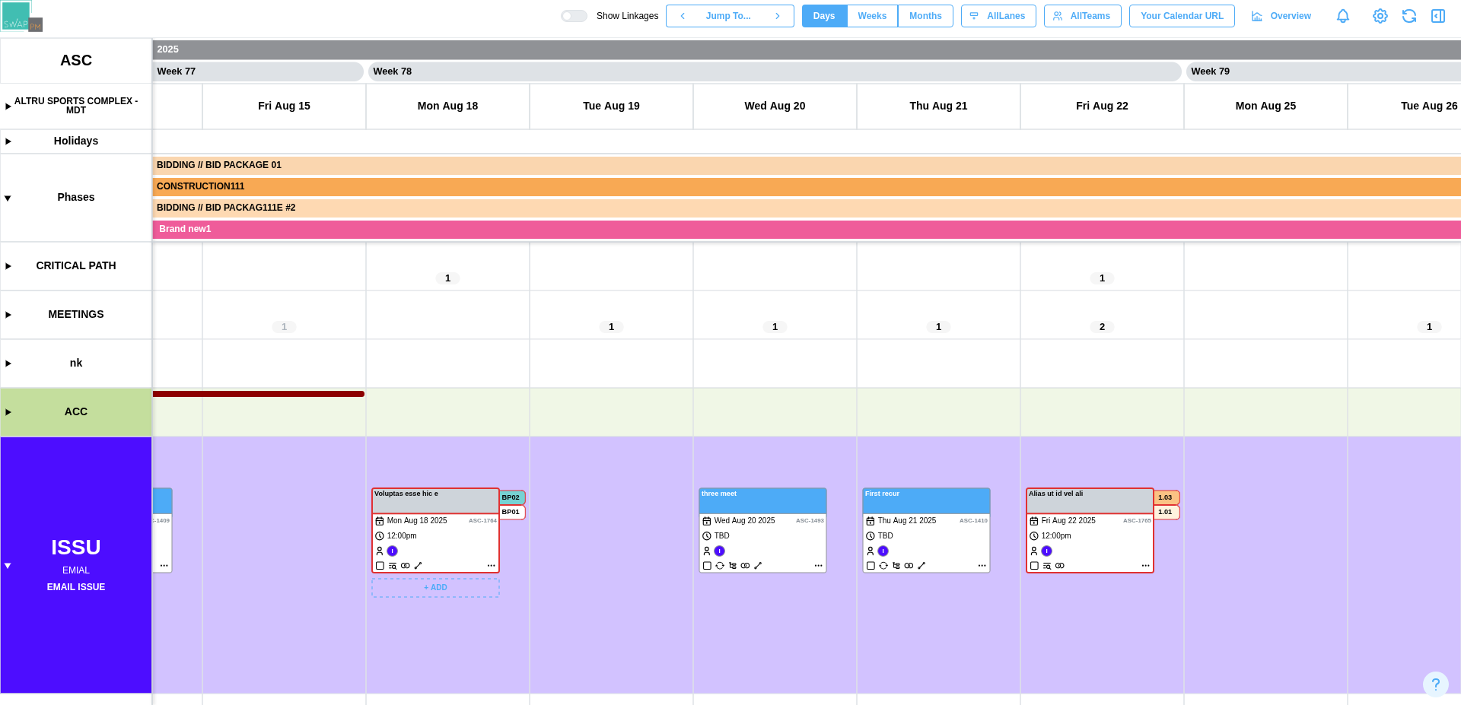
click at [422, 566] on canvas at bounding box center [730, 371] width 1461 height 667
click at [494, 566] on canvas at bounding box center [730, 371] width 1461 height 667
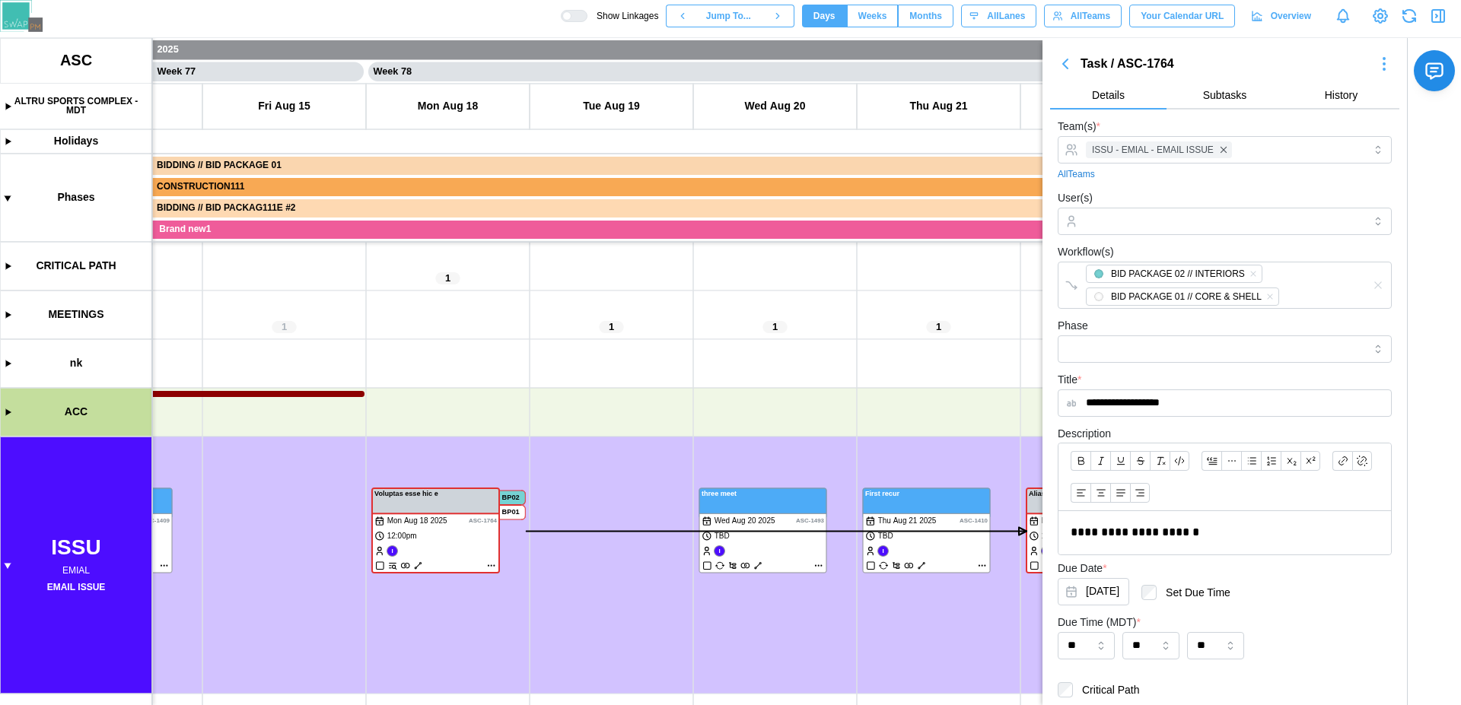
click at [1374, 285] on icon "button" at bounding box center [1377, 284] width 7 height 7
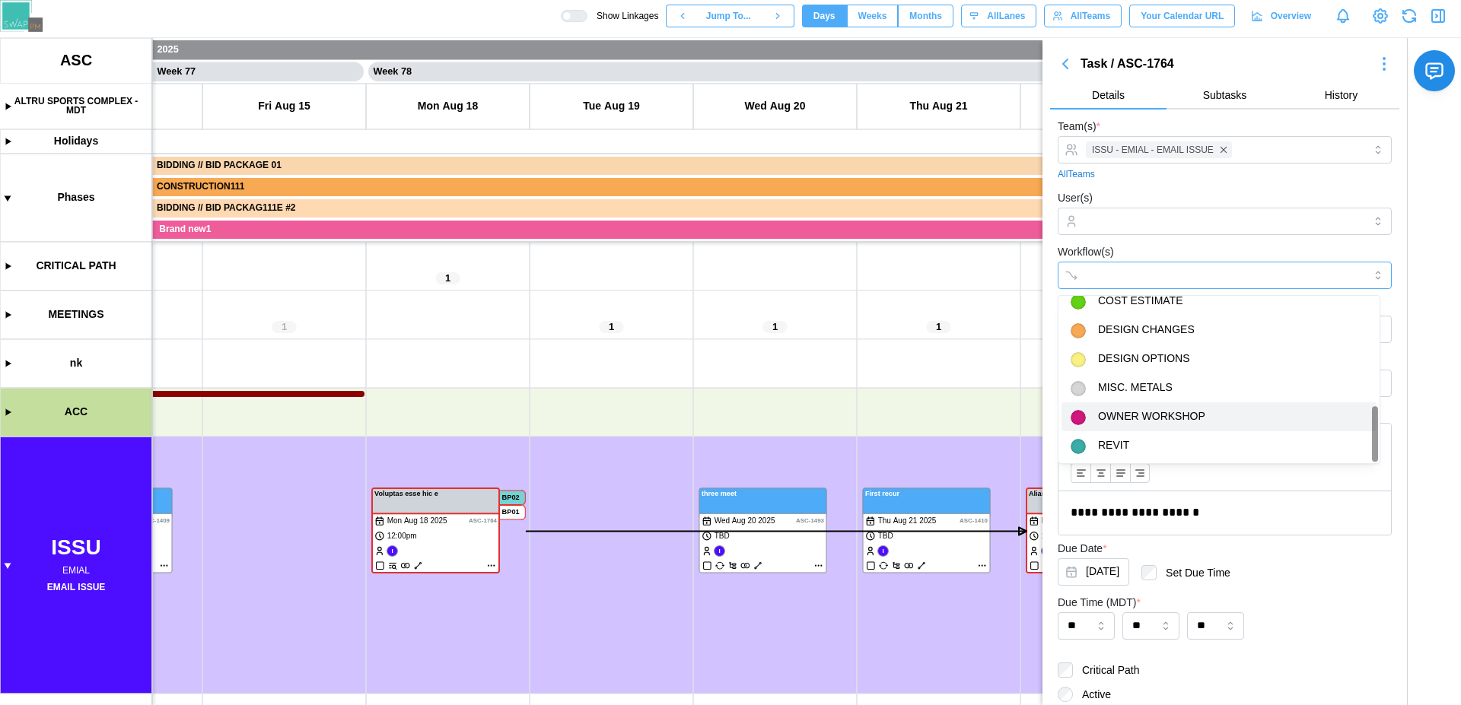
scroll to position [179, 0]
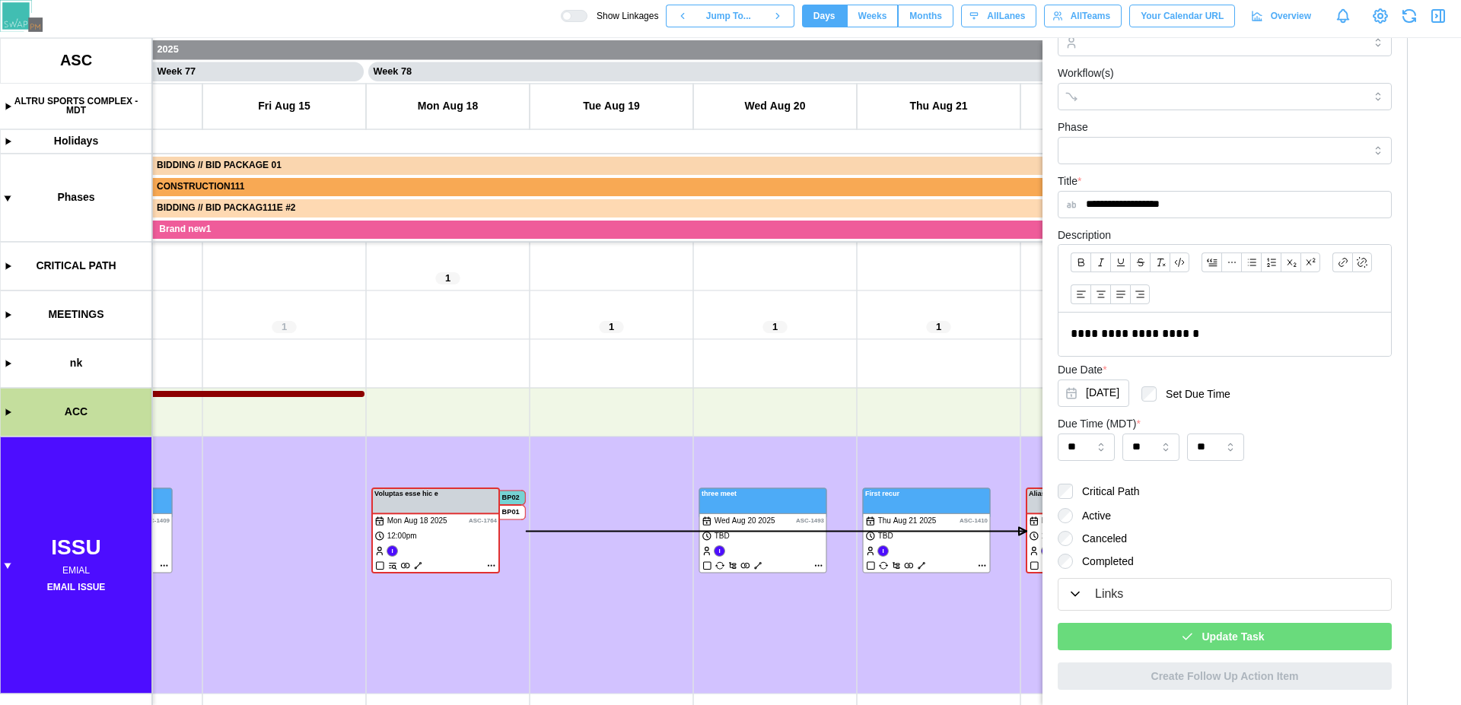
click at [1201, 640] on span "Update Task" at bounding box center [1232, 637] width 62 height 26
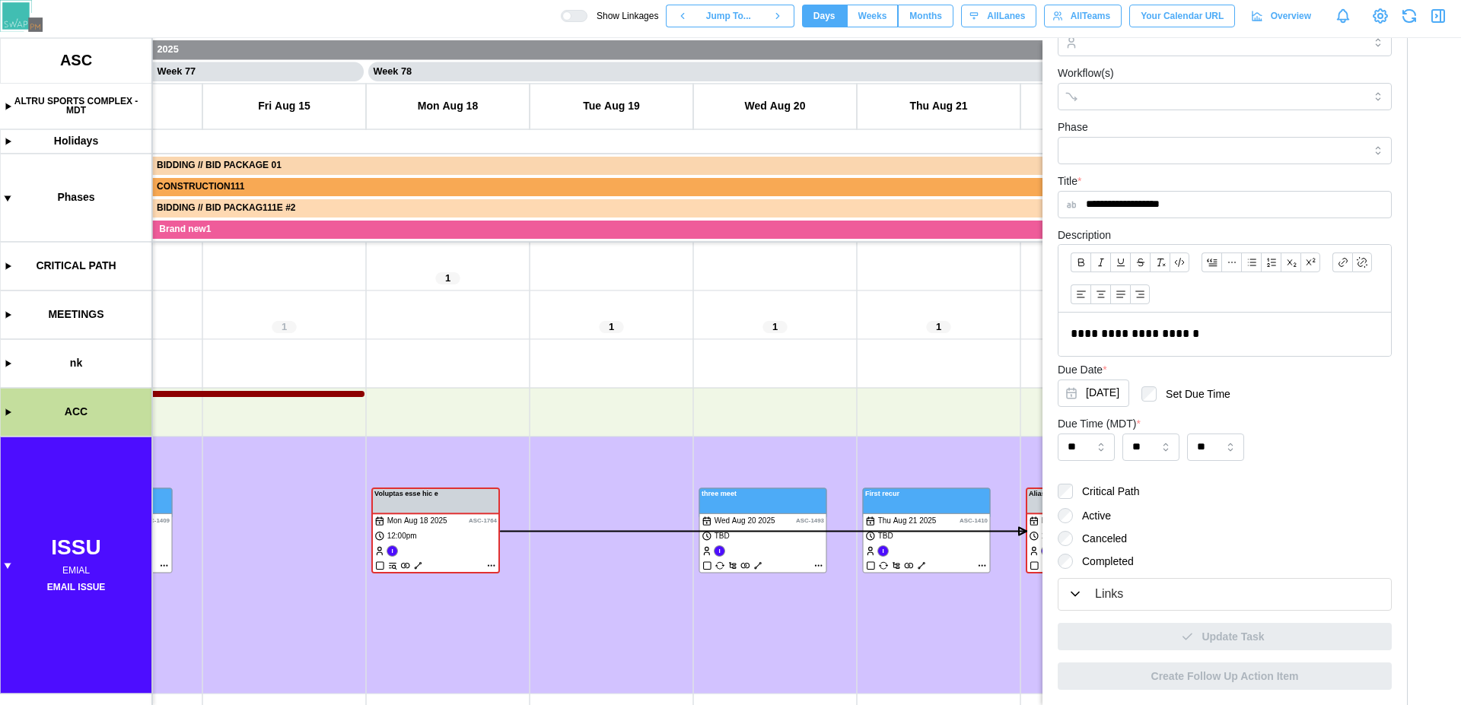
scroll to position [0, 0]
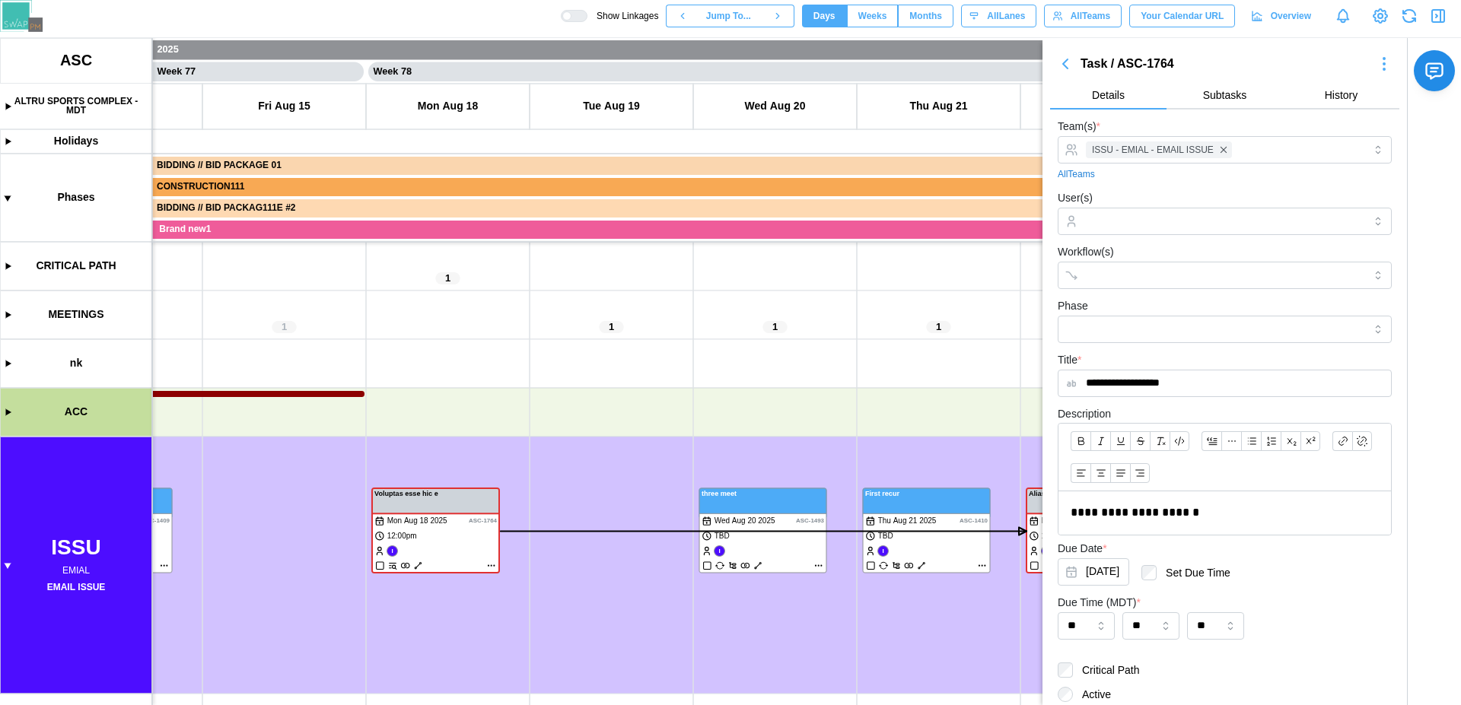
click at [1061, 69] on icon "button" at bounding box center [1065, 64] width 18 height 18
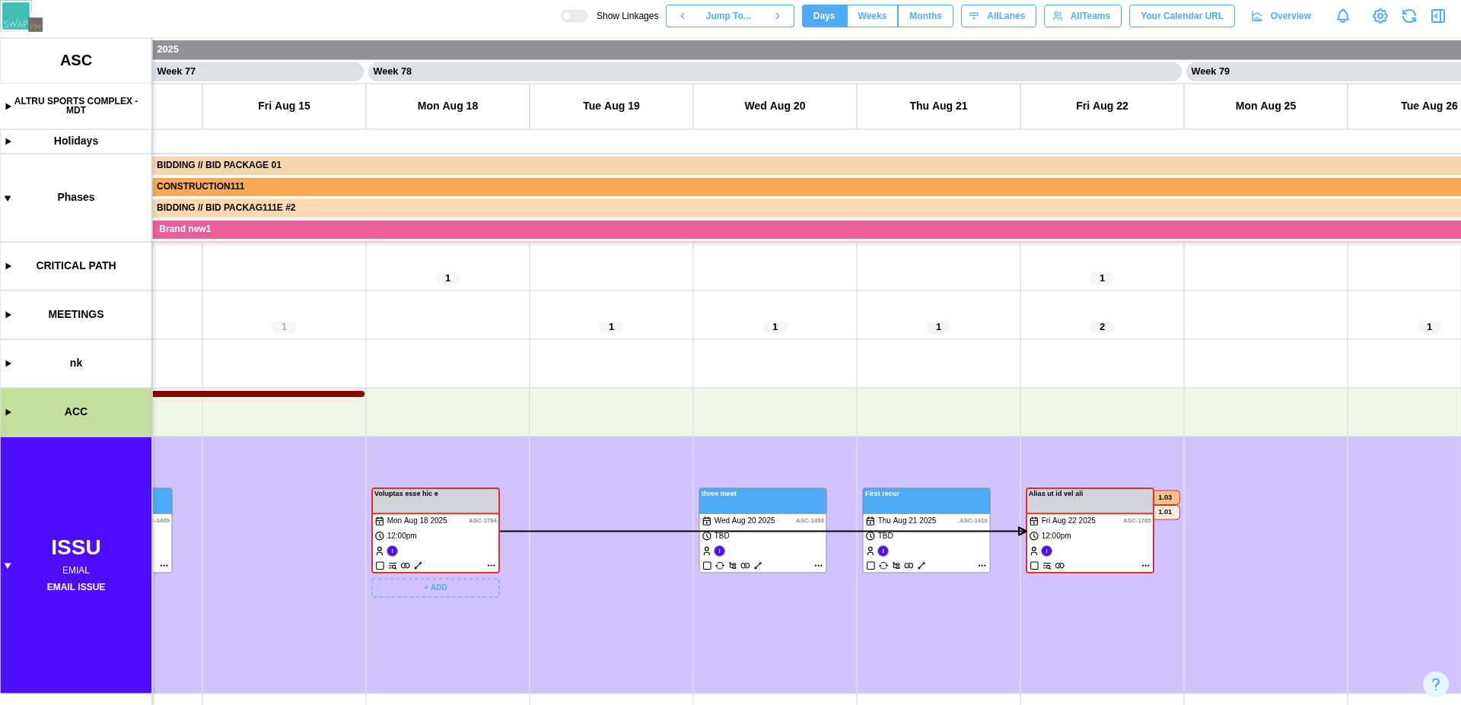
click at [462, 581] on canvas at bounding box center [730, 371] width 1461 height 667
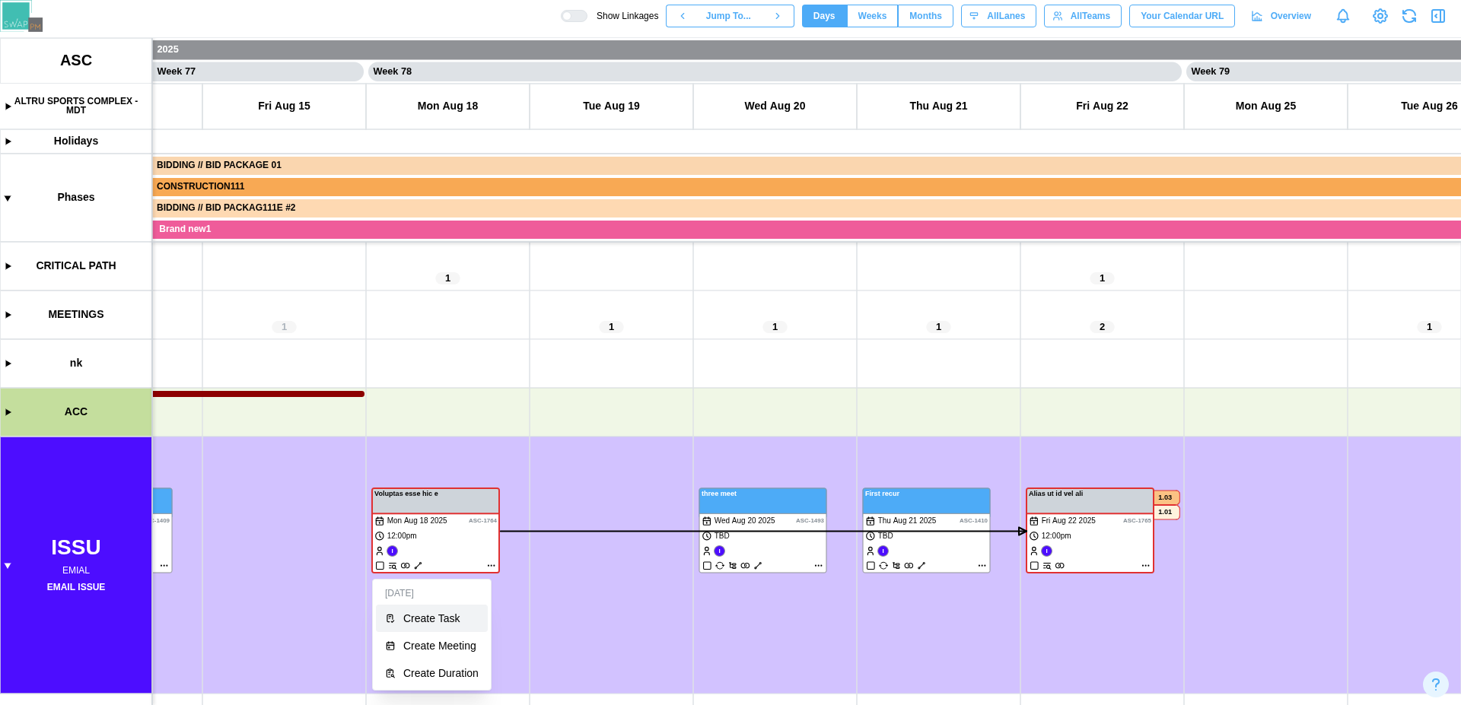
click at [438, 612] on div "Create Task" at bounding box center [440, 618] width 75 height 12
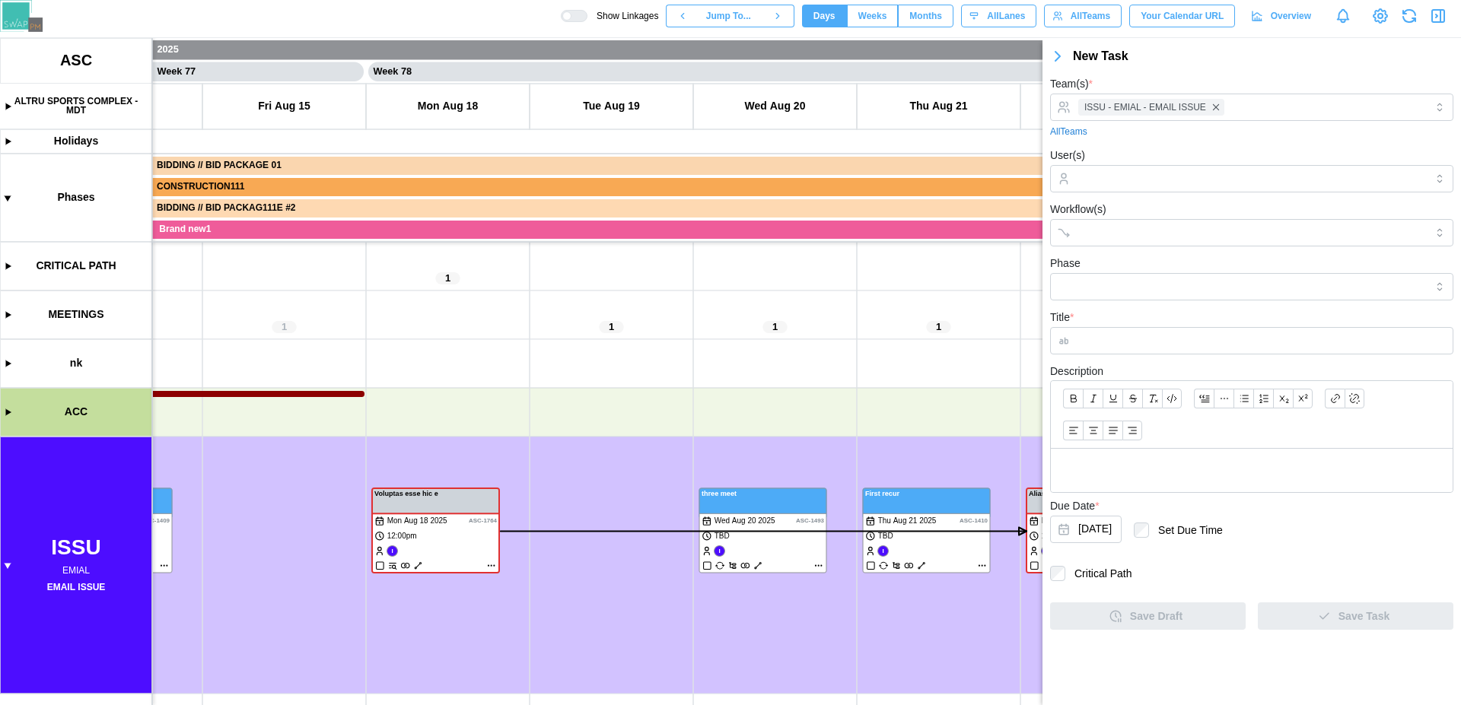
type input "*****"
type input "****"
type input "**********"
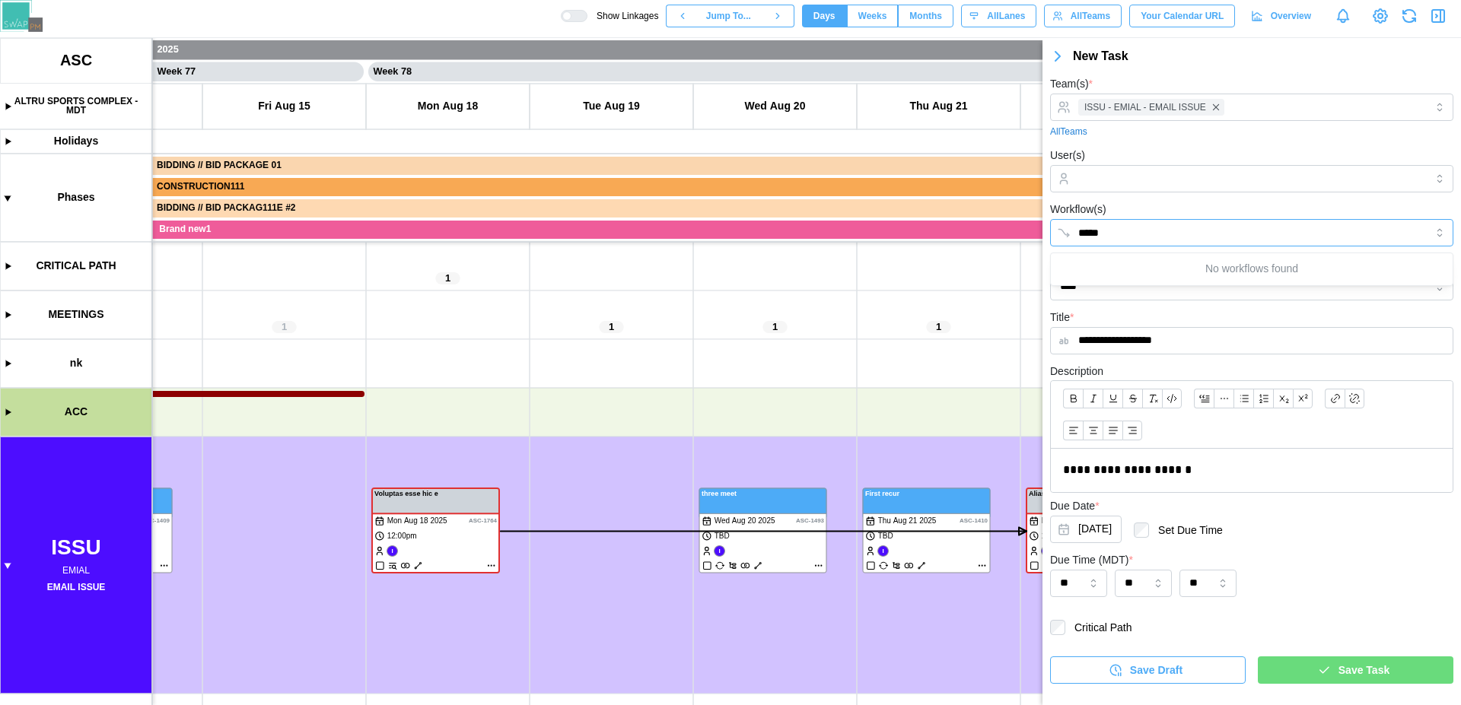
click at [1118, 230] on div "*****" at bounding box center [1235, 233] width 323 height 26
type input "*"
click at [1347, 669] on span "Save Task" at bounding box center [1363, 670] width 51 height 26
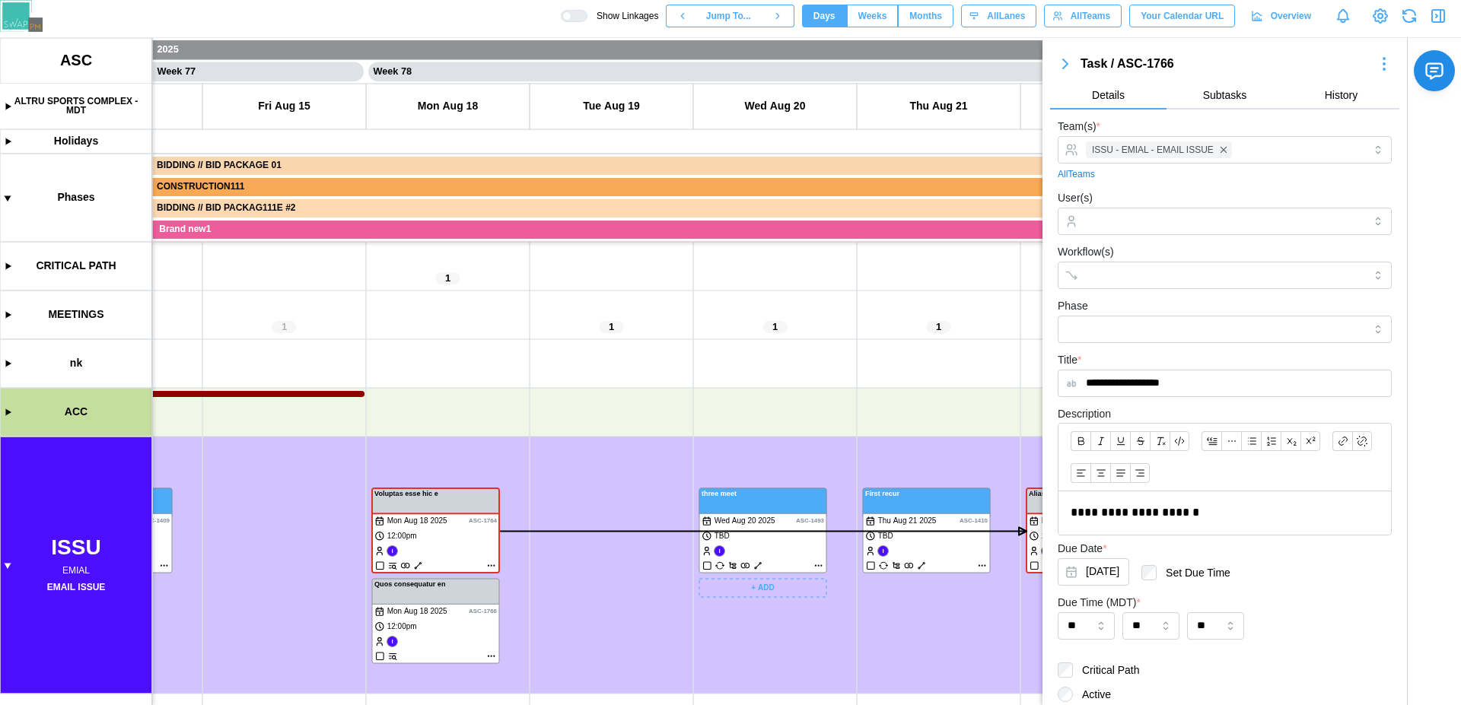
click at [768, 583] on canvas at bounding box center [730, 371] width 1461 height 667
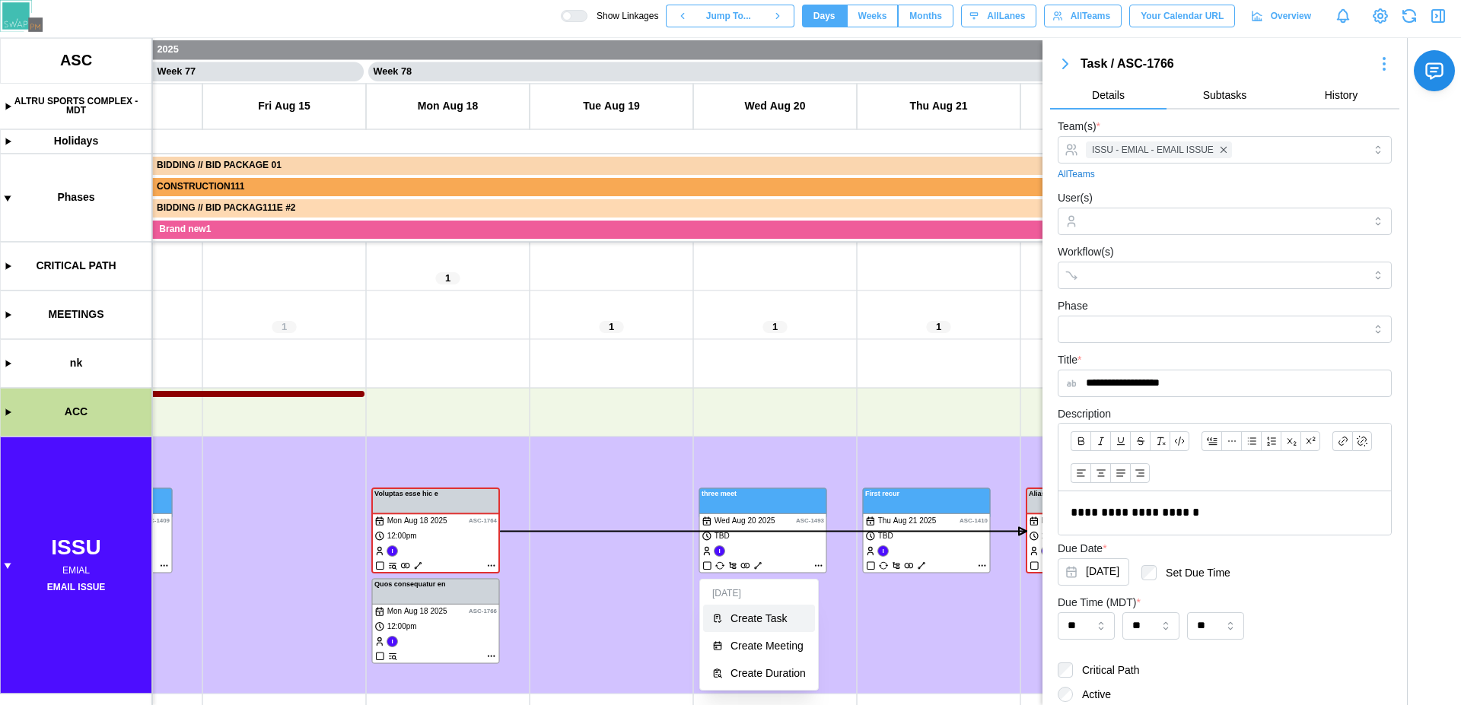
click at [762, 615] on div "Create Task" at bounding box center [767, 618] width 75 height 12
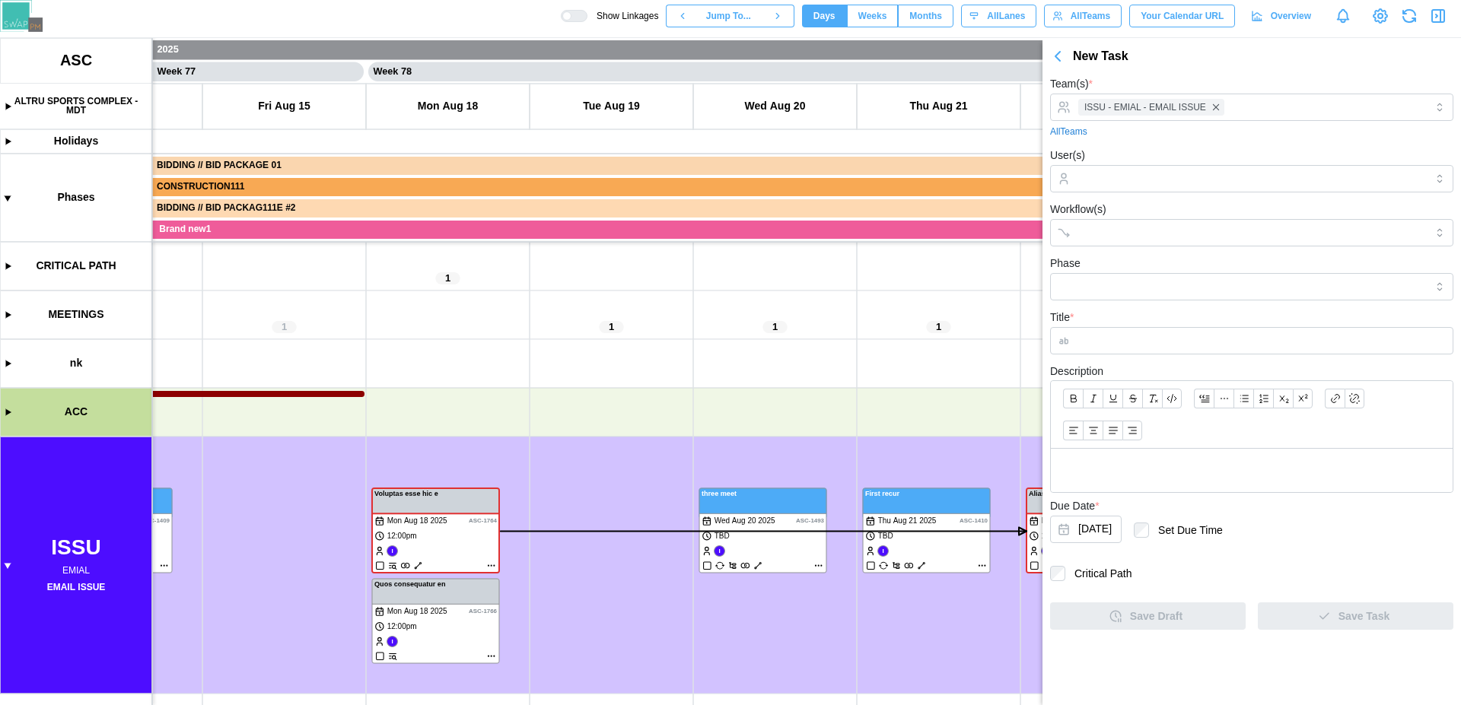
type input "*****"
type input "****"
type input "**********"
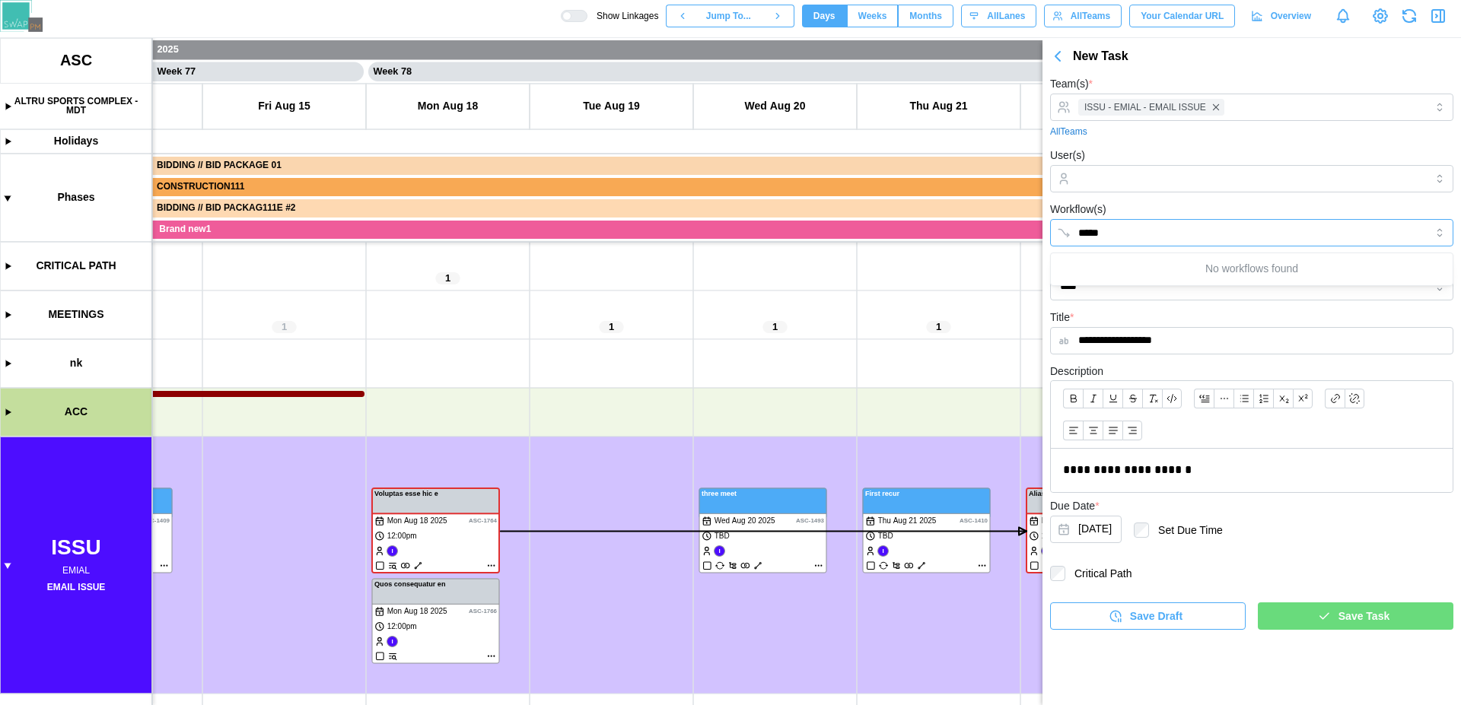
click at [1118, 231] on input "*****" at bounding box center [1238, 233] width 320 height 12
type input "*"
click at [1146, 211] on div "Workflow(s)" at bounding box center [1251, 223] width 403 height 46
click at [1105, 574] on label "Critical Path" at bounding box center [1098, 573] width 66 height 15
click at [1319, 613] on icon "button" at bounding box center [1324, 616] width 14 height 14
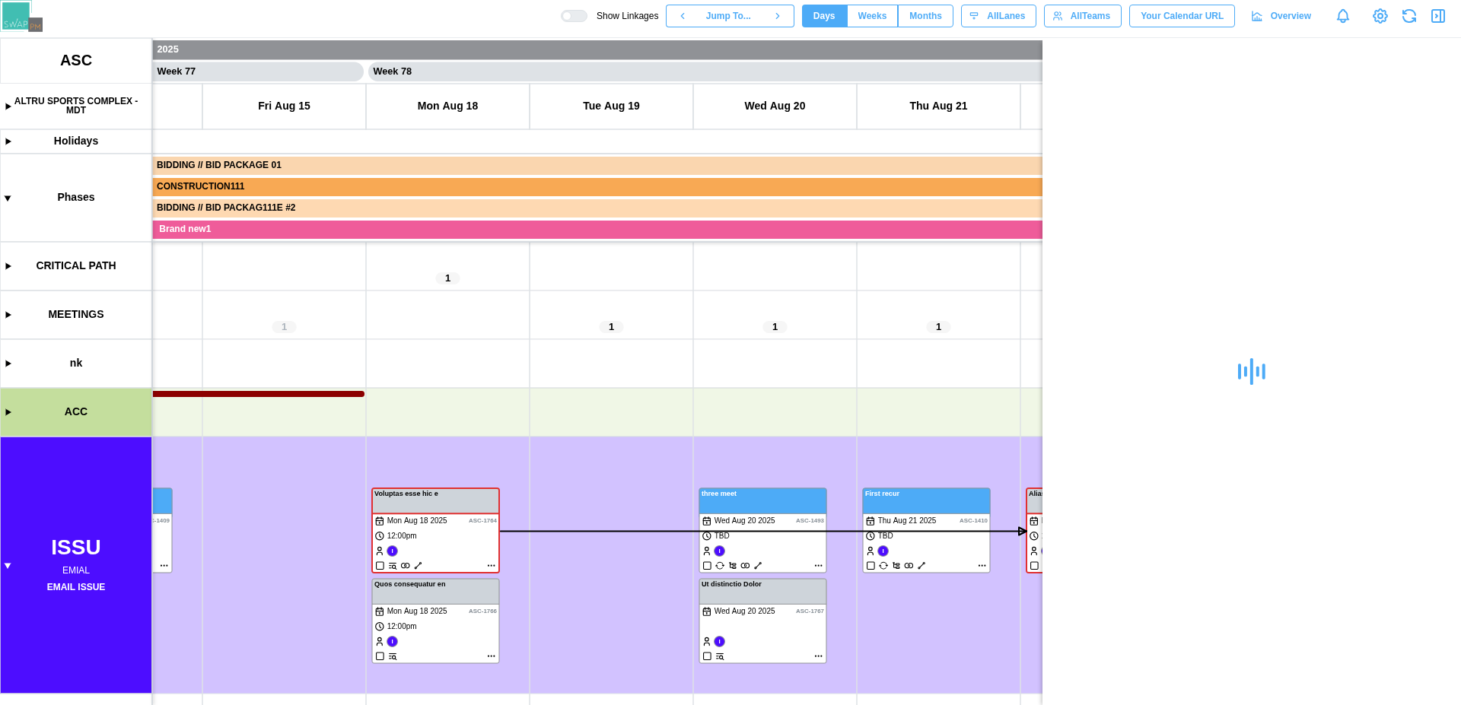
click at [1442, 20] on icon "button" at bounding box center [1438, 16] width 18 height 18
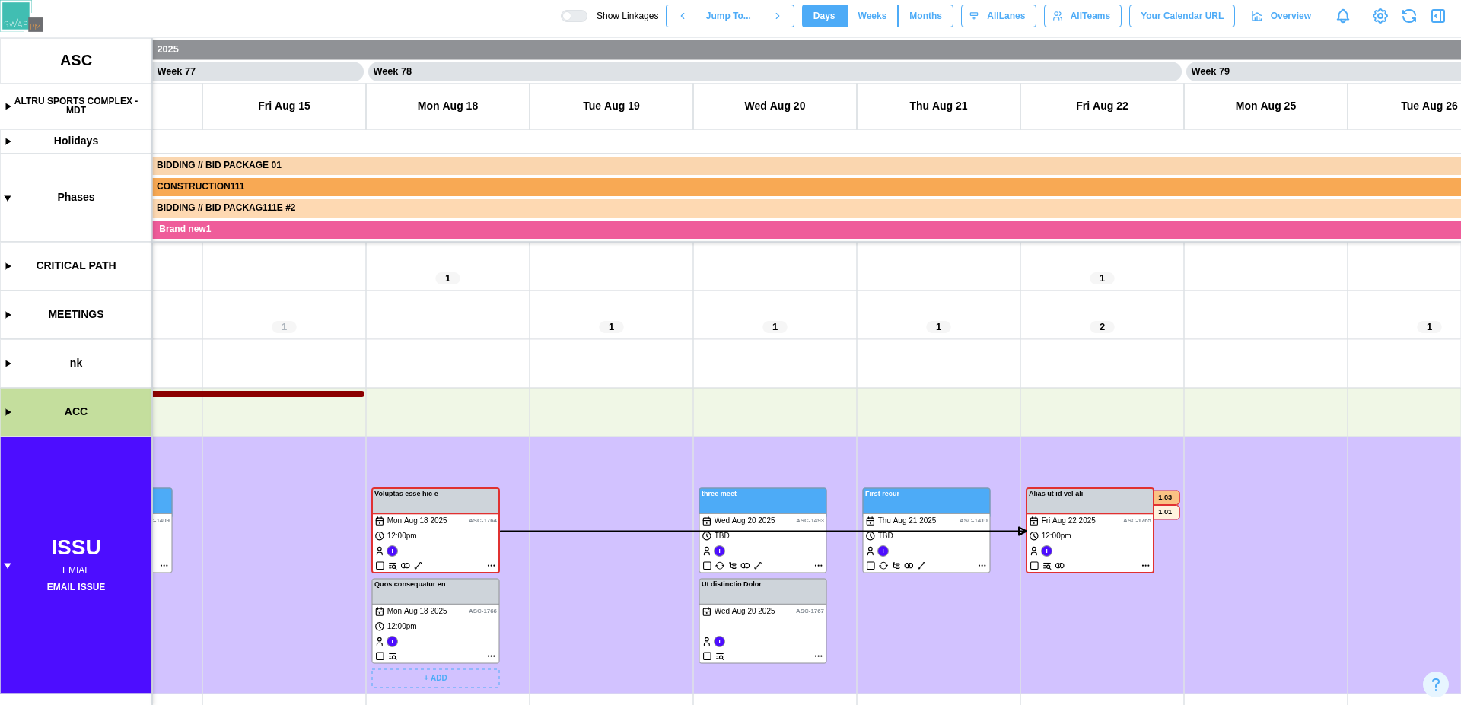
click at [469, 641] on canvas at bounding box center [730, 371] width 1461 height 667
click at [771, 638] on canvas at bounding box center [730, 371] width 1461 height 667
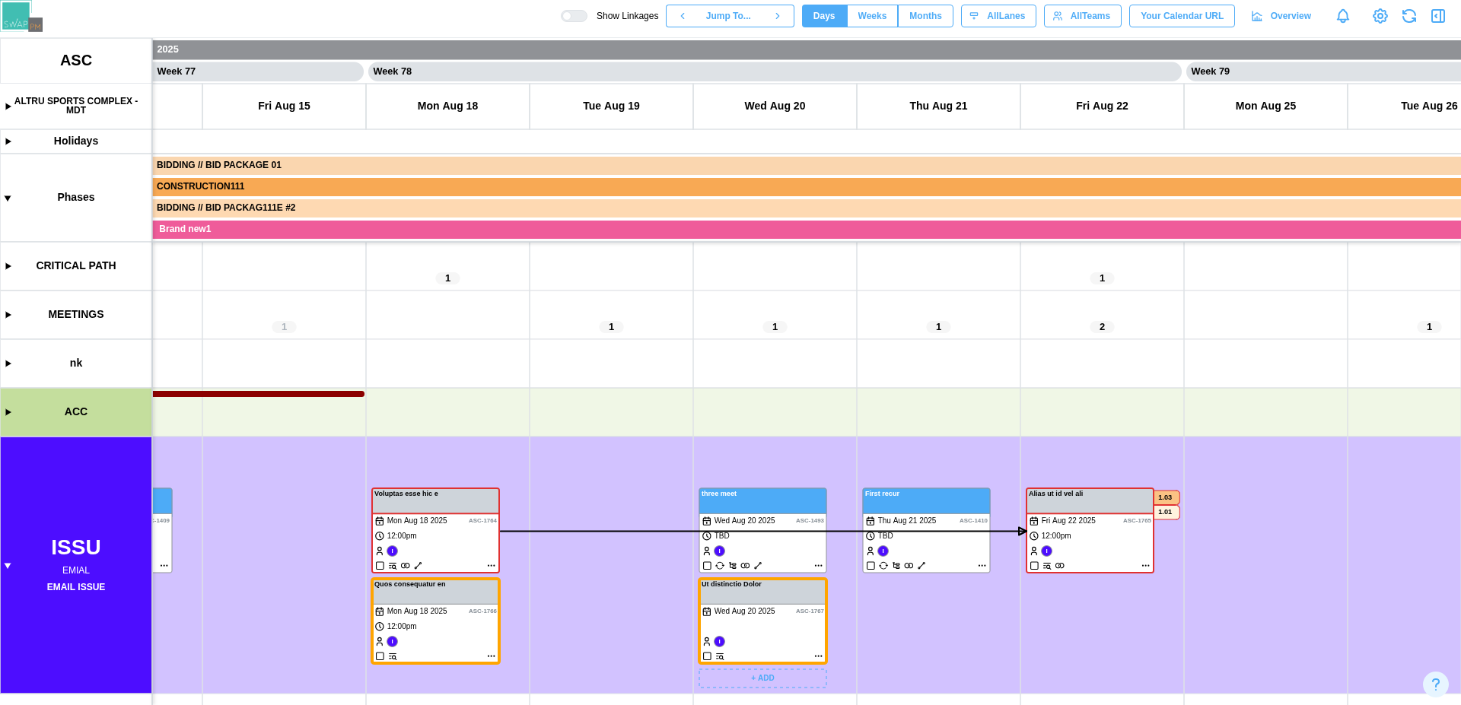
click at [768, 623] on canvas at bounding box center [730, 371] width 1461 height 667
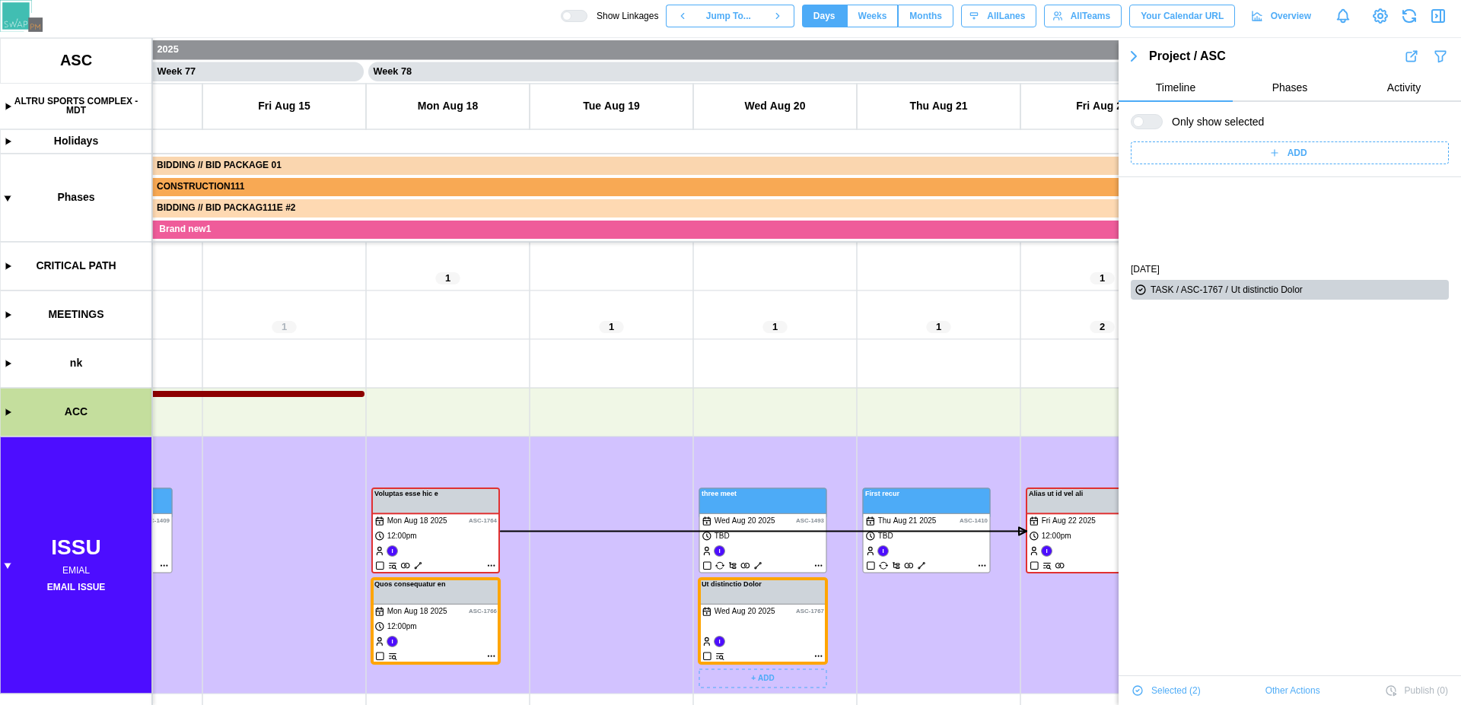
scroll to position [103, 0]
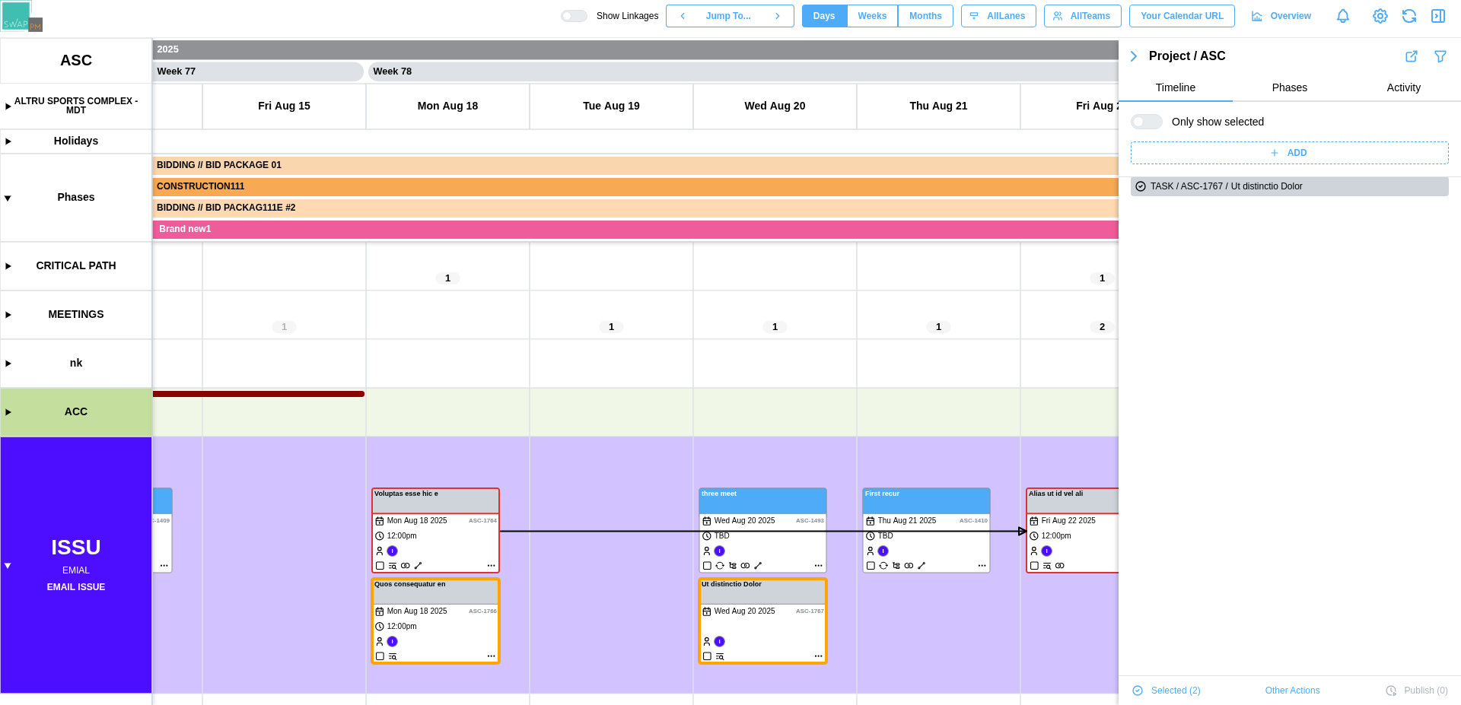
click at [1133, 60] on icon "button" at bounding box center [1133, 56] width 18 height 18
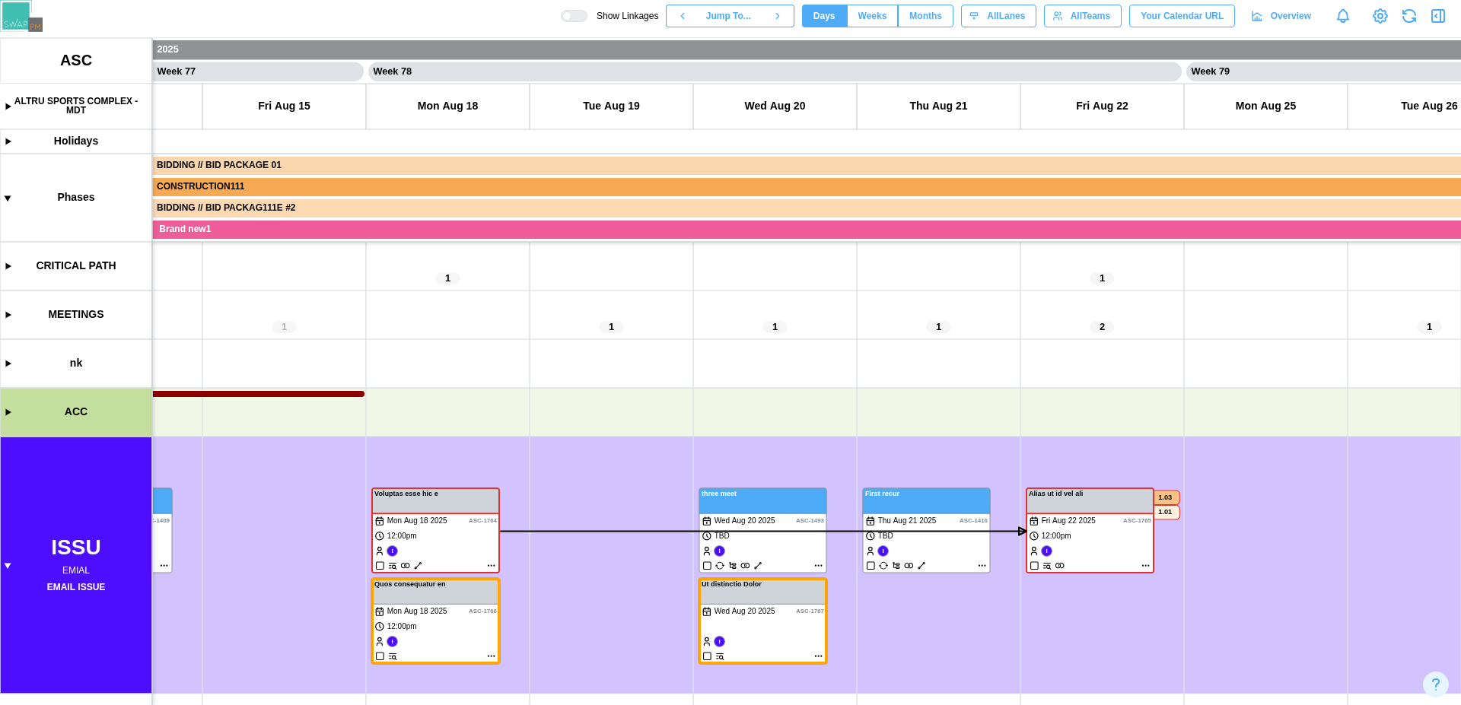
scroll to position [0, 0]
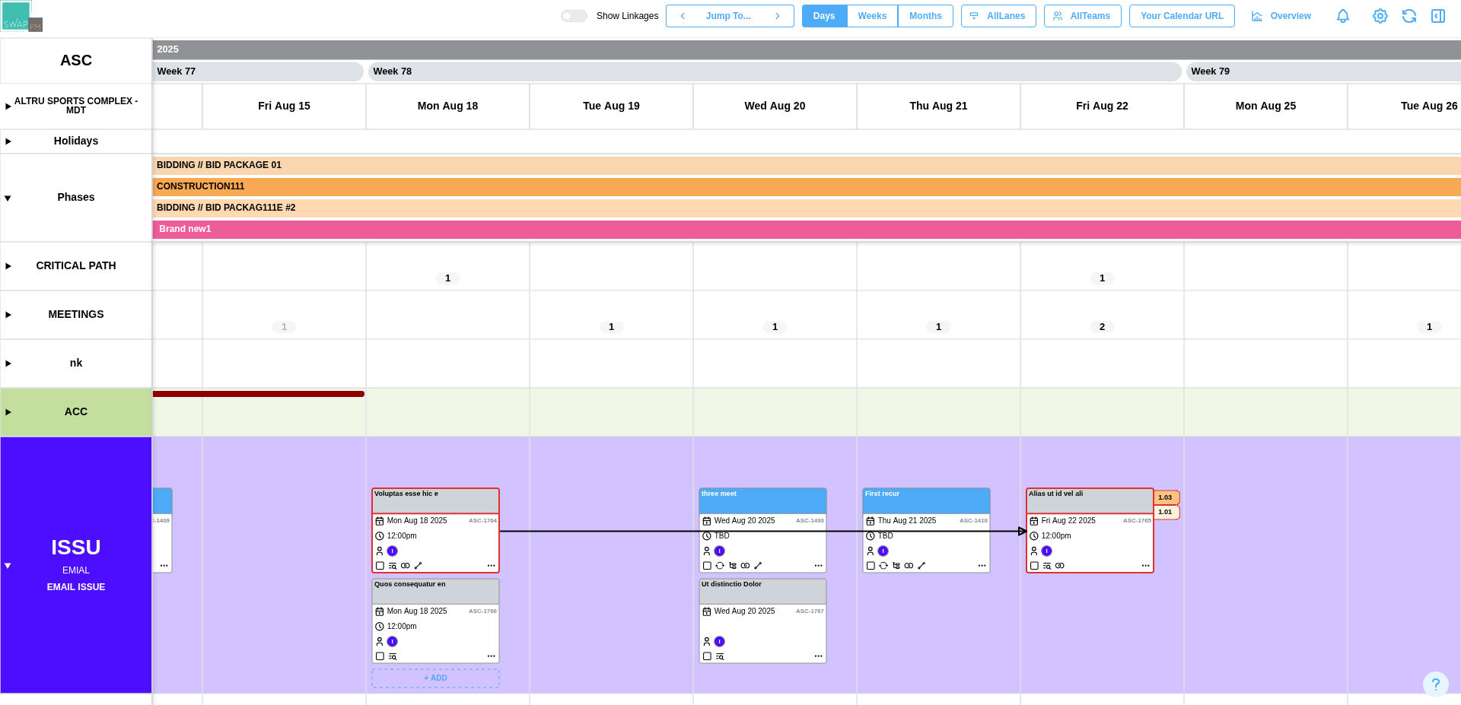
click at [452, 627] on canvas at bounding box center [730, 371] width 1461 height 667
click at [795, 636] on canvas at bounding box center [730, 371] width 1461 height 667
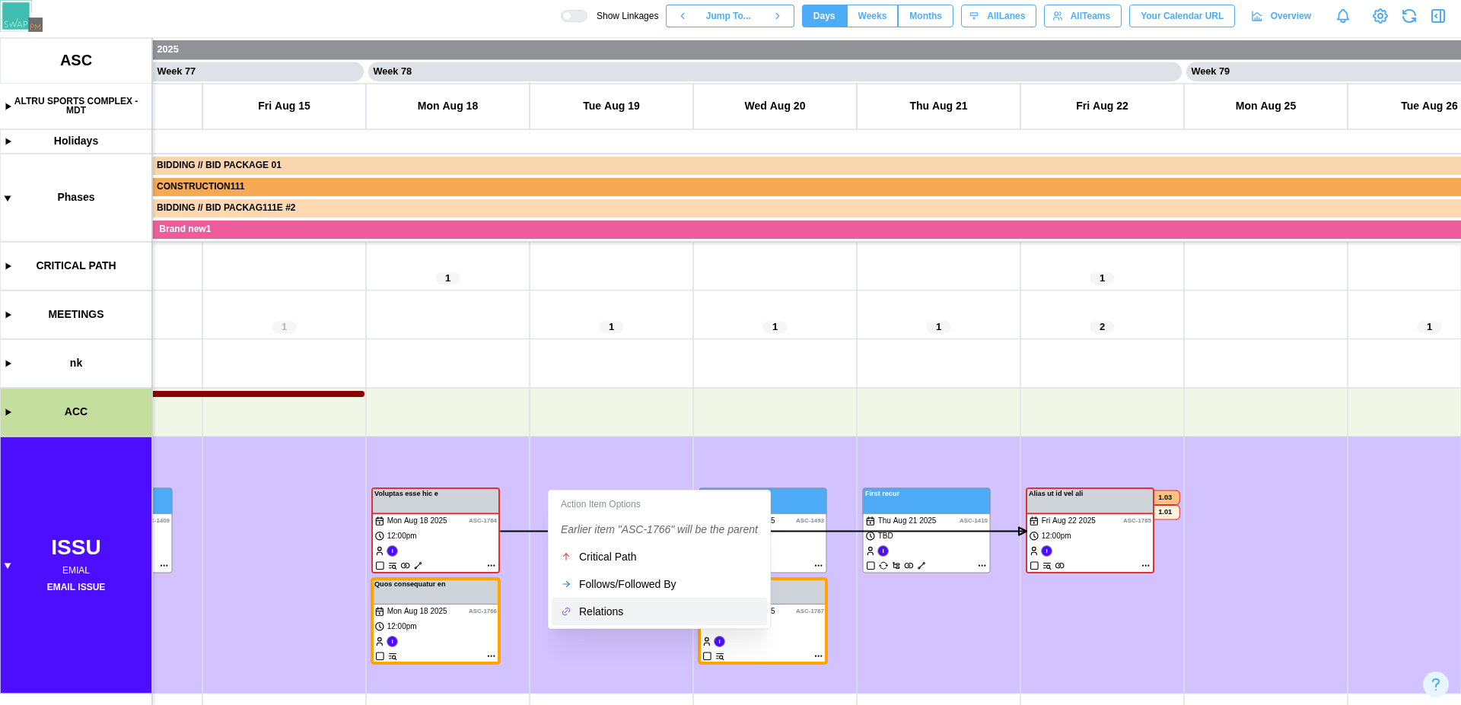
click at [608, 606] on div "Relations" at bounding box center [668, 612] width 179 height 12
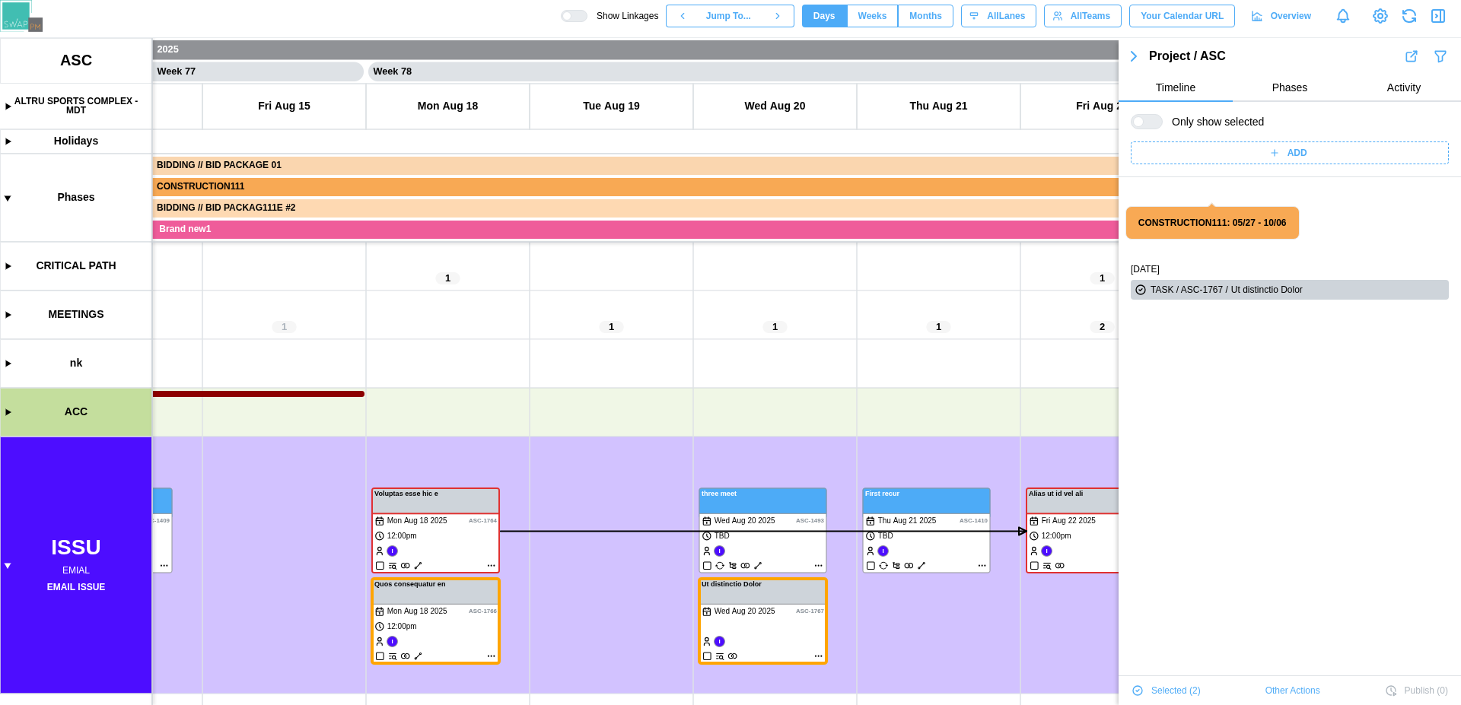
scroll to position [103, 0]
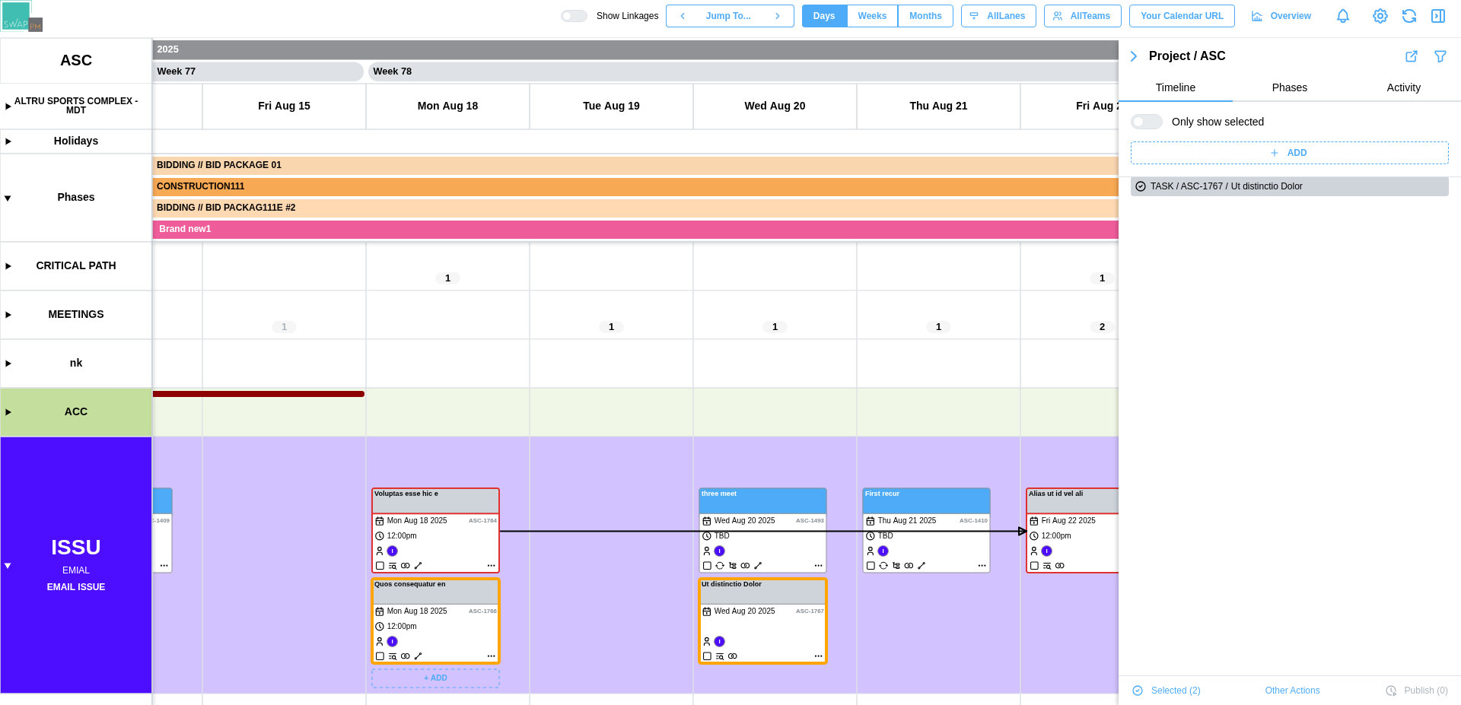
click at [418, 655] on canvas at bounding box center [730, 371] width 1461 height 667
click at [1442, 21] on icon "button" at bounding box center [1438, 16] width 18 height 18
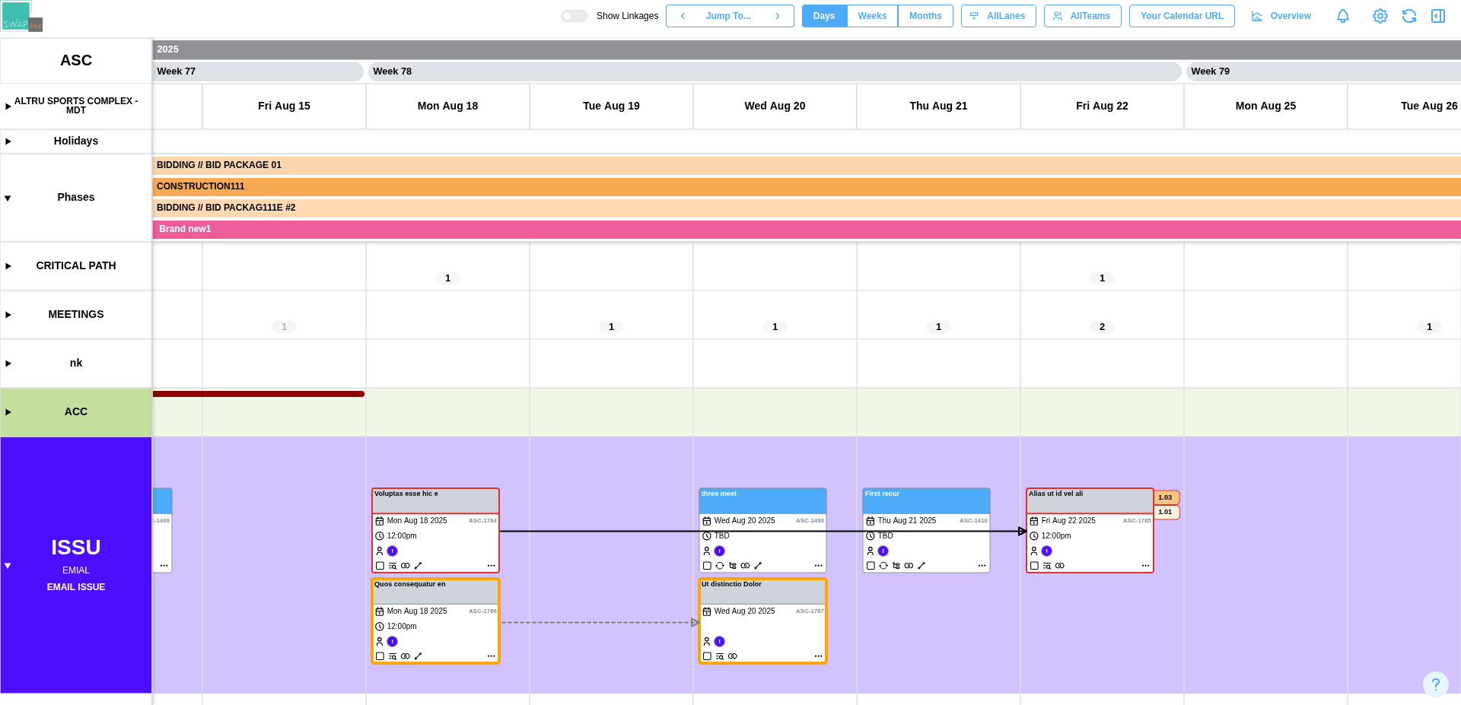
scroll to position [0, 0]
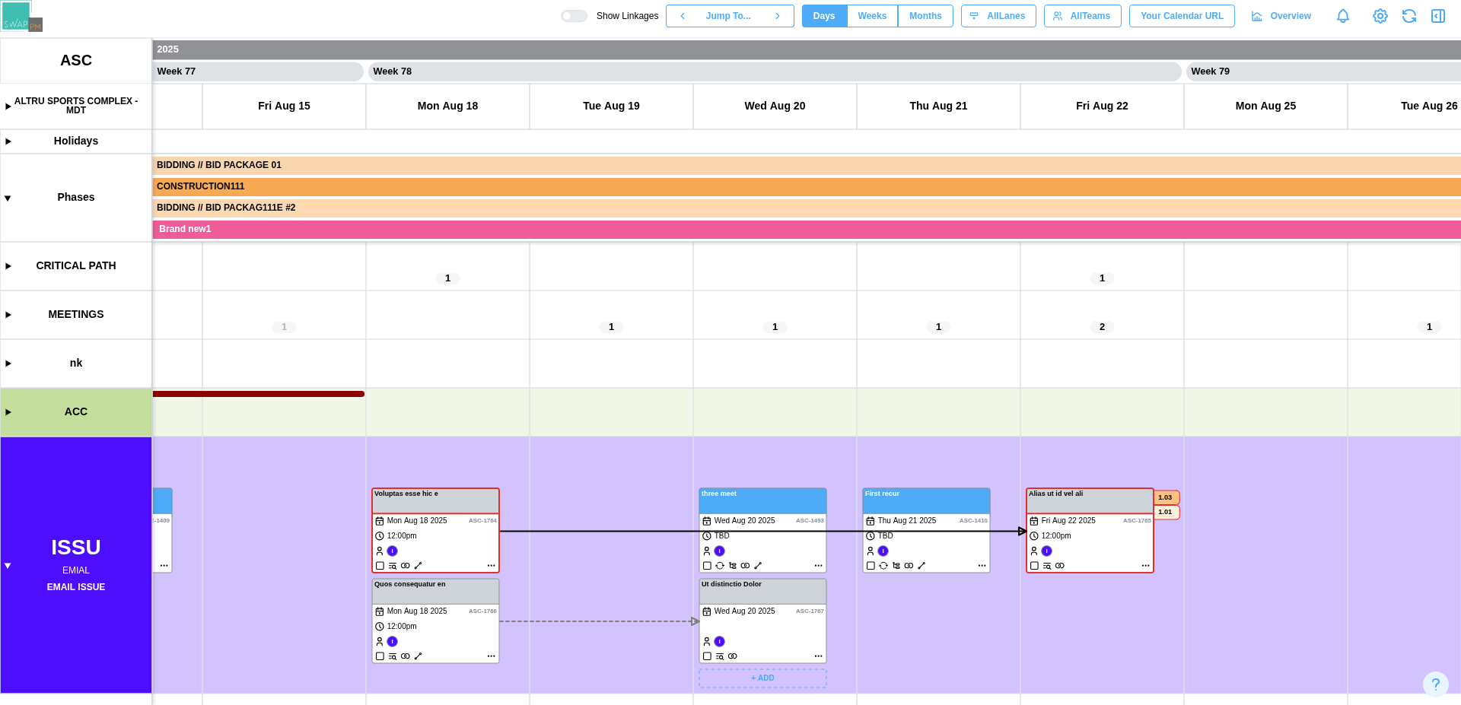
click at [817, 565] on canvas at bounding box center [730, 371] width 1461 height 667
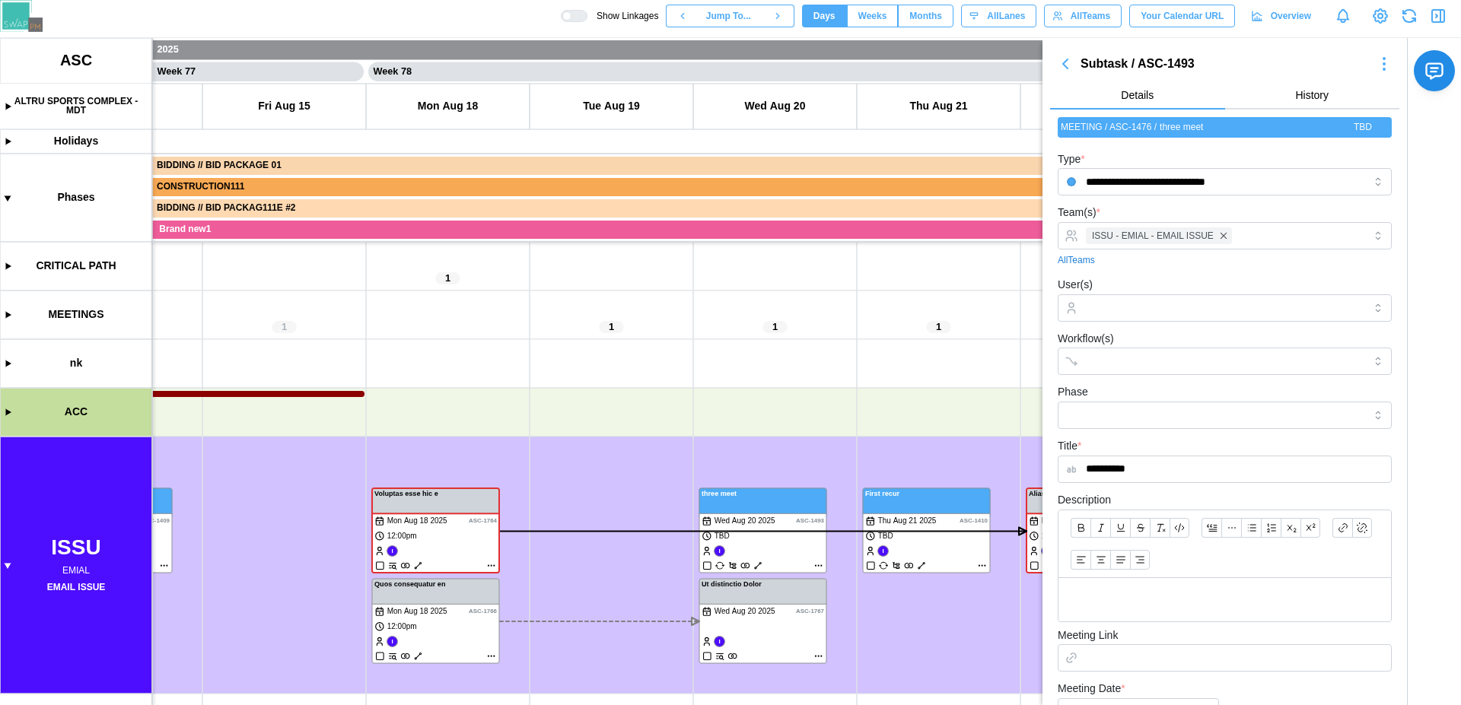
scroll to position [288, 0]
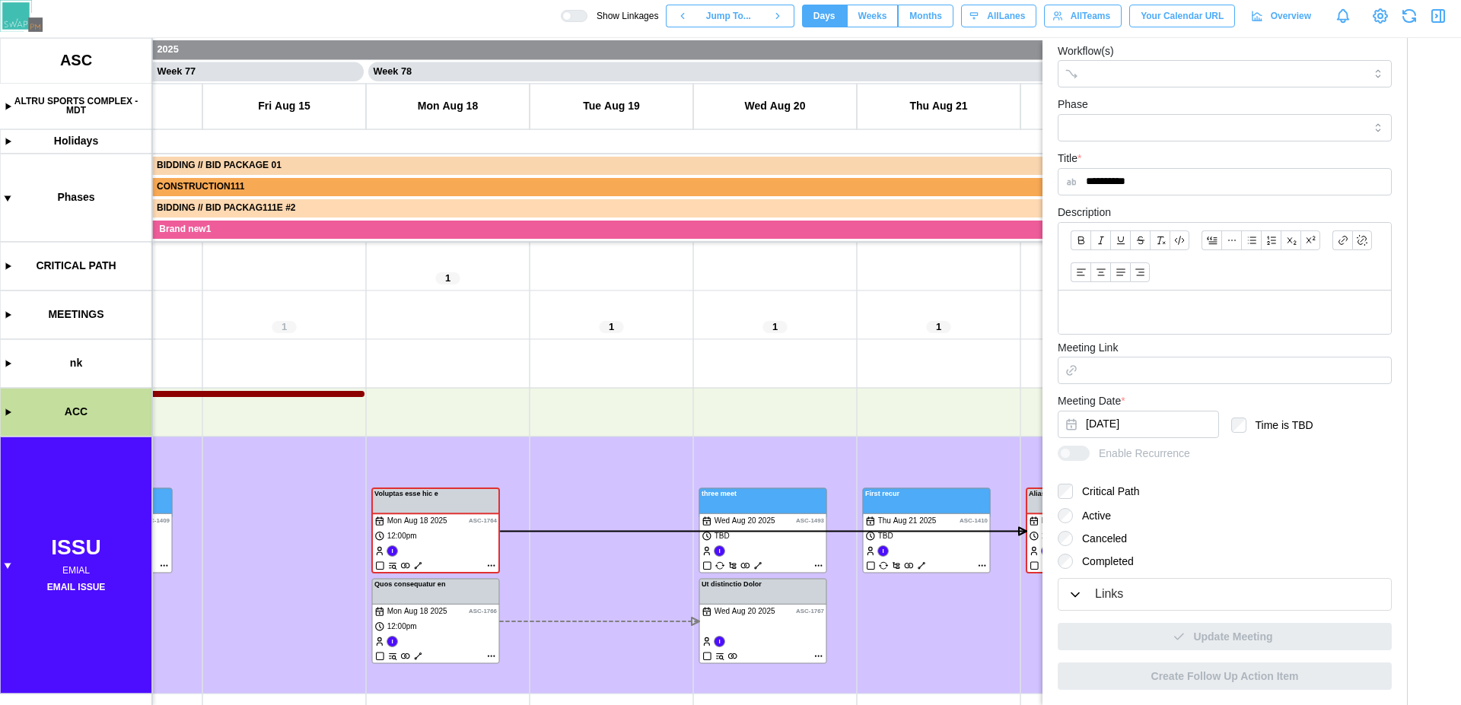
click at [1111, 599] on div "Links" at bounding box center [1109, 594] width 28 height 19
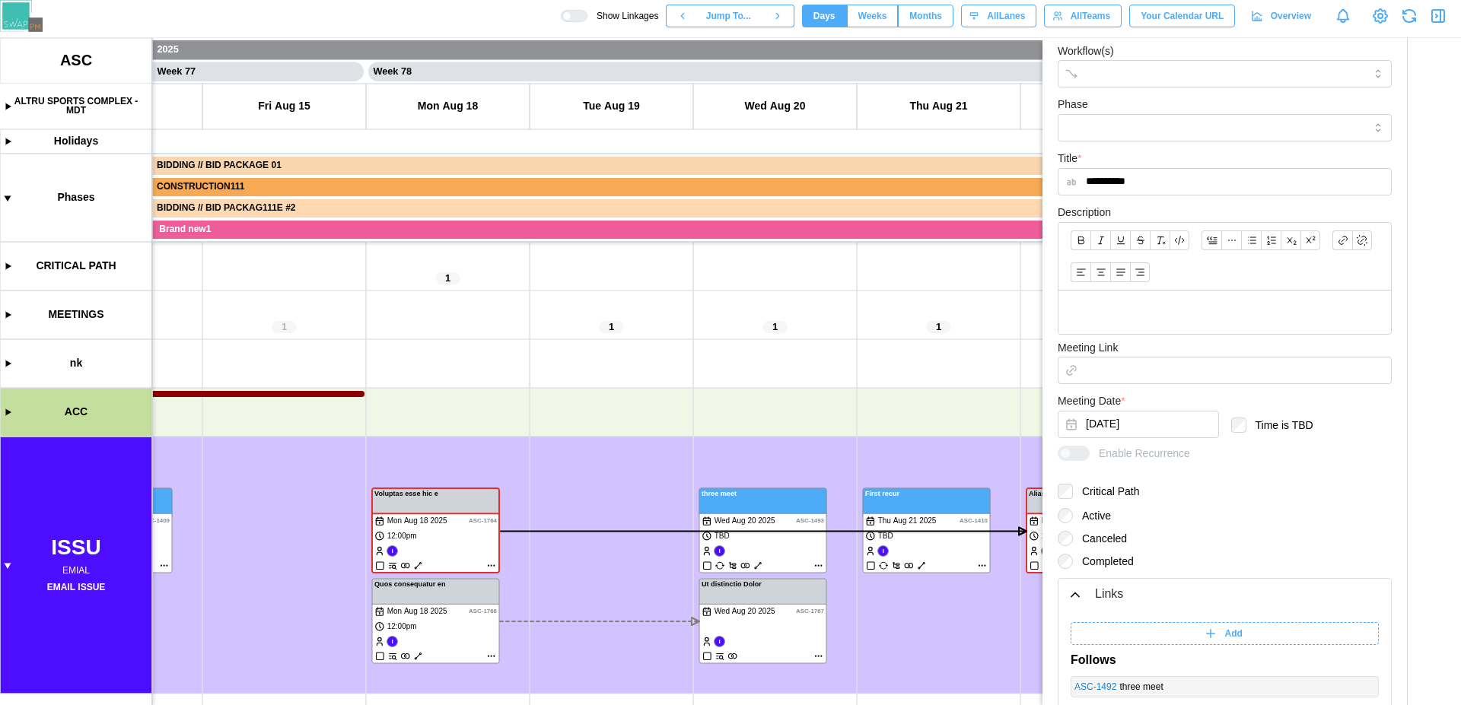
scroll to position [479, 0]
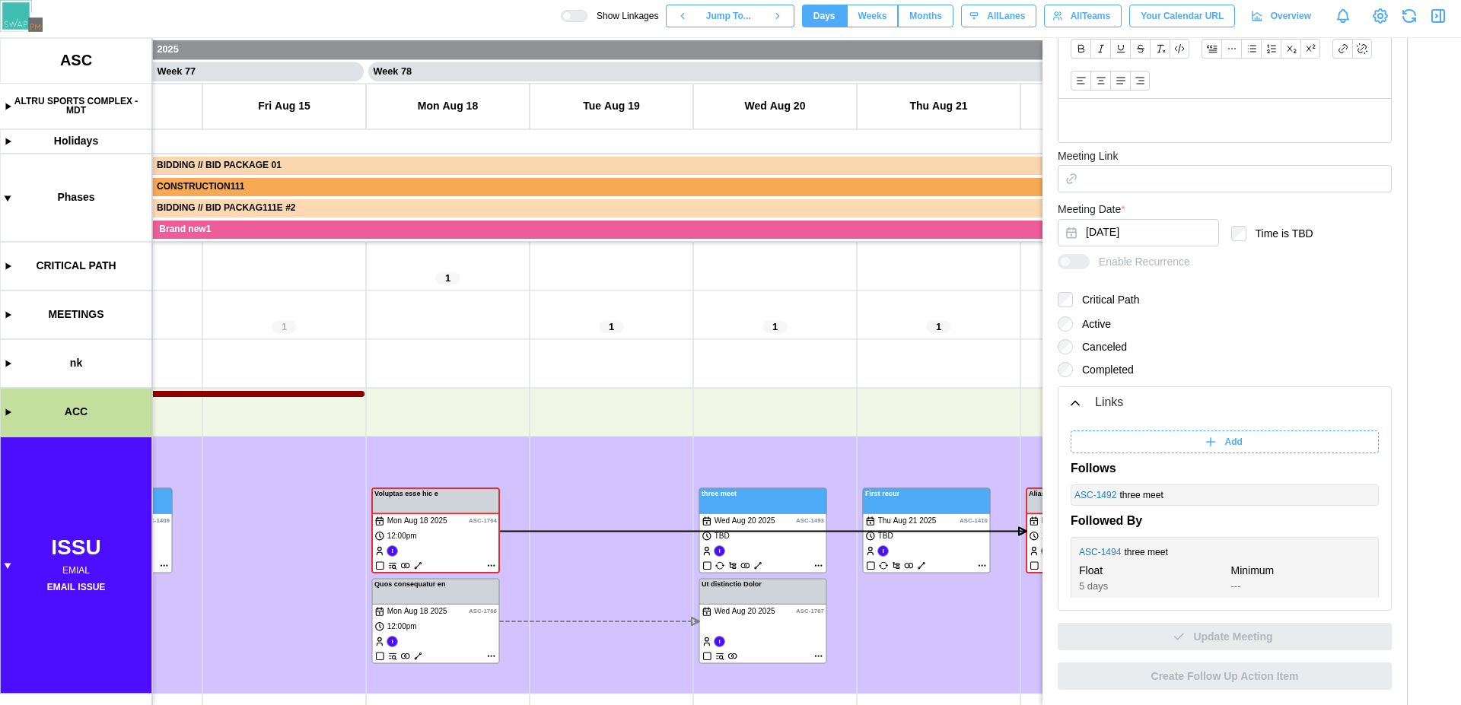
click at [1186, 435] on div "Add" at bounding box center [1222, 441] width 289 height 21
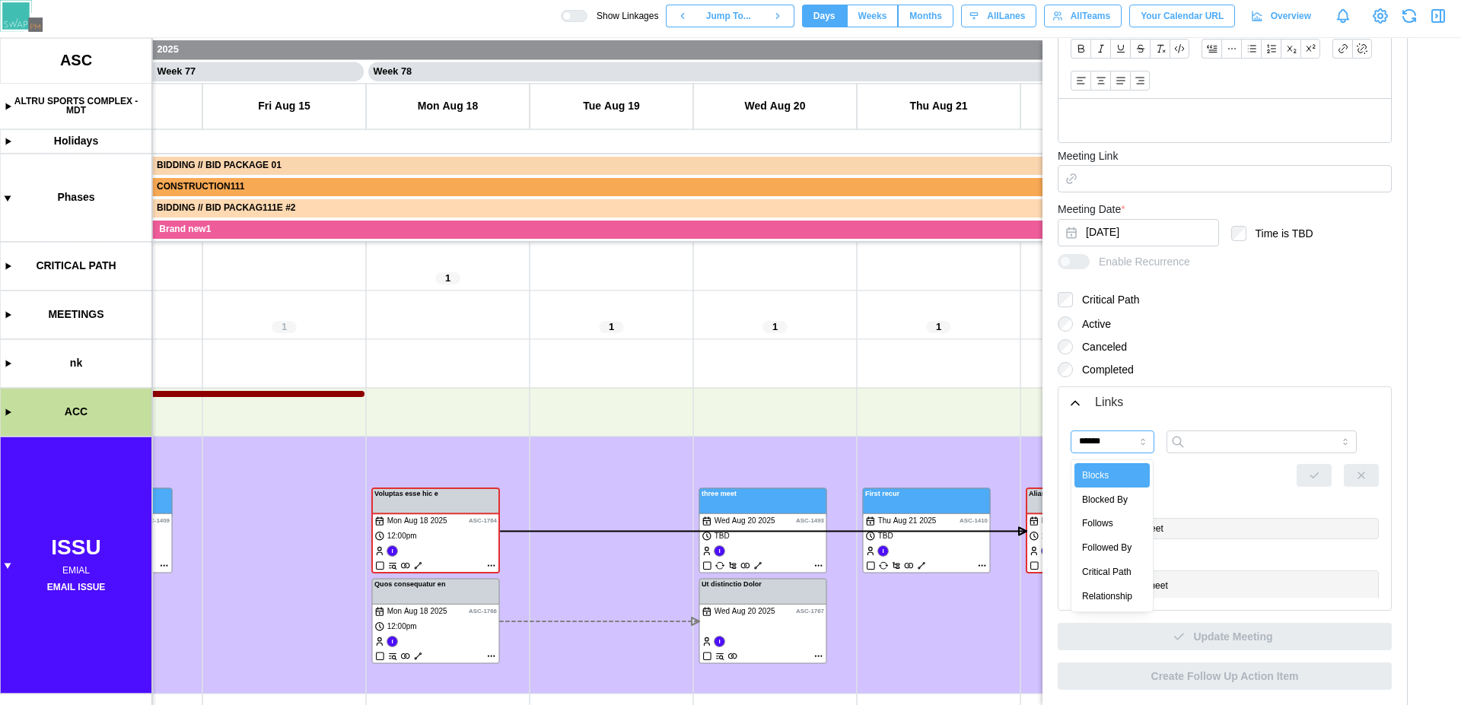
click at [1102, 441] on input "******" at bounding box center [1112, 442] width 84 height 23
type input "*******"
click at [1232, 441] on input "search" at bounding box center [1261, 442] width 190 height 23
type input "*"
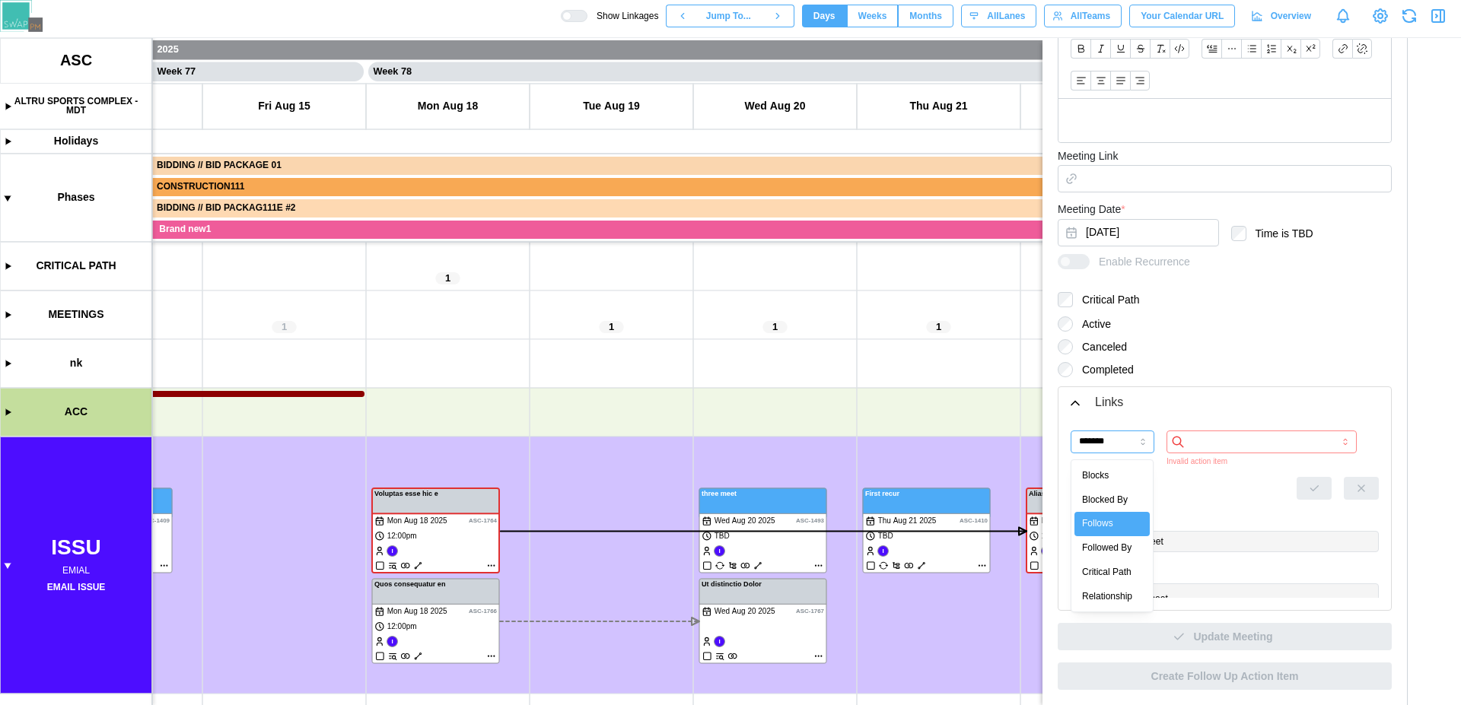
click at [1108, 446] on input "*******" at bounding box center [1112, 442] width 84 height 23
type input "**********"
click at [1242, 450] on input "search" at bounding box center [1261, 442] width 190 height 23
type input "*"
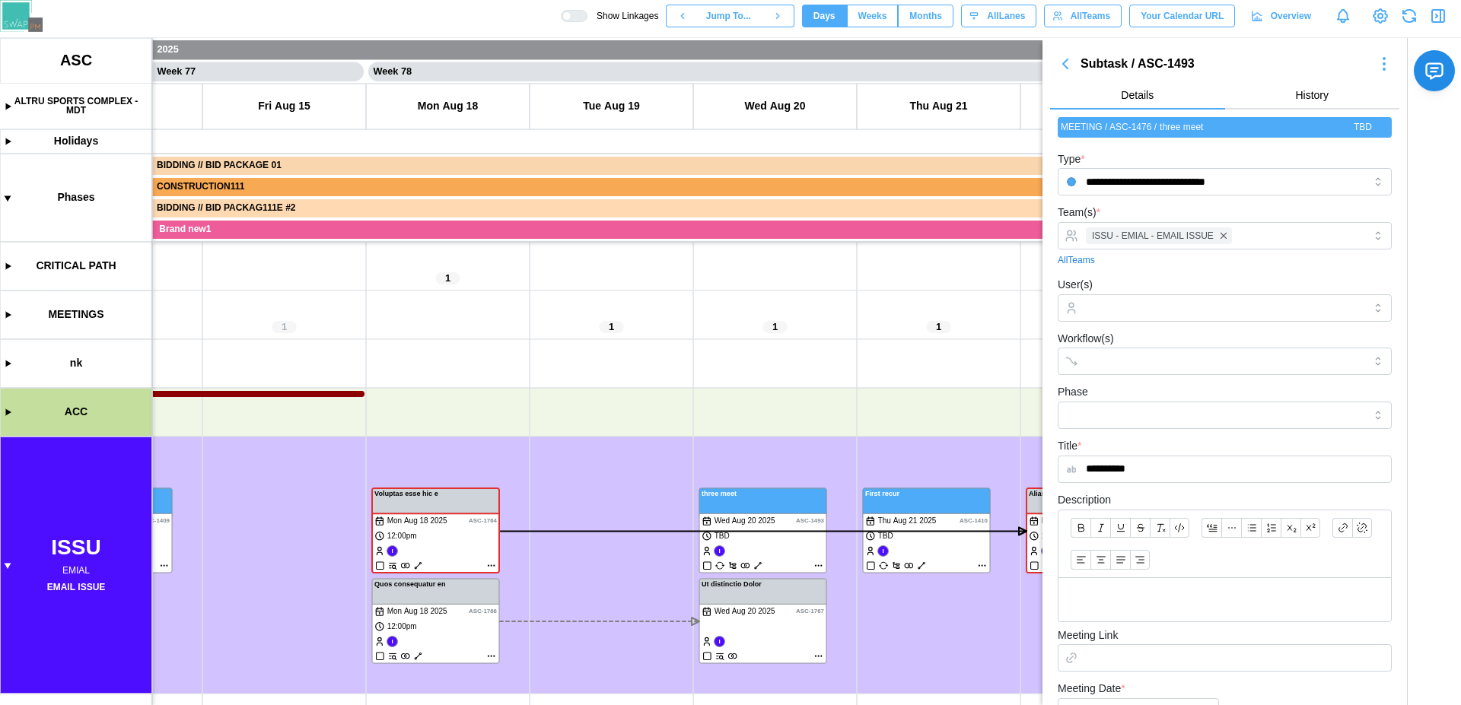
click at [1442, 17] on icon "button" at bounding box center [1438, 16] width 18 height 18
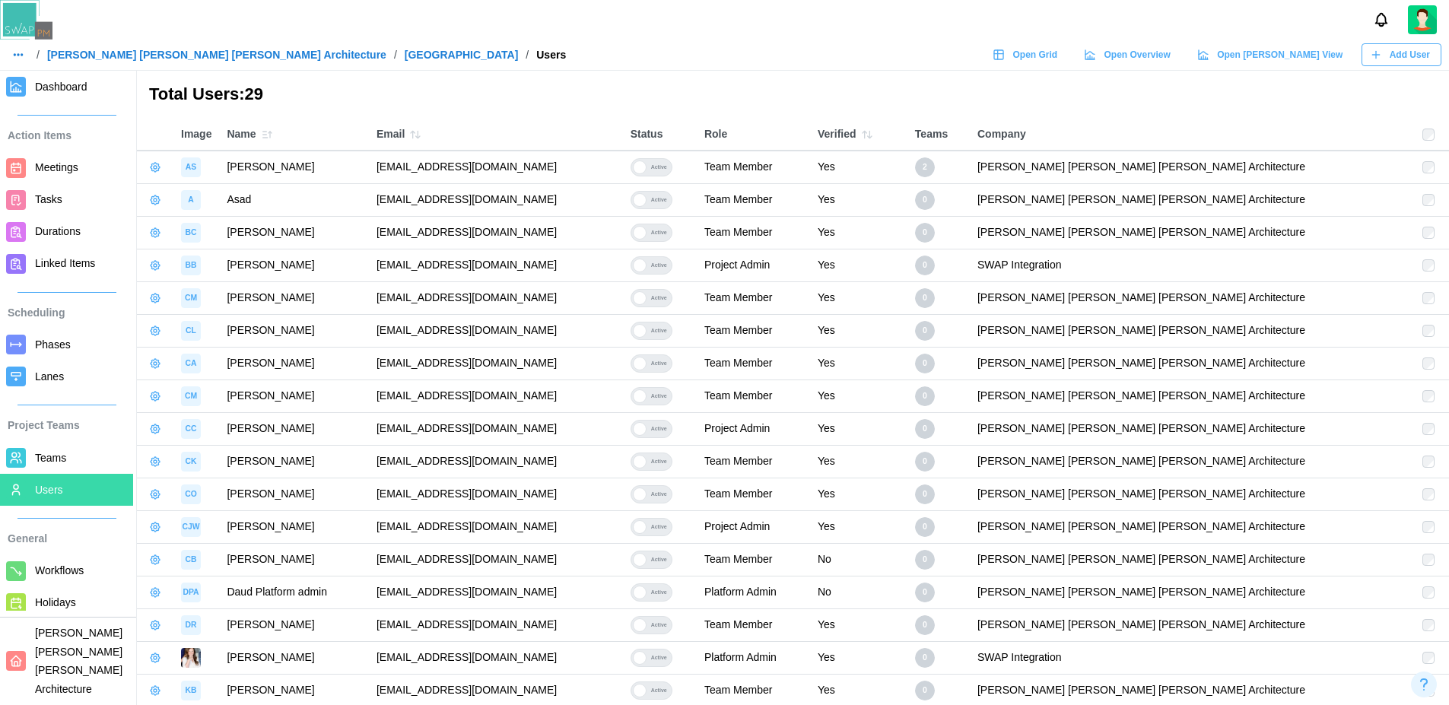
click at [1425, 59] on span "Add User" at bounding box center [1410, 54] width 40 height 21
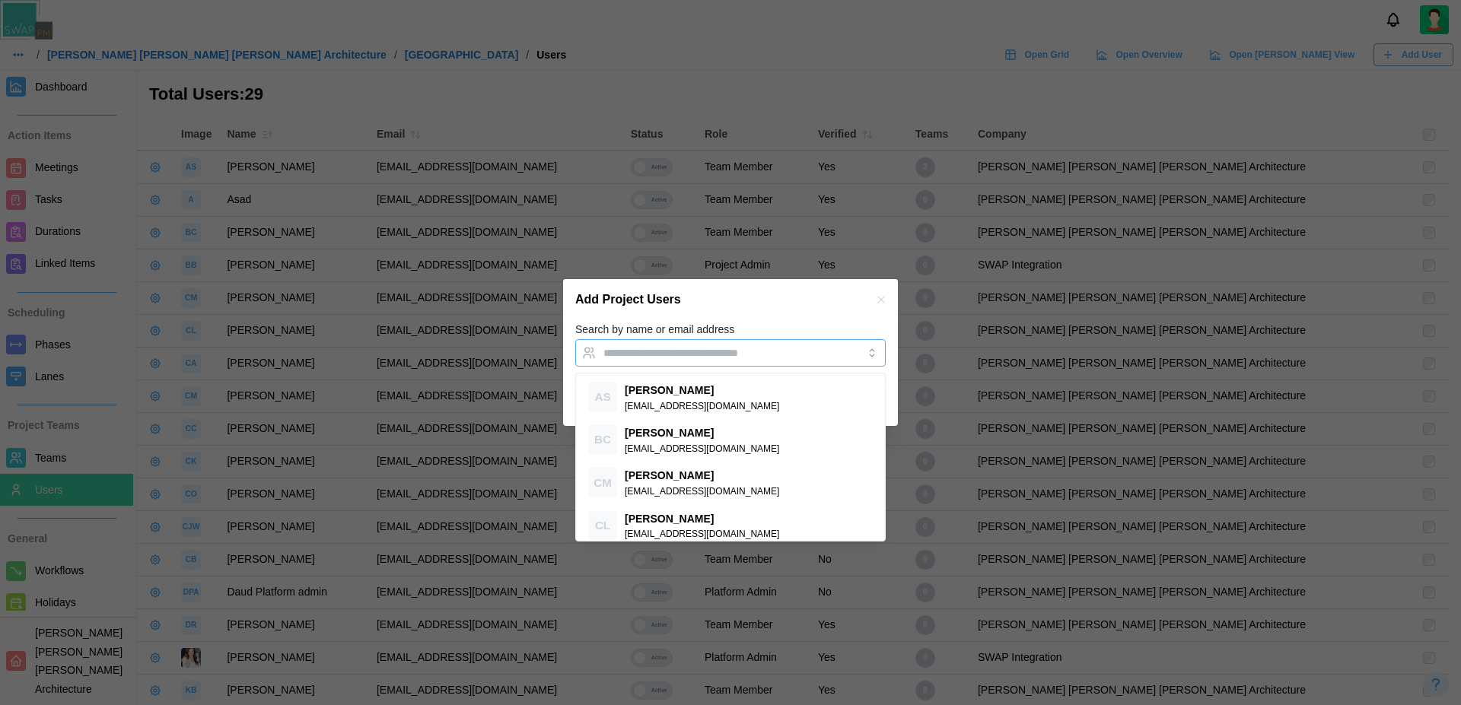
click at [672, 351] on input "Search by name or email address" at bounding box center [716, 353] width 227 height 12
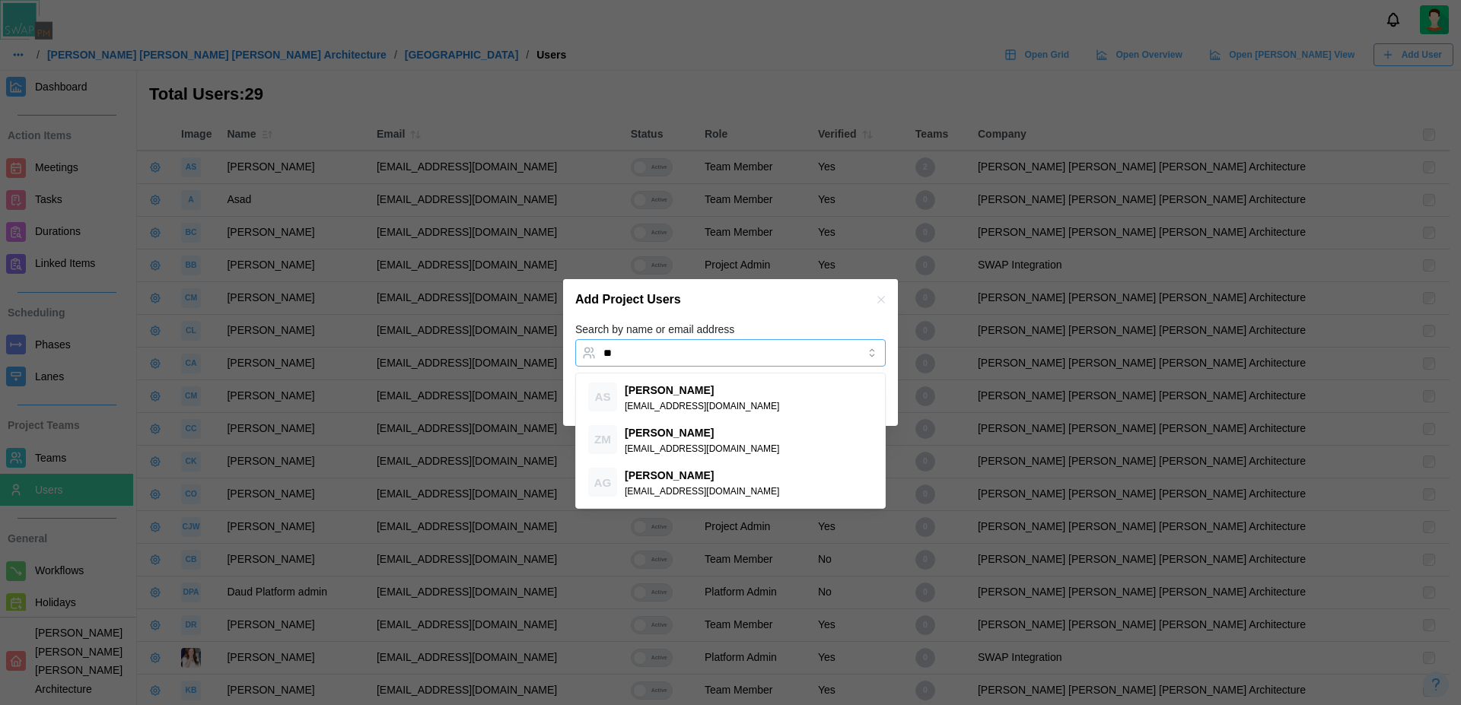
type input "*"
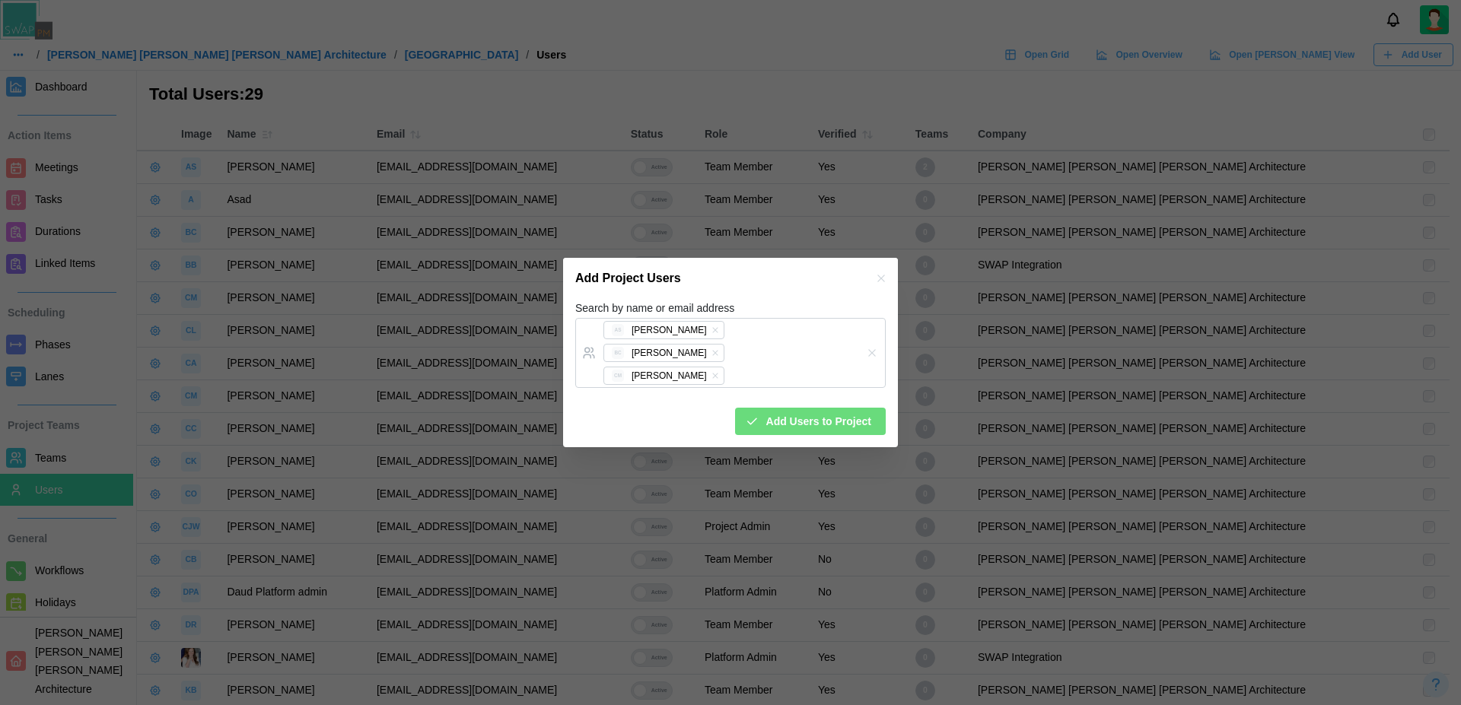
click at [775, 294] on div "Add Project Users" at bounding box center [730, 278] width 335 height 41
click at [790, 299] on div "Add Project Users" at bounding box center [730, 278] width 335 height 41
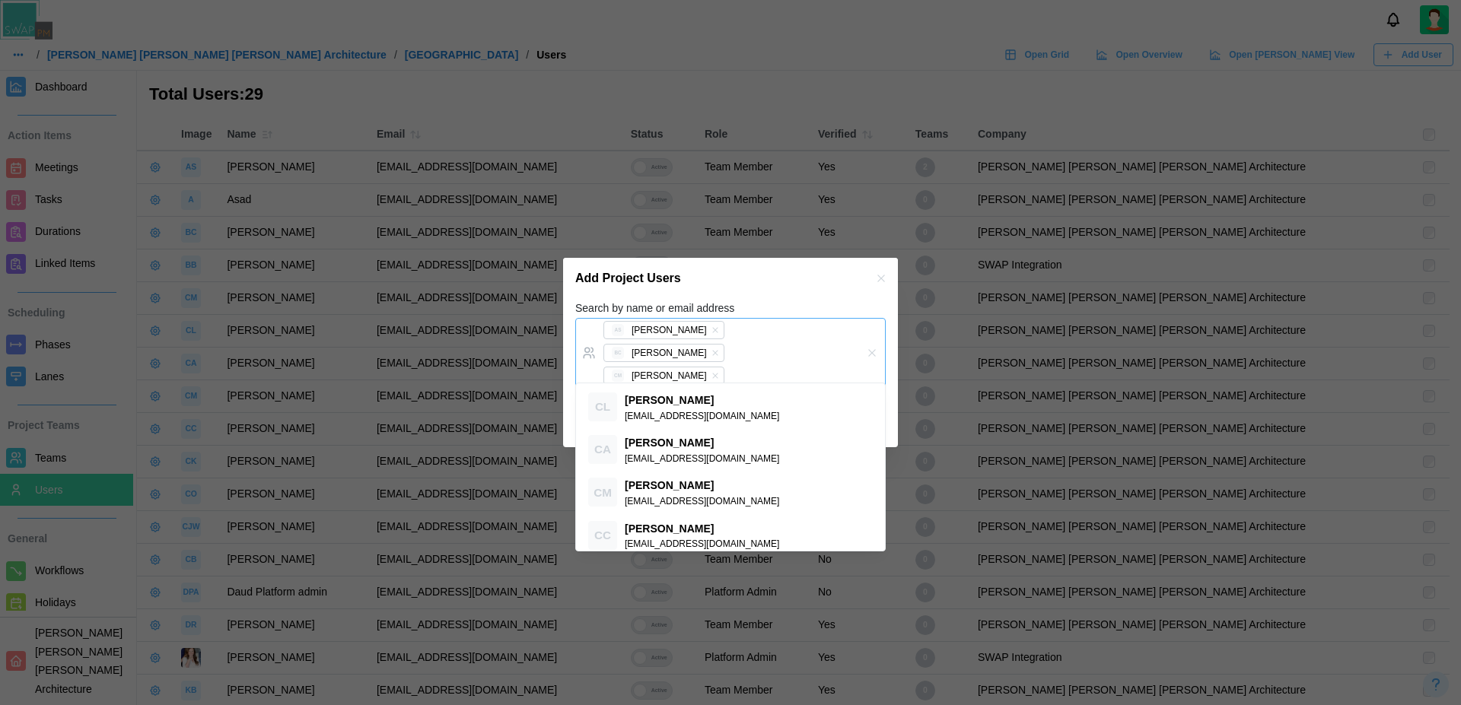
click at [806, 367] on div "AS Amanda Spear BC Bill Clifford CM Caitlin Milligan" at bounding box center [714, 353] width 231 height 68
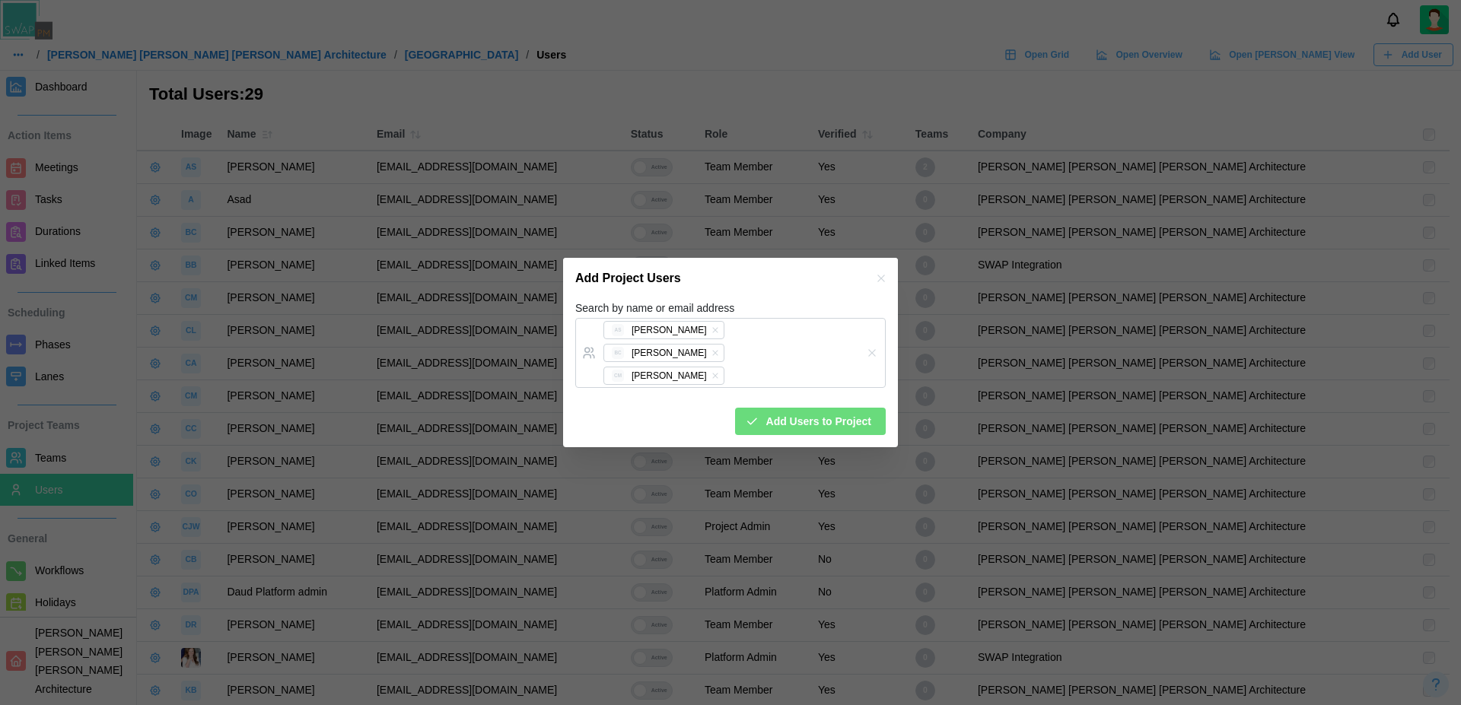
click at [733, 299] on div "Add Project Users" at bounding box center [730, 278] width 335 height 41
click at [762, 313] on div "Search by name or email address AS Amanda Spear BC Bill Clifford CM Caitlin Mil…" at bounding box center [730, 343] width 310 height 89
click at [781, 297] on div "Add Project Users" at bounding box center [730, 278] width 335 height 41
click at [809, 312] on div "Search by name or email address AS Amanda Spear BC Bill Clifford CM Caitlin Mil…" at bounding box center [730, 343] width 310 height 89
click at [797, 299] on div "Add Project Users" at bounding box center [730, 278] width 335 height 41
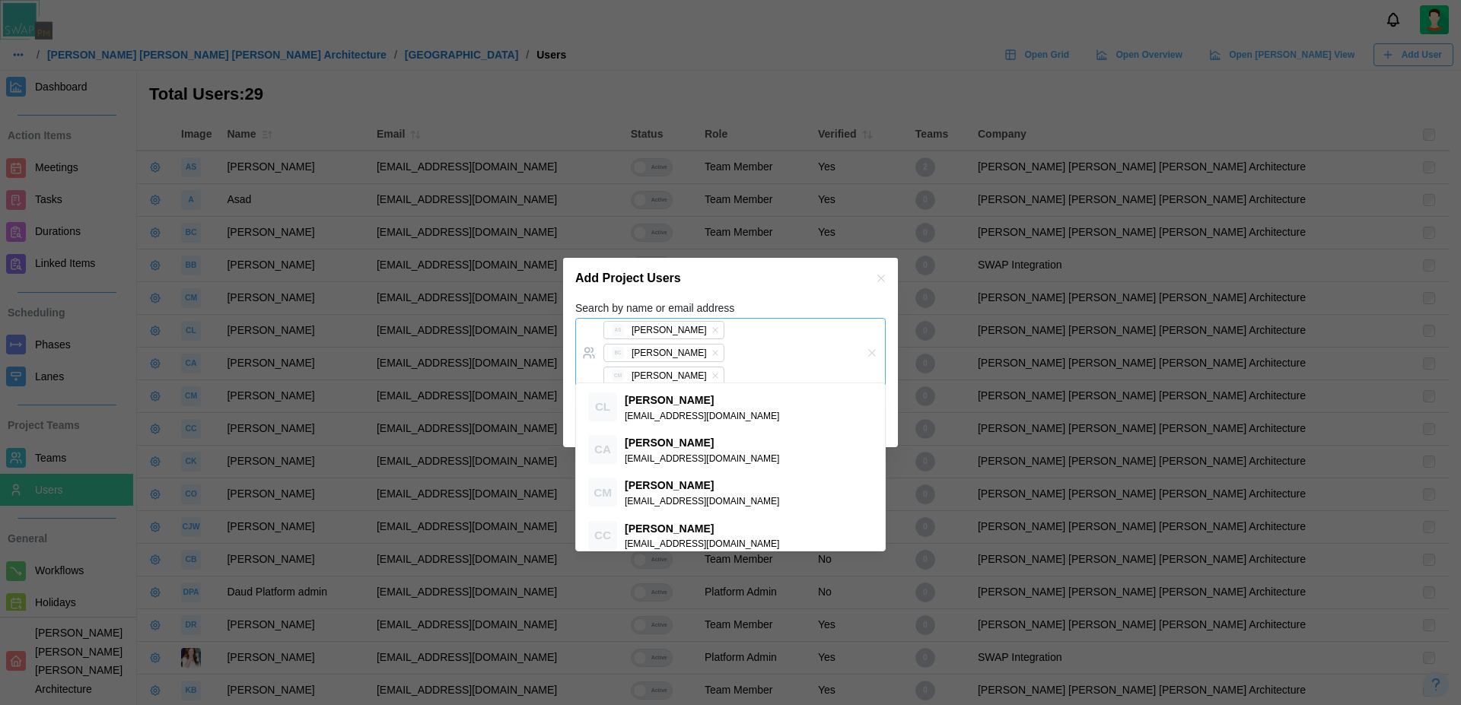
click at [789, 368] on div "AS Amanda Spear BC Bill Clifford CM Caitlin Milligan" at bounding box center [714, 353] width 231 height 68
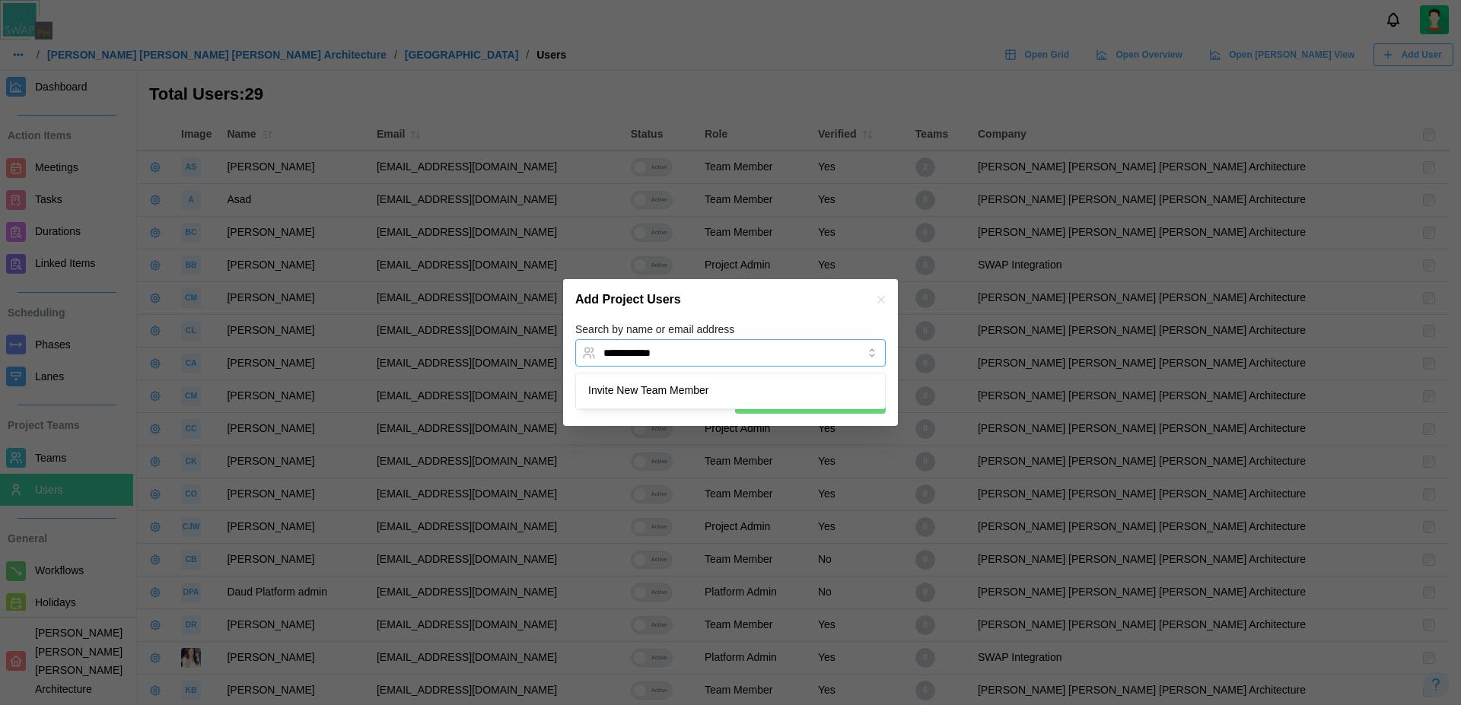
type input "**********"
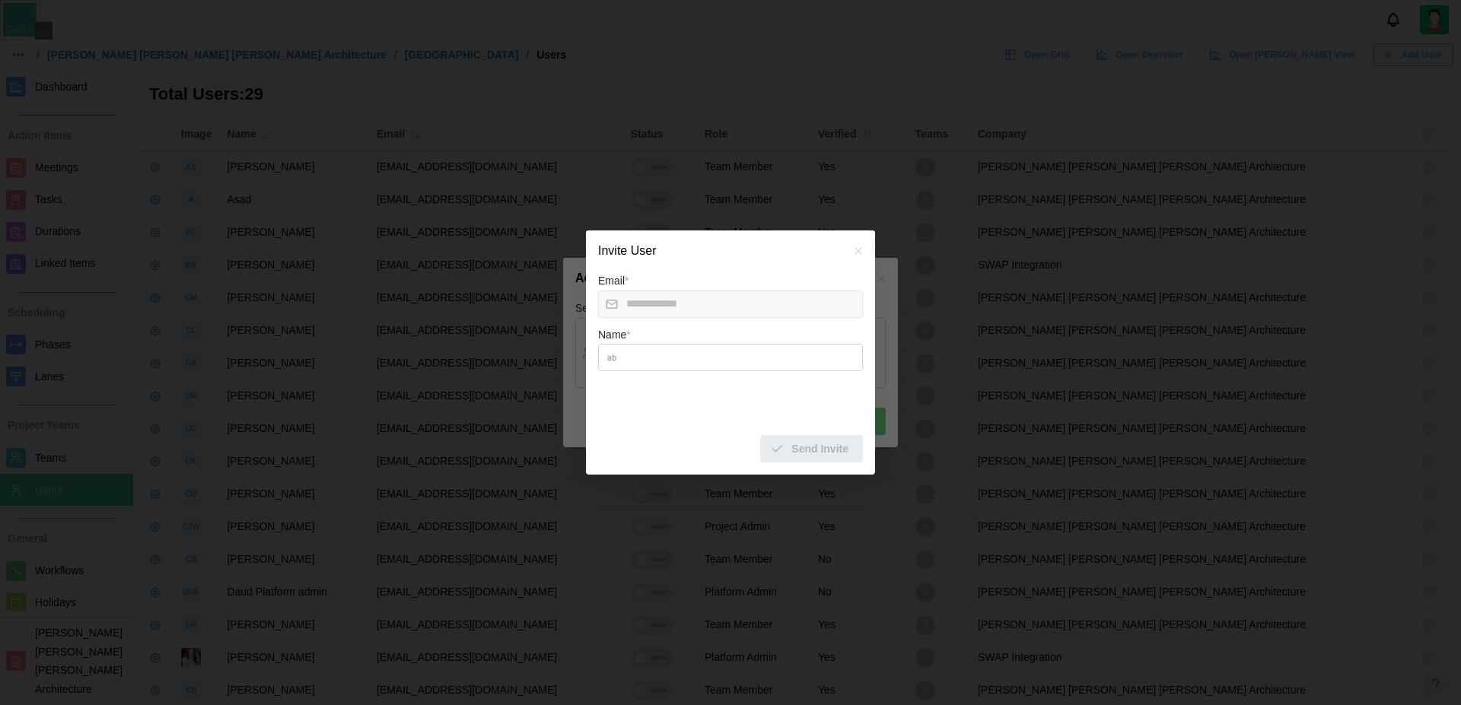
click at [663, 362] on input "Name *" at bounding box center [730, 357] width 265 height 27
click at [854, 251] on icon "button" at bounding box center [858, 251] width 12 height 12
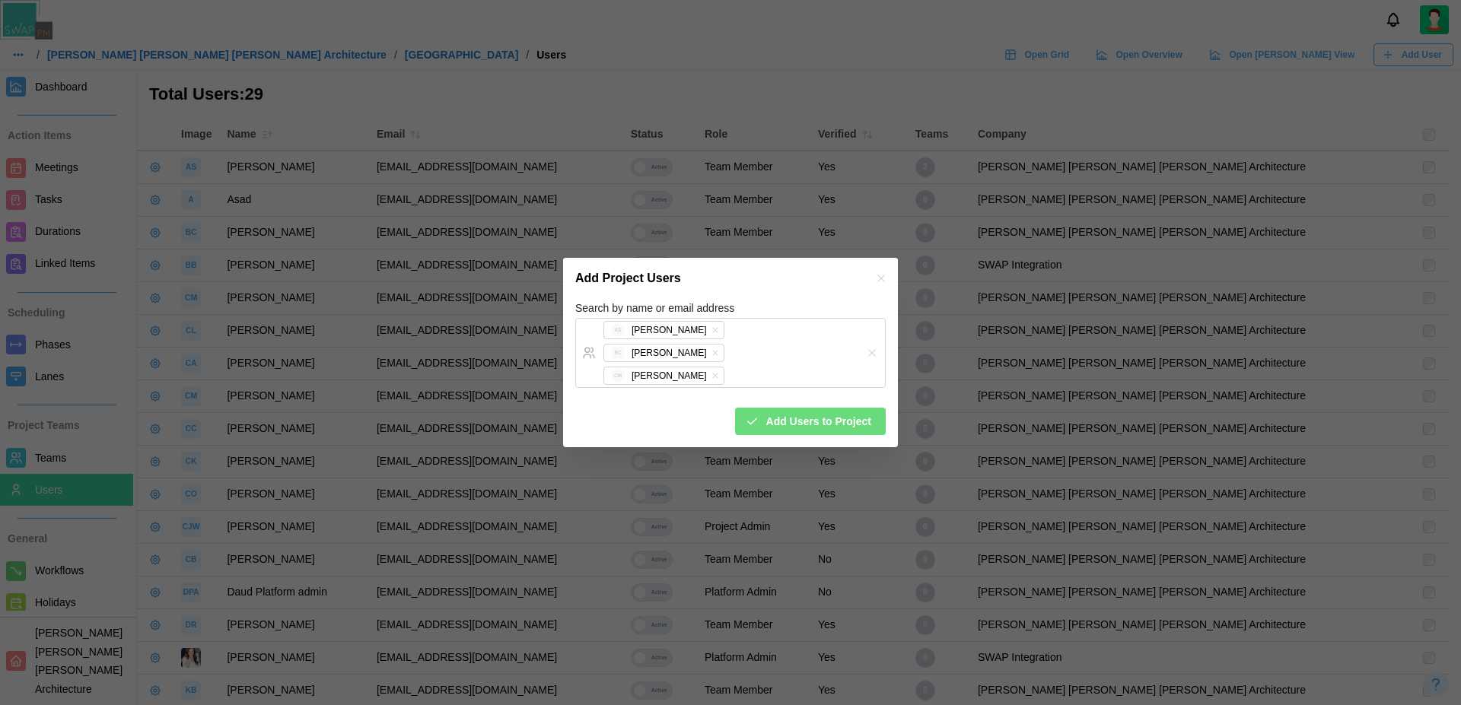
click at [813, 311] on div "Search by name or email address AS Amanda Spear BC Bill Clifford CM Caitlin Mil…" at bounding box center [730, 343] width 310 height 89
click at [882, 285] on icon "button" at bounding box center [881, 278] width 12 height 12
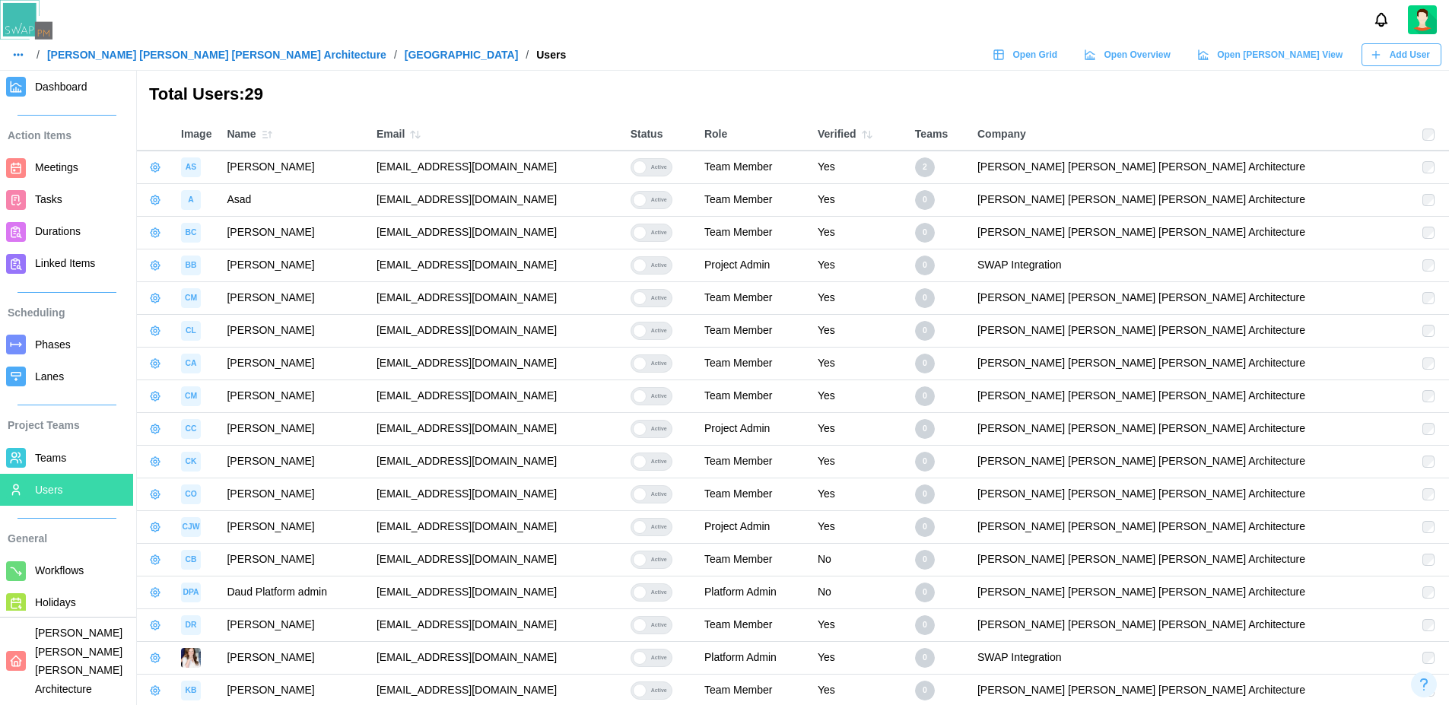
click at [65, 453] on span "Teams" at bounding box center [50, 458] width 31 height 12
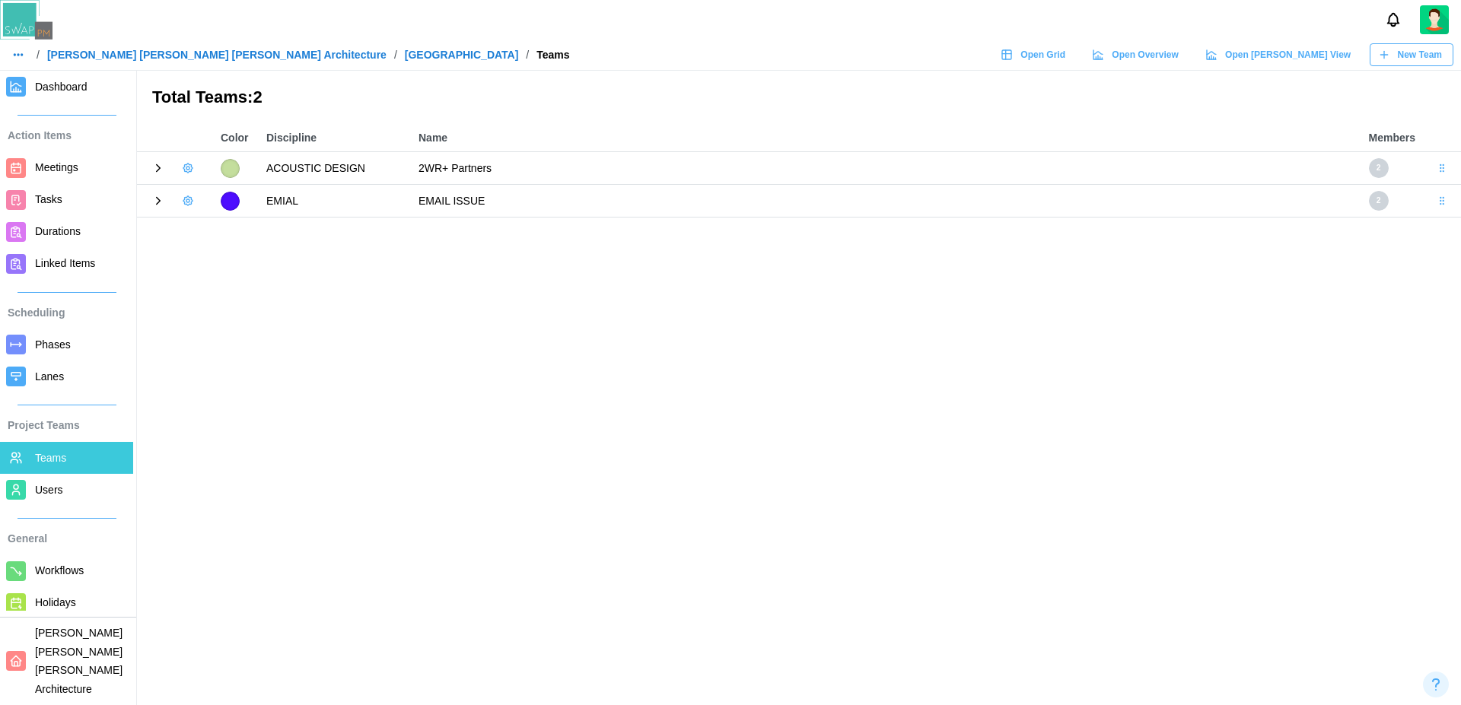
click at [186, 199] on icon "button" at bounding box center [188, 201] width 12 height 12
click at [221, 231] on div "Add User" at bounding box center [239, 233] width 56 height 12
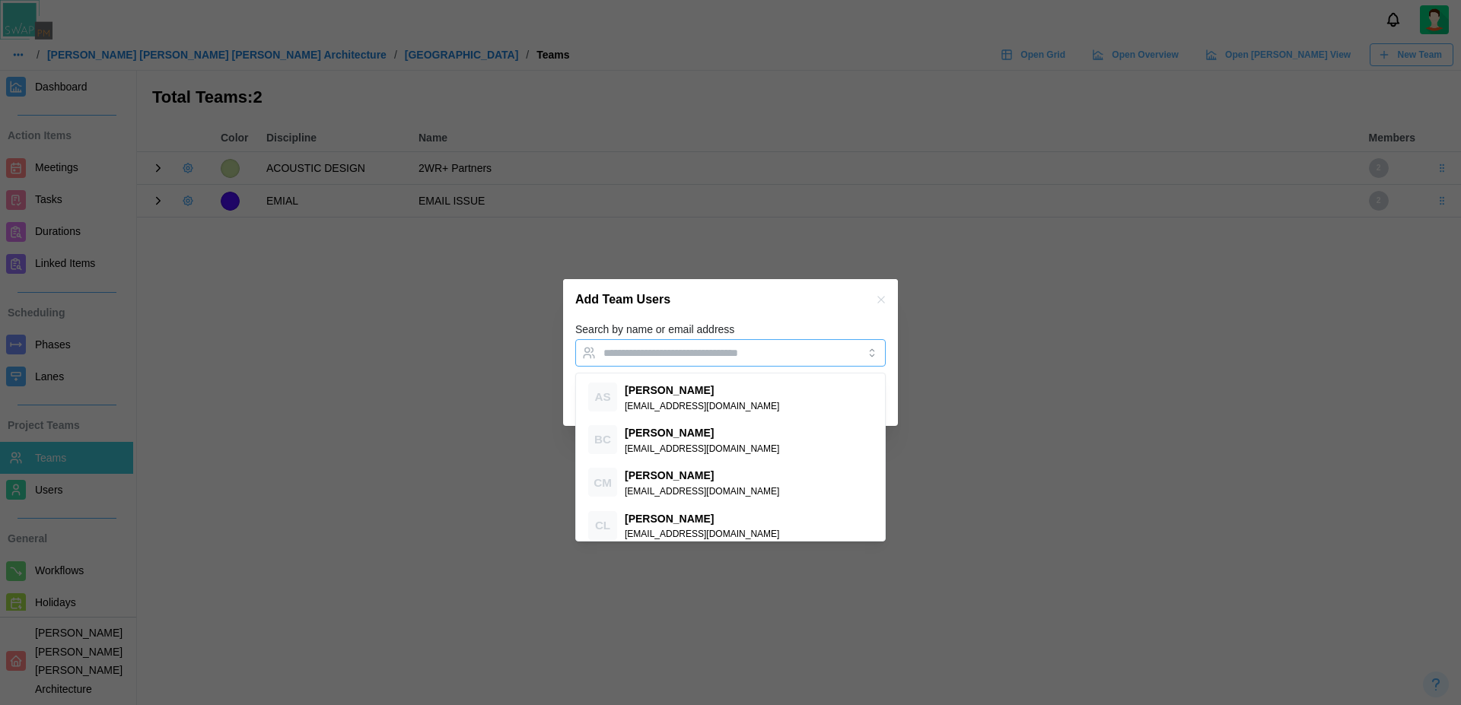
click at [640, 343] on div at bounding box center [714, 353] width 231 height 26
click at [694, 354] on input "Search by name or email address" at bounding box center [716, 353] width 227 height 12
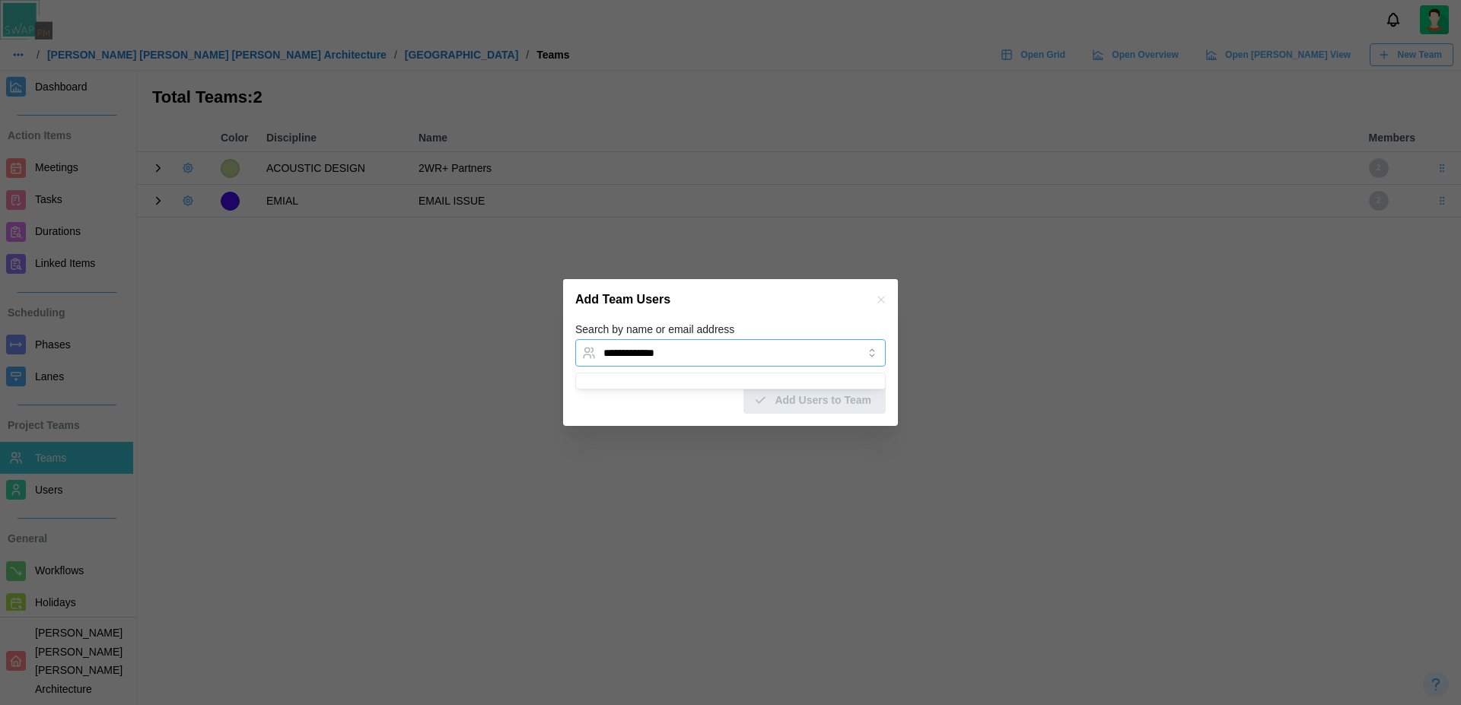
type input "**********"
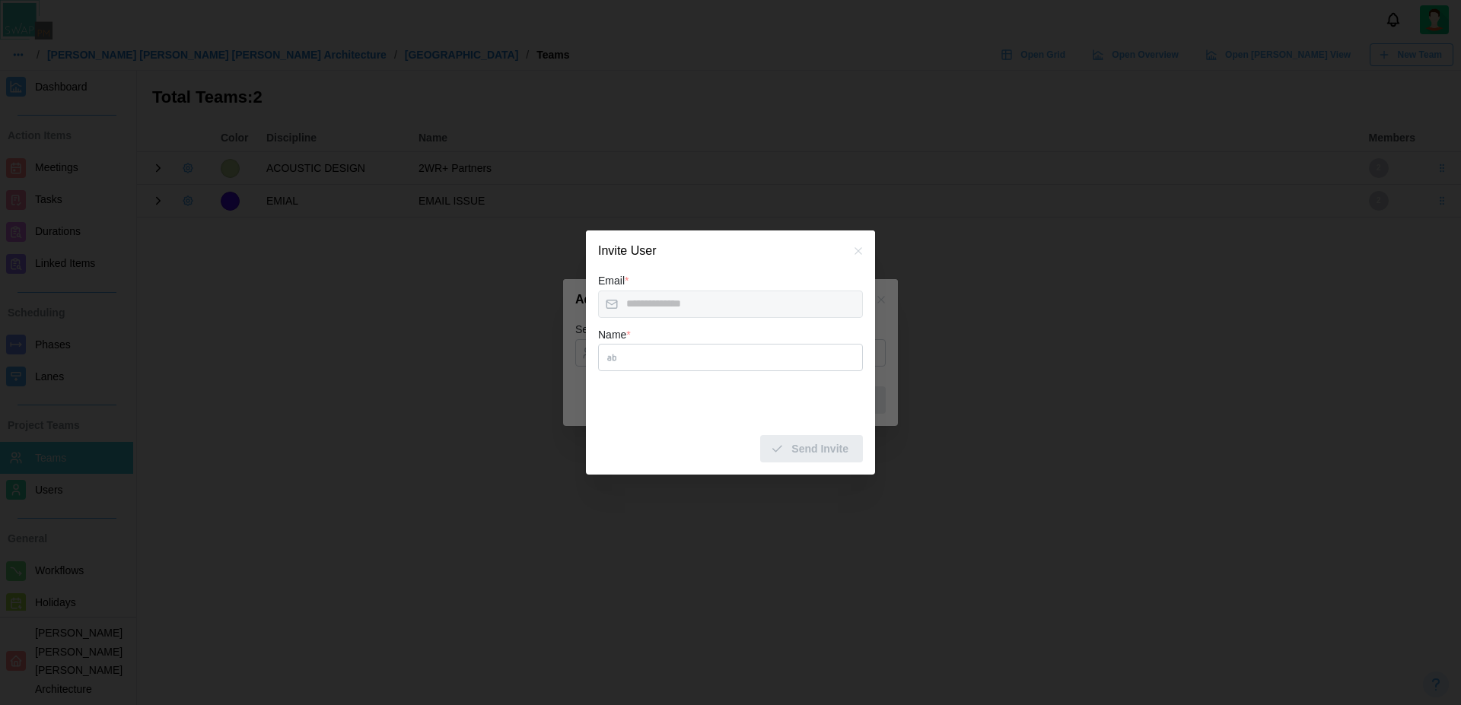
click at [632, 359] on input "Name *" at bounding box center [730, 357] width 265 height 27
type input "***"
click at [862, 253] on icon "button" at bounding box center [858, 251] width 12 height 12
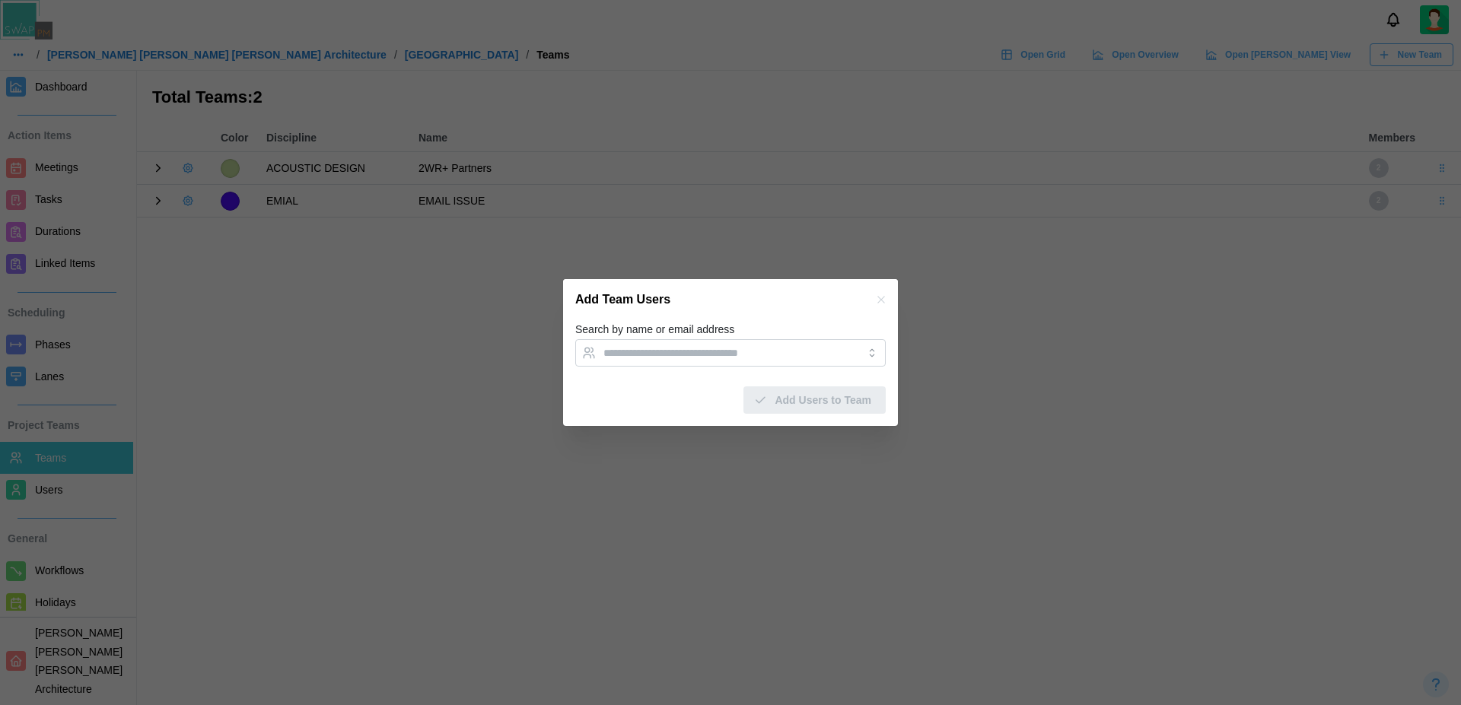
click at [810, 328] on div "Search by name or email address" at bounding box center [730, 343] width 310 height 46
click at [879, 300] on icon "button" at bounding box center [881, 300] width 12 height 12
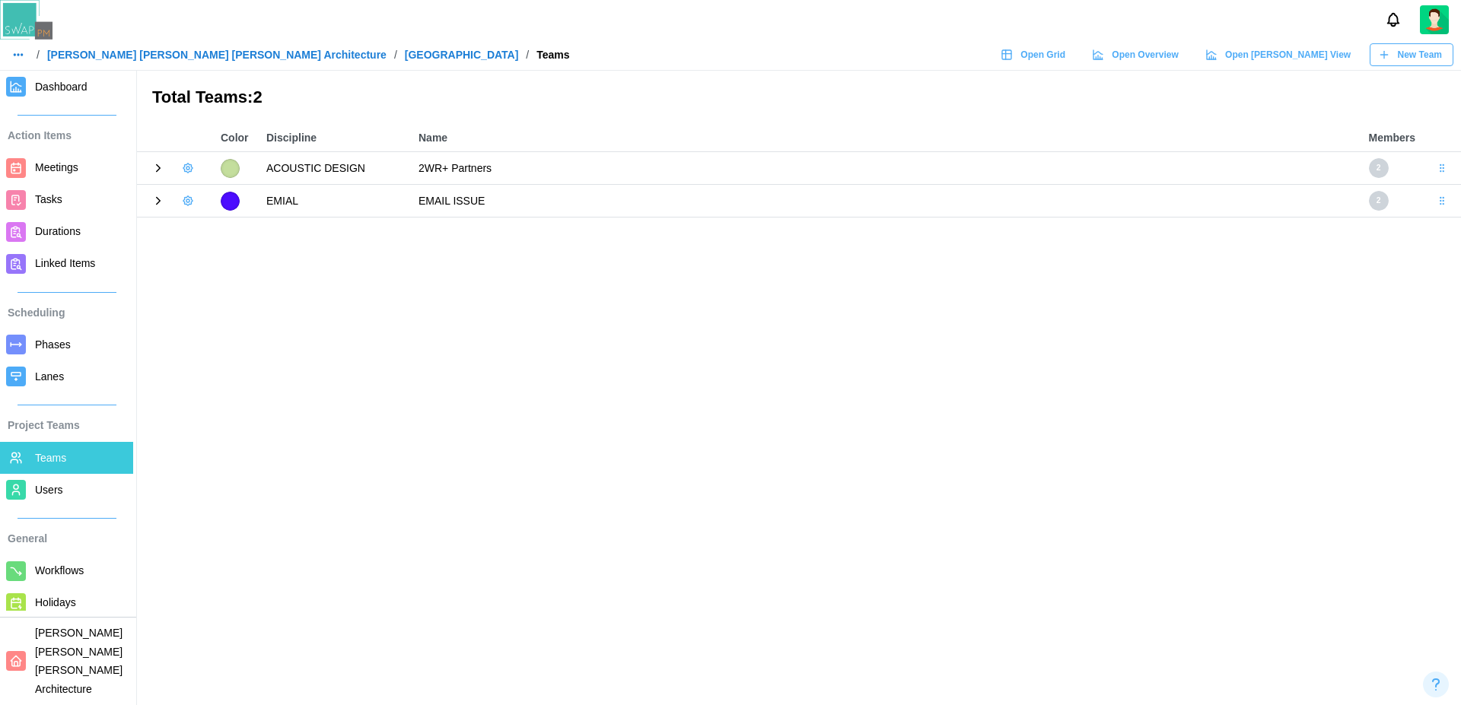
click at [528, 31] on div at bounding box center [730, 20] width 1461 height 40
click at [535, 40] on header "/ Barker Rinker Seacat Architecture / ALTRU SPORTS COMPLEX / Teams Open Grid Op…" at bounding box center [730, 35] width 1461 height 71
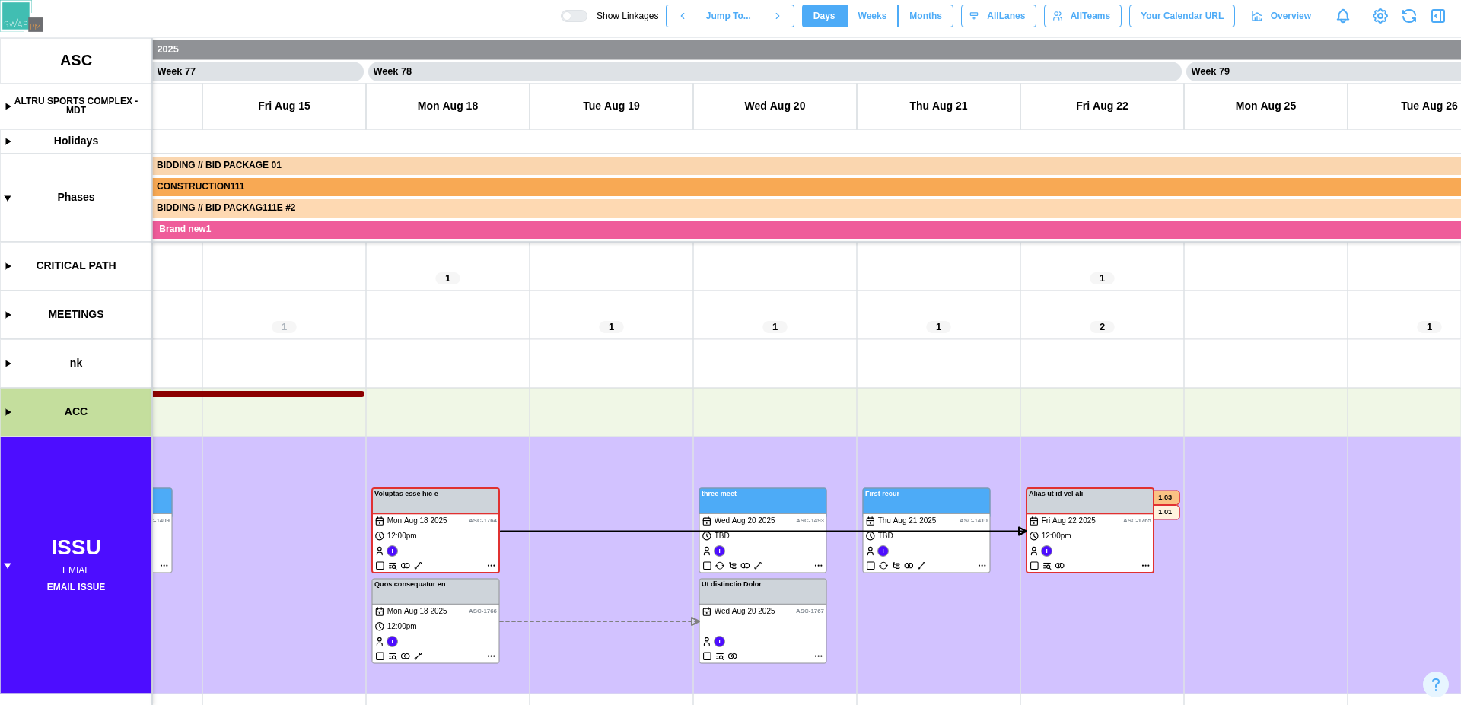
scroll to position [0, 62757]
